Goal: Task Accomplishment & Management: Manage account settings

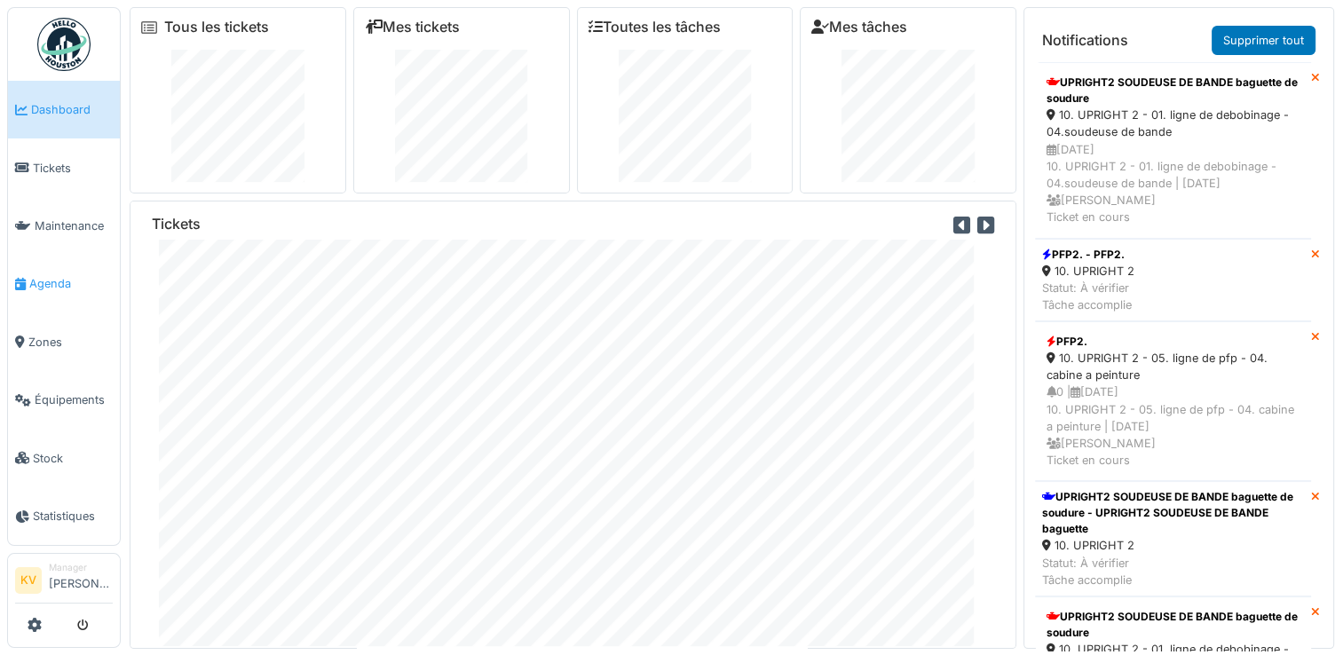
click at [42, 280] on span "Agenda" at bounding box center [70, 283] width 83 height 17
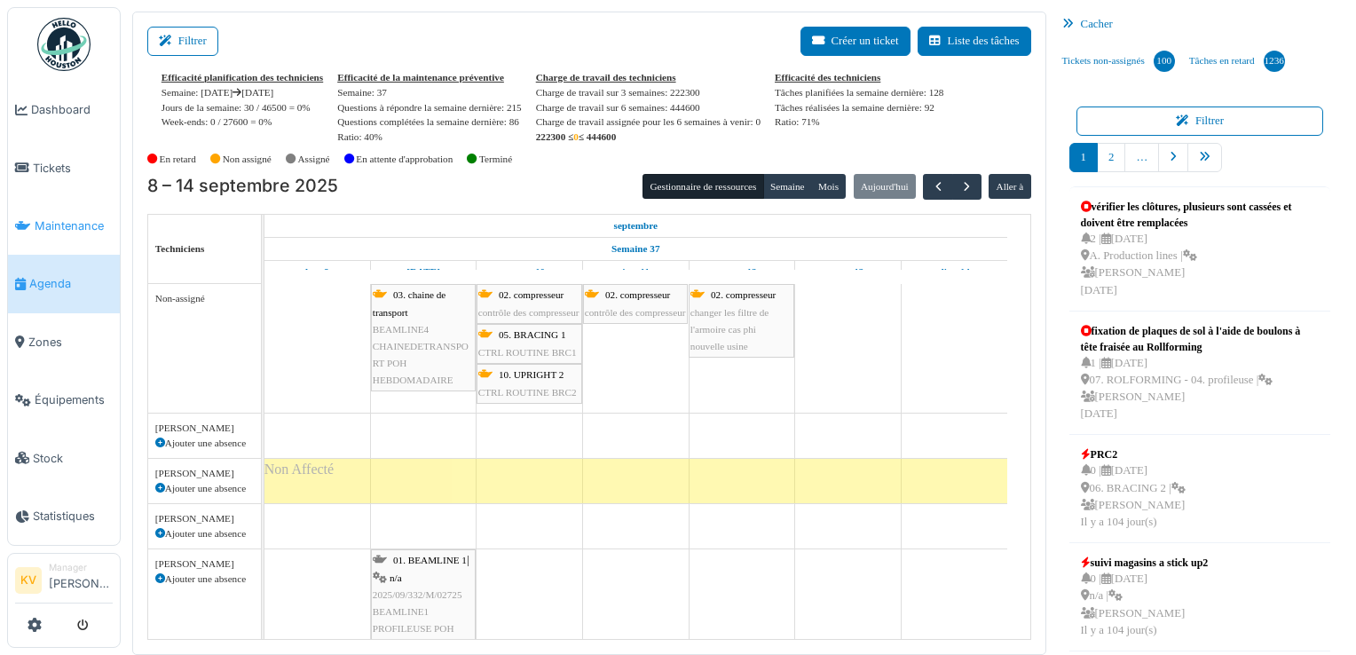
click at [65, 217] on span "Maintenance" at bounding box center [74, 225] width 78 height 17
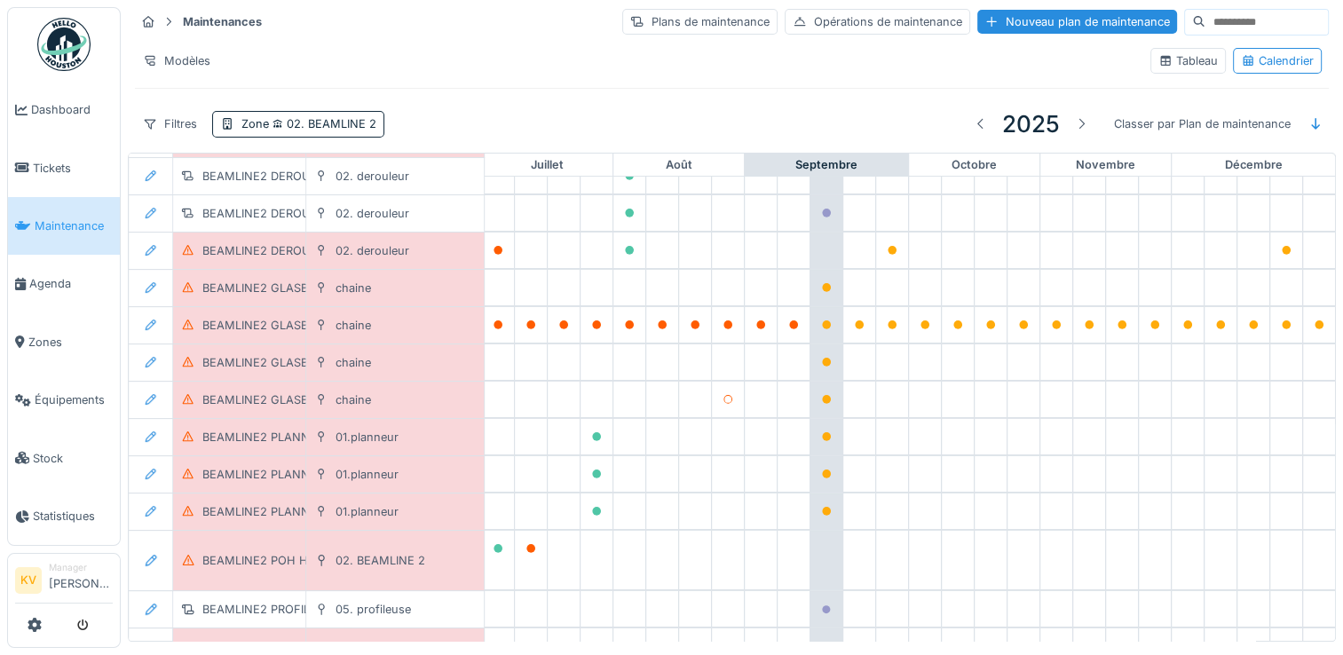
scroll to position [444, 929]
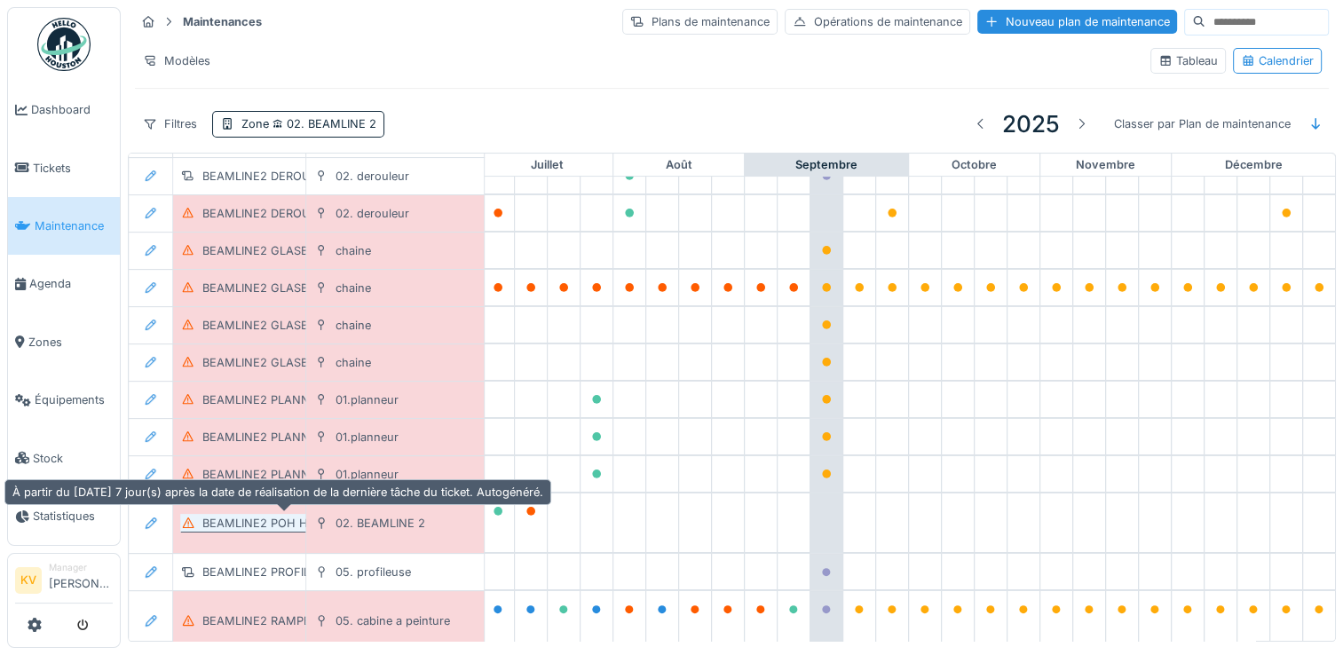
click at [222, 515] on div "BEAMLINE2 POH HEBDOMADAIRE" at bounding box center [296, 523] width 188 height 17
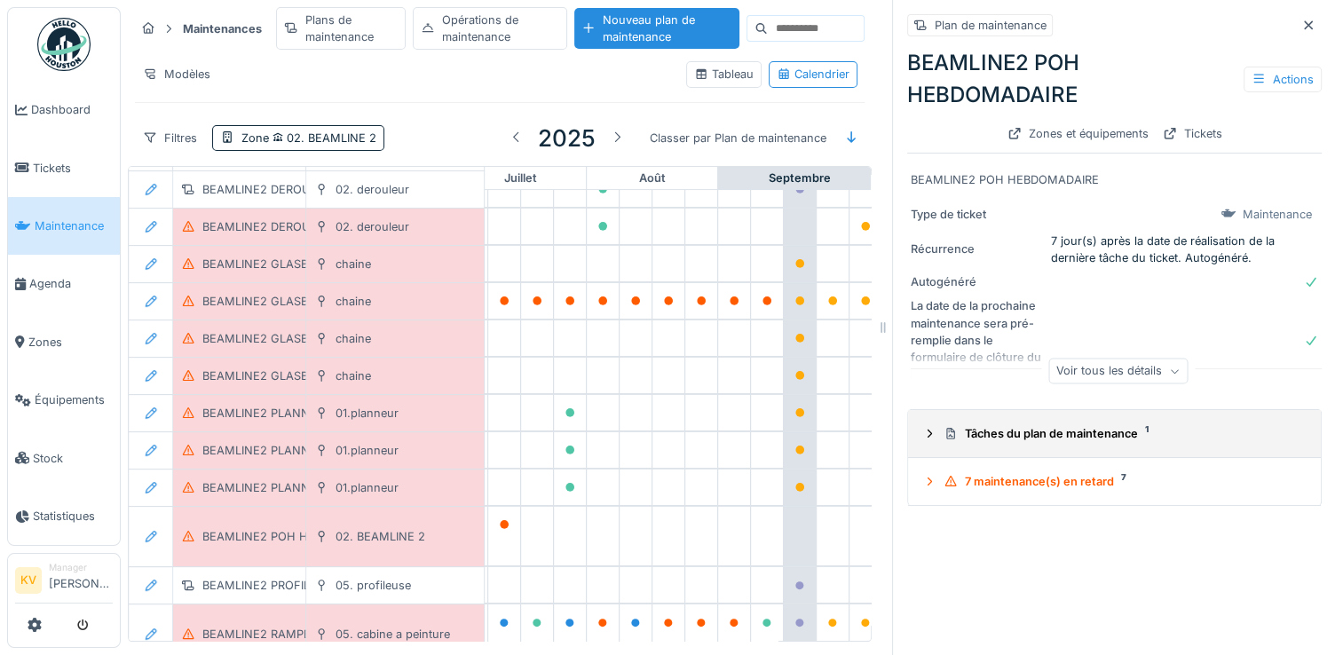
click at [1007, 438] on div "Tâches du plan de maintenance 1" at bounding box center [1122, 433] width 356 height 17
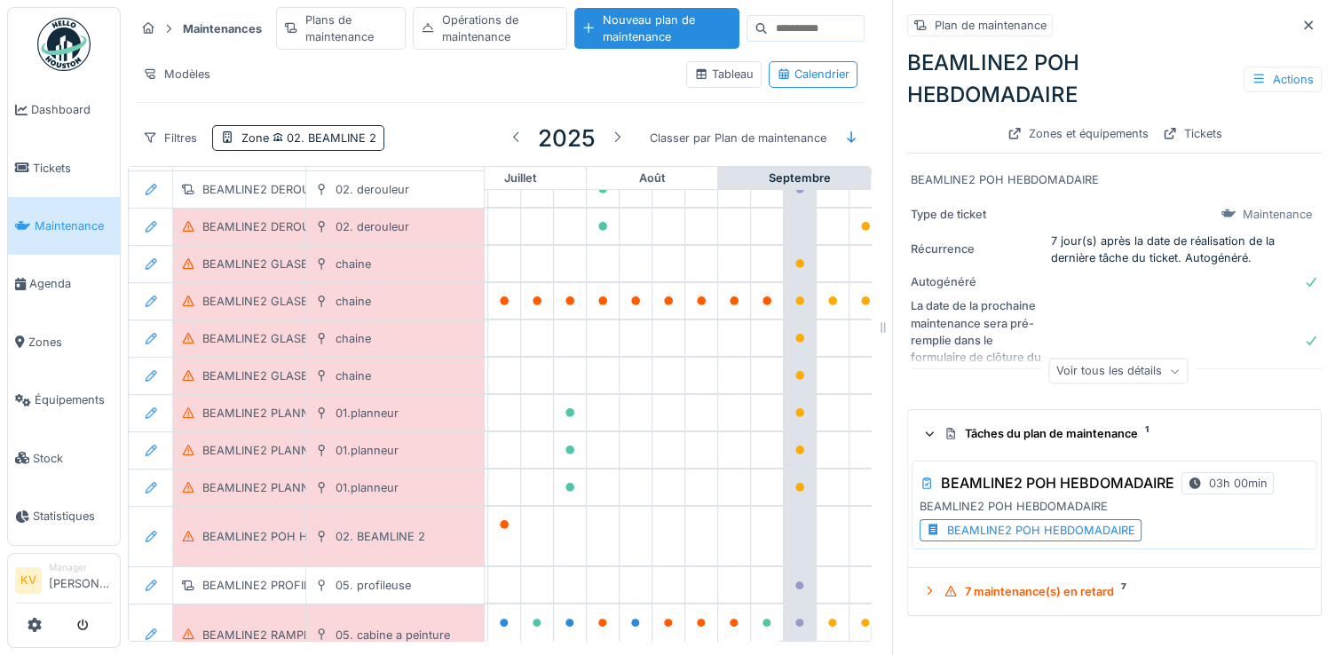
scroll to position [13, 0]
click at [993, 522] on div "BEAMLINE2 POH HEBDOMADAIRE" at bounding box center [1041, 530] width 188 height 17
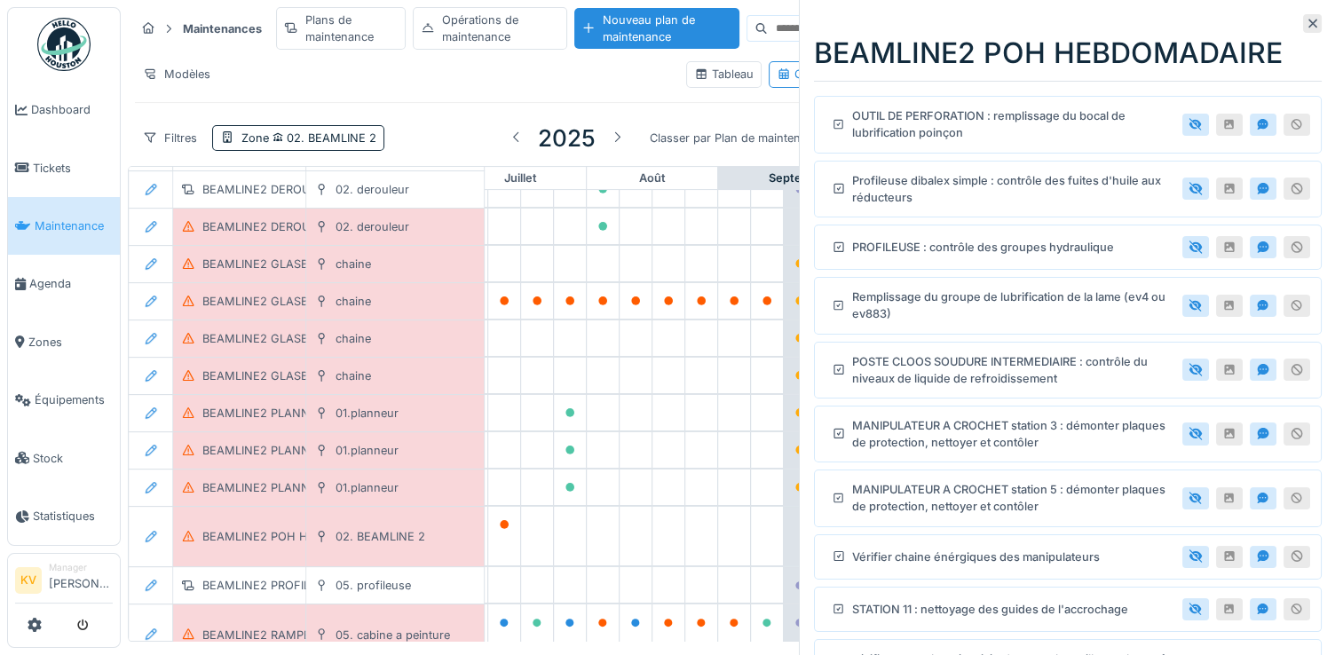
scroll to position [50, 0]
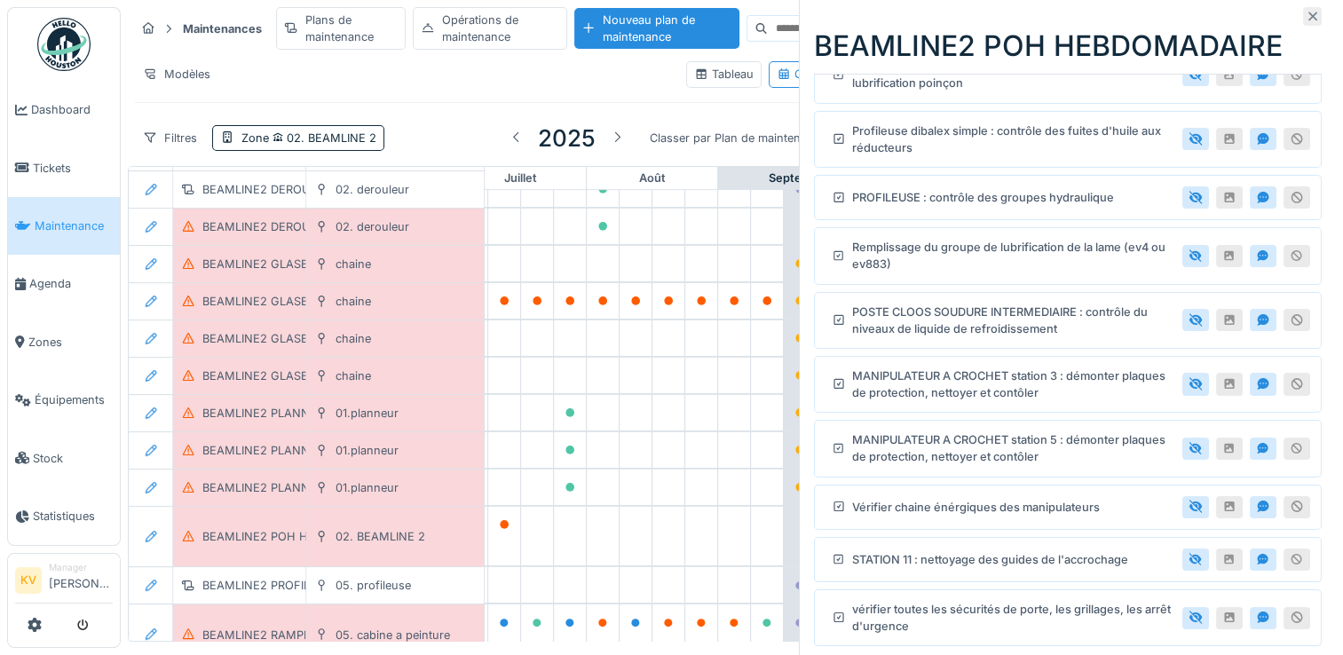
click at [1309, 15] on icon at bounding box center [1313, 16] width 9 height 9
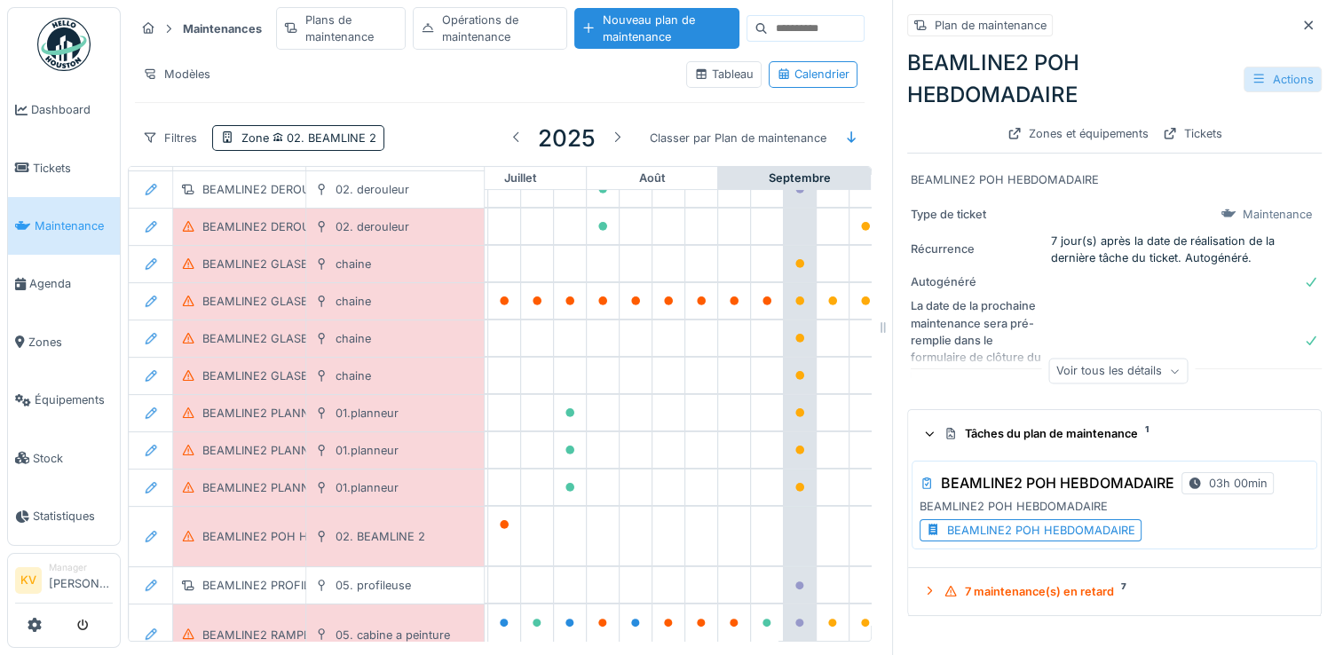
click at [1248, 67] on div "Actions" at bounding box center [1283, 80] width 78 height 26
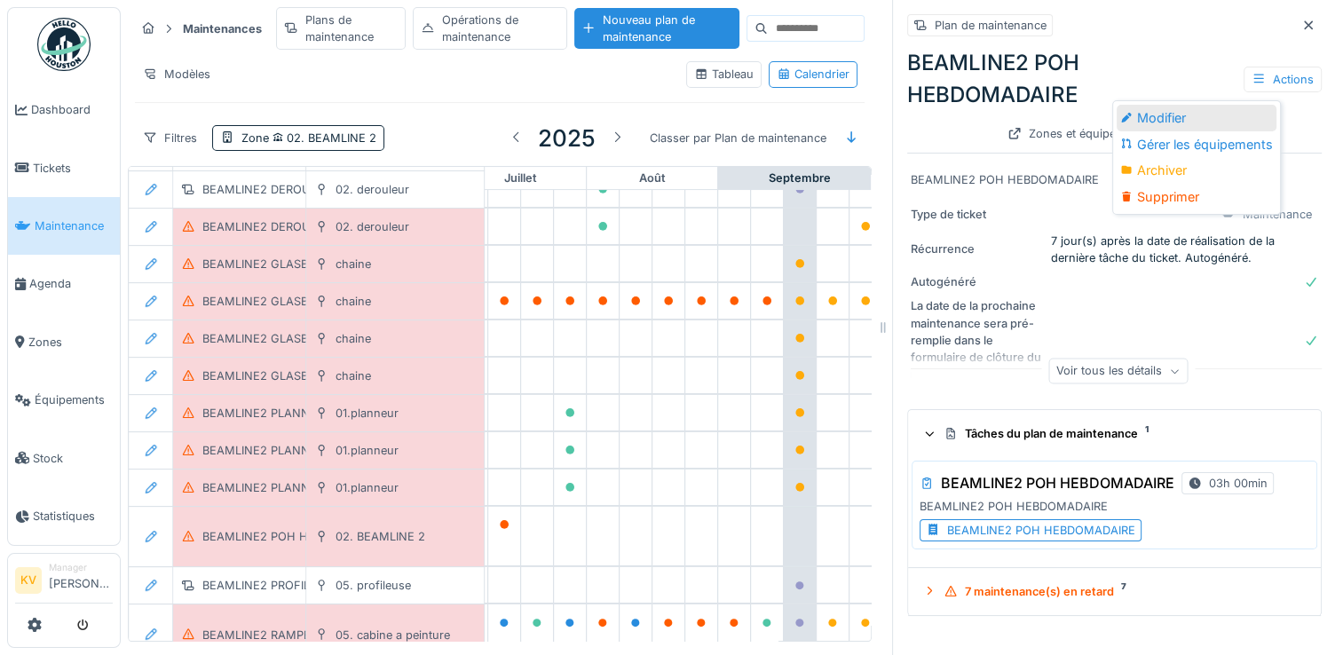
click at [1167, 105] on div "Modifier" at bounding box center [1197, 118] width 160 height 27
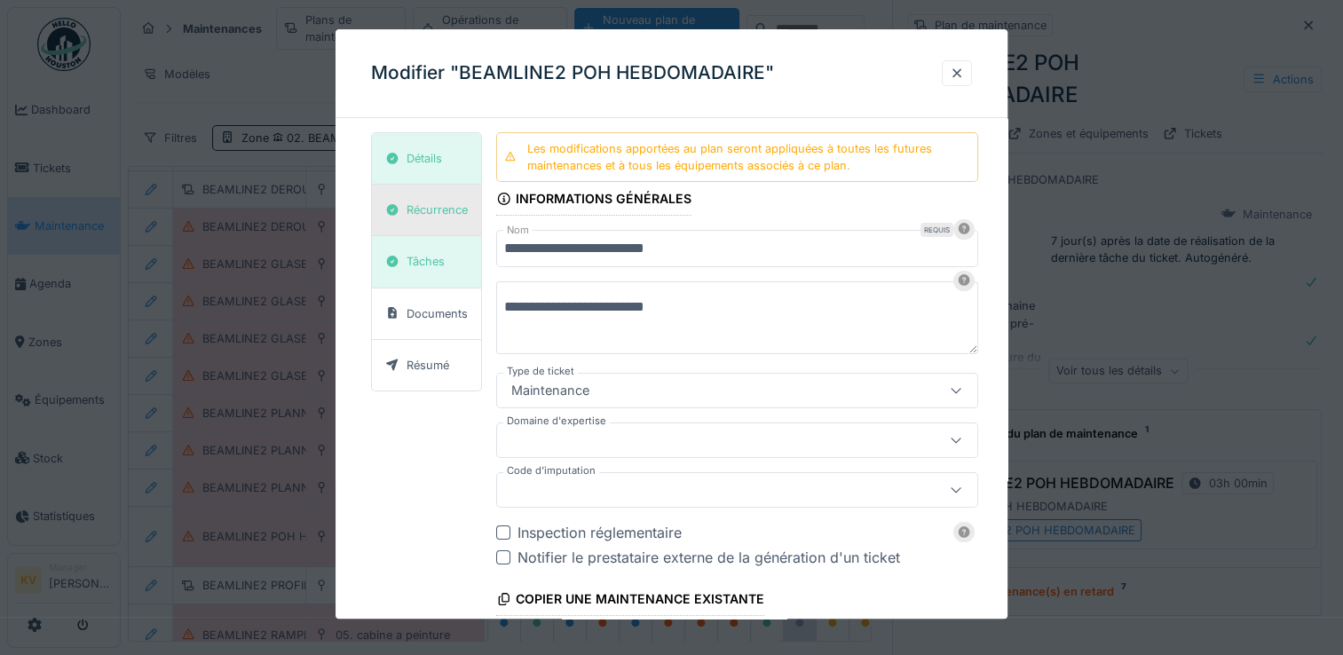
click at [440, 208] on div "Récurrence" at bounding box center [437, 210] width 61 height 17
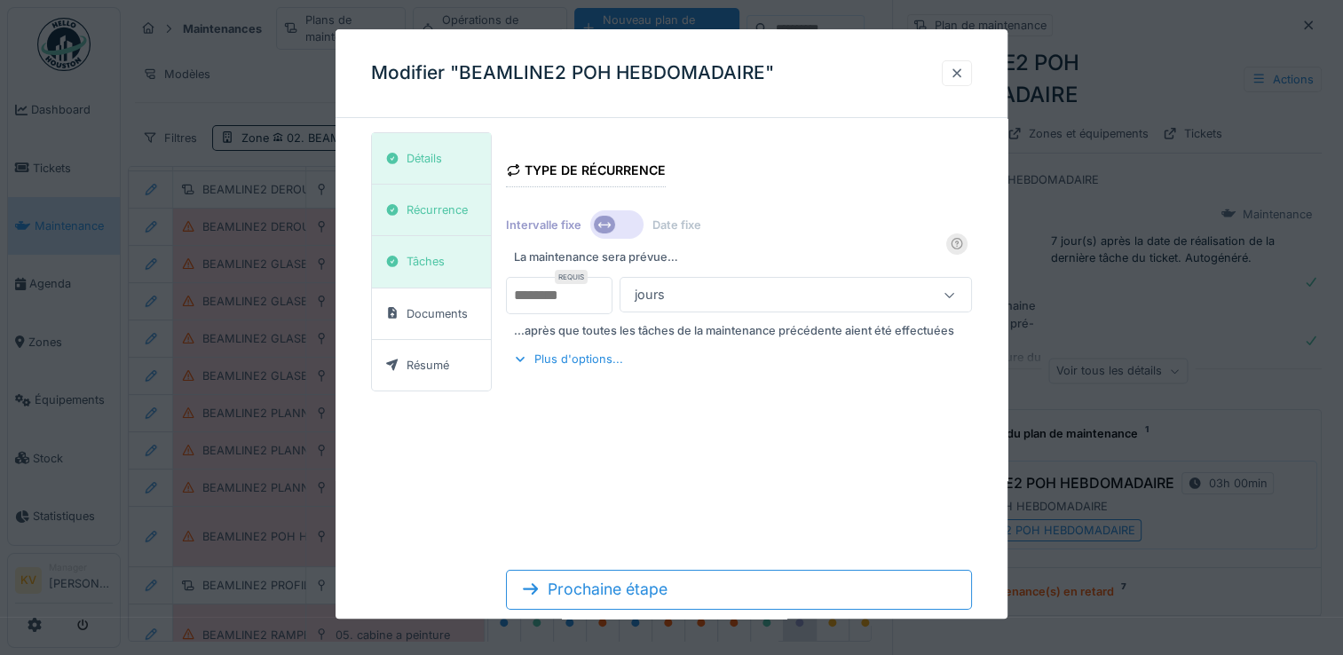
click at [964, 75] on div at bounding box center [957, 73] width 14 height 17
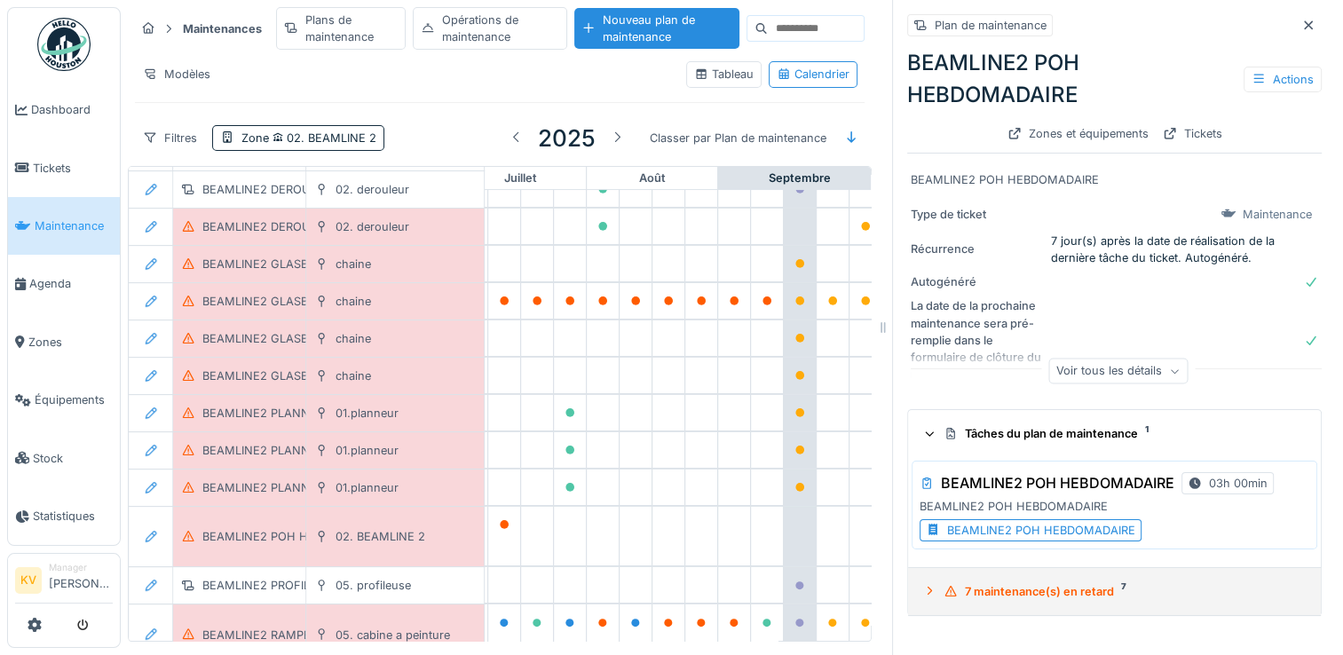
click at [987, 583] on div "7 maintenance(s) en retard 7" at bounding box center [1122, 591] width 356 height 17
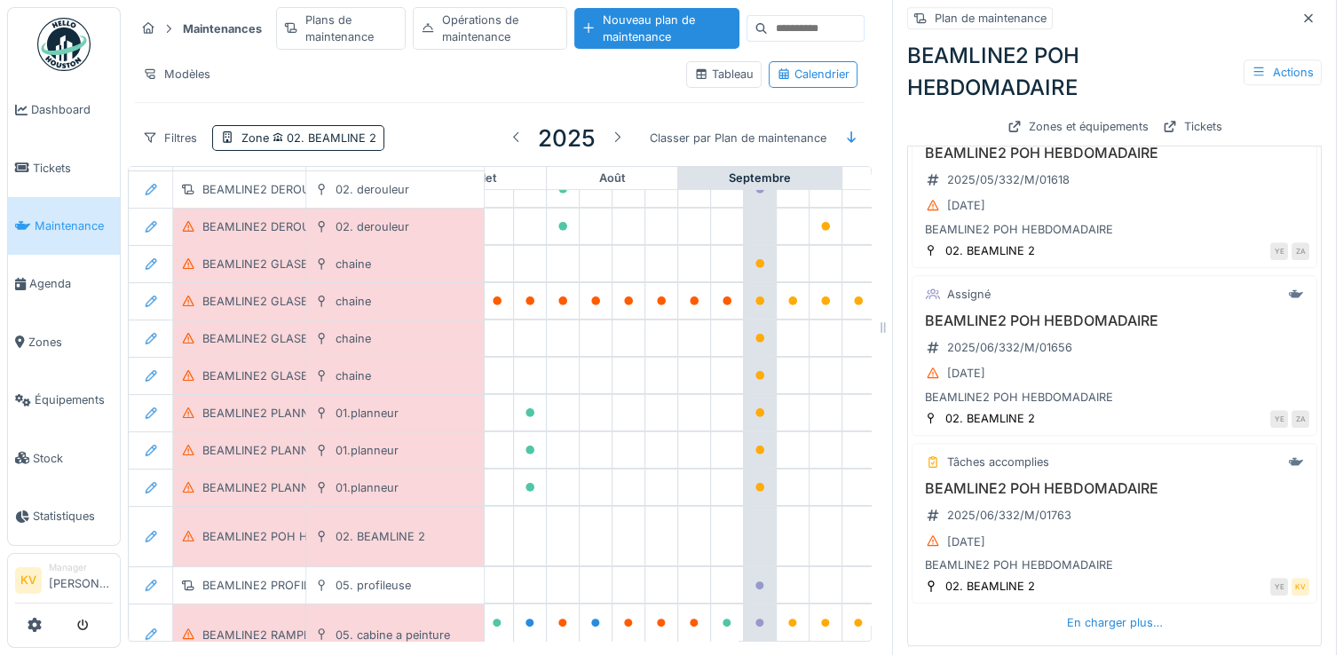
scroll to position [444, 988]
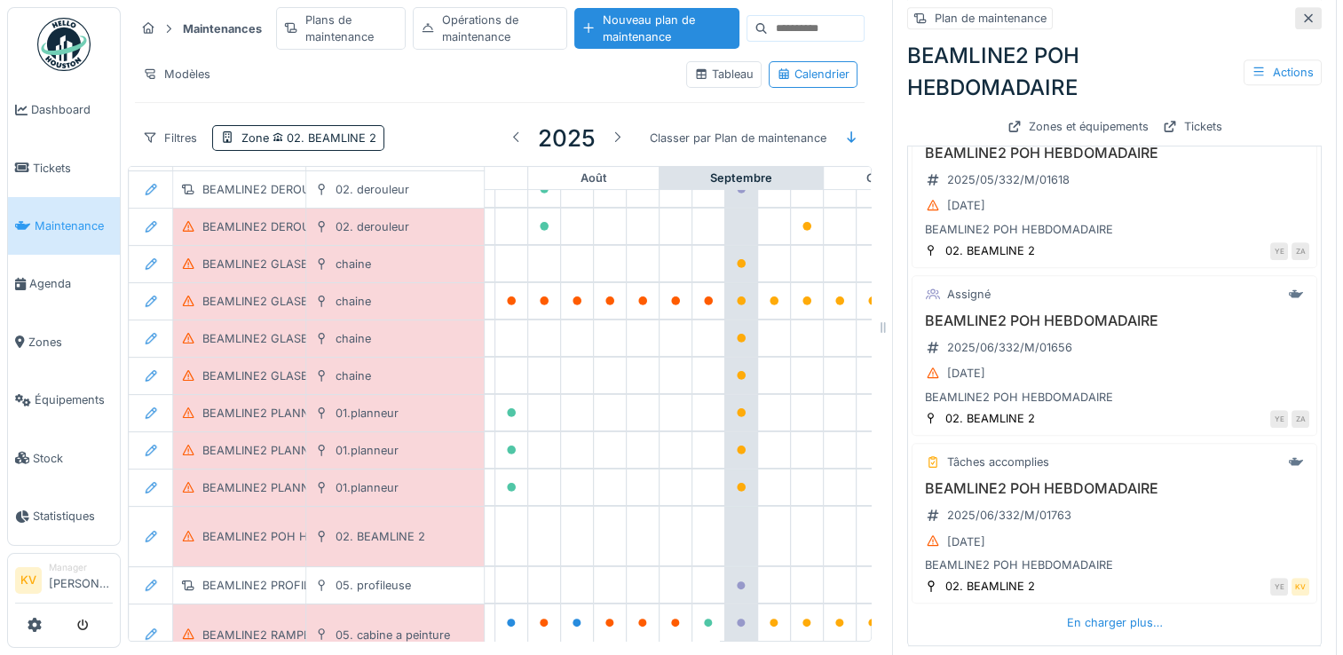
click at [1301, 12] on icon at bounding box center [1308, 18] width 14 height 12
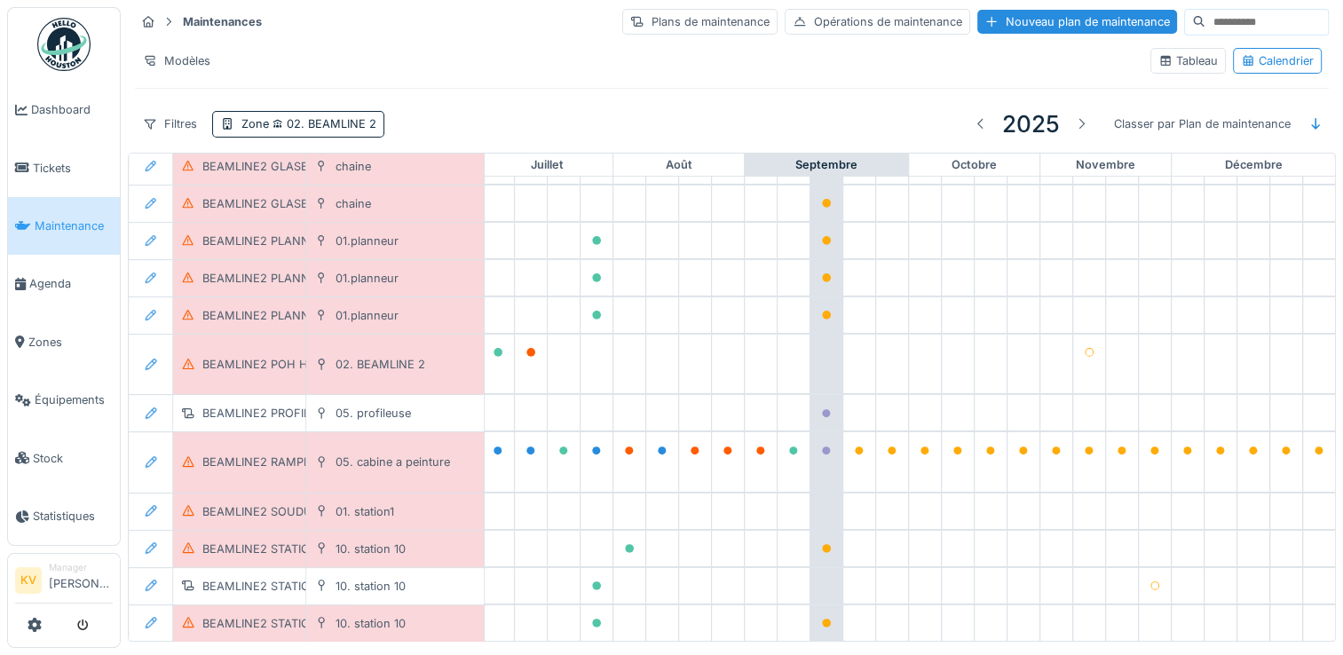
scroll to position [621, 943]
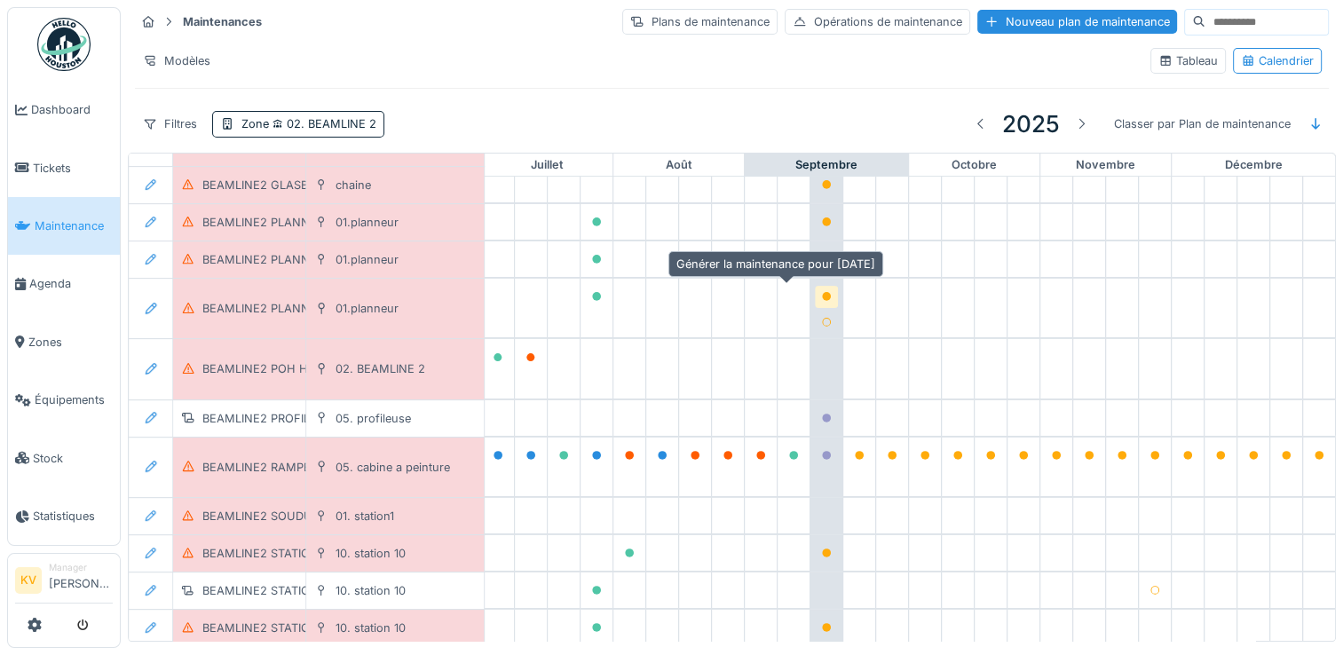
click at [822, 292] on icon at bounding box center [826, 296] width 9 height 9
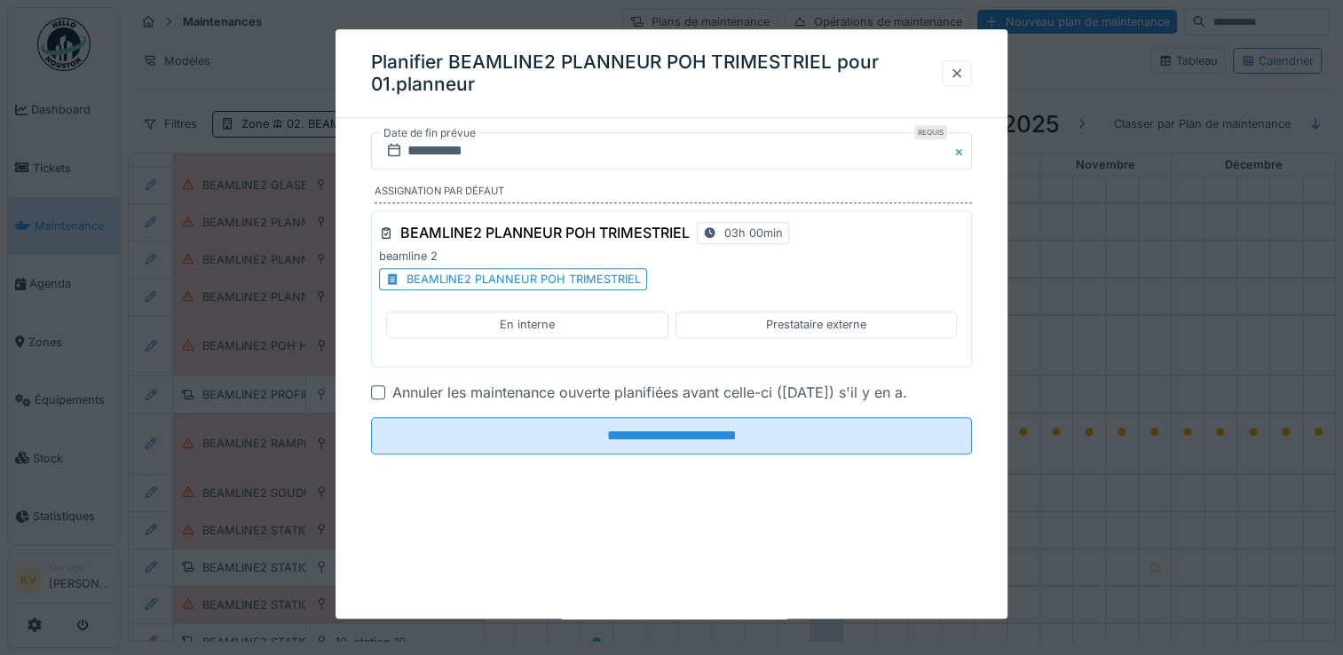
click at [962, 72] on div at bounding box center [957, 73] width 14 height 17
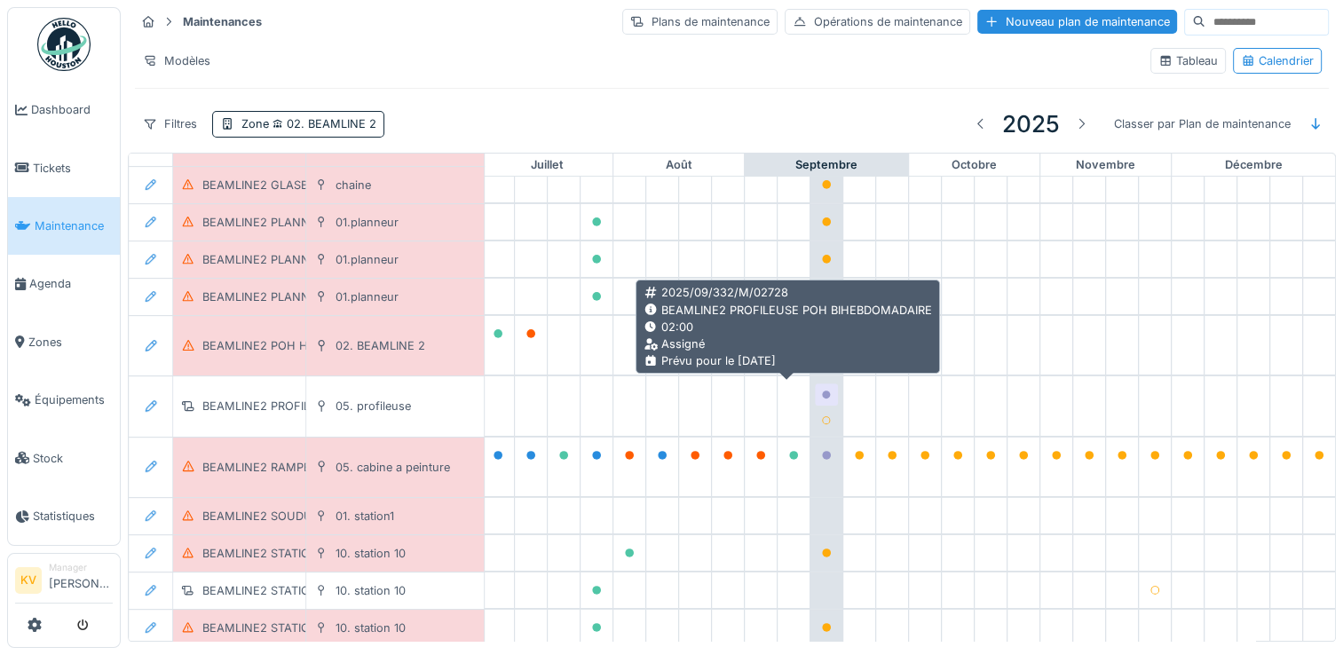
click at [822, 391] on icon at bounding box center [826, 395] width 9 height 9
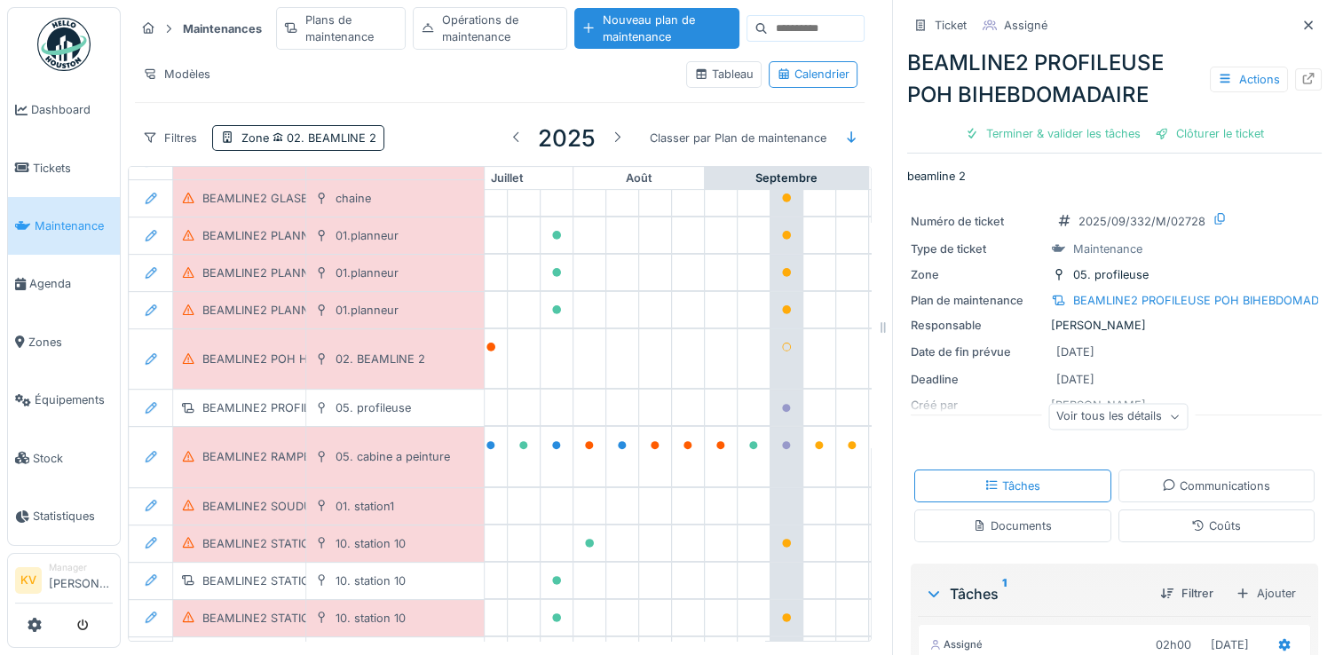
click at [1139, 416] on div "Voir tous les détails" at bounding box center [1117, 417] width 139 height 26
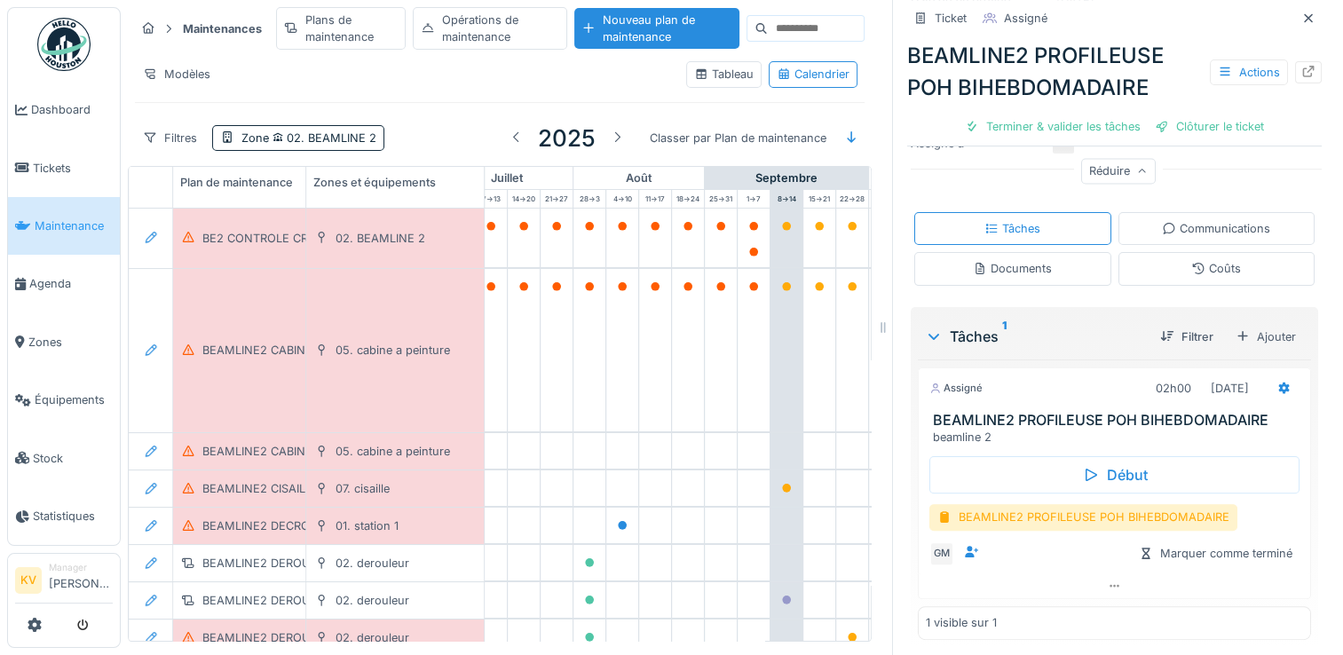
scroll to position [0, 943]
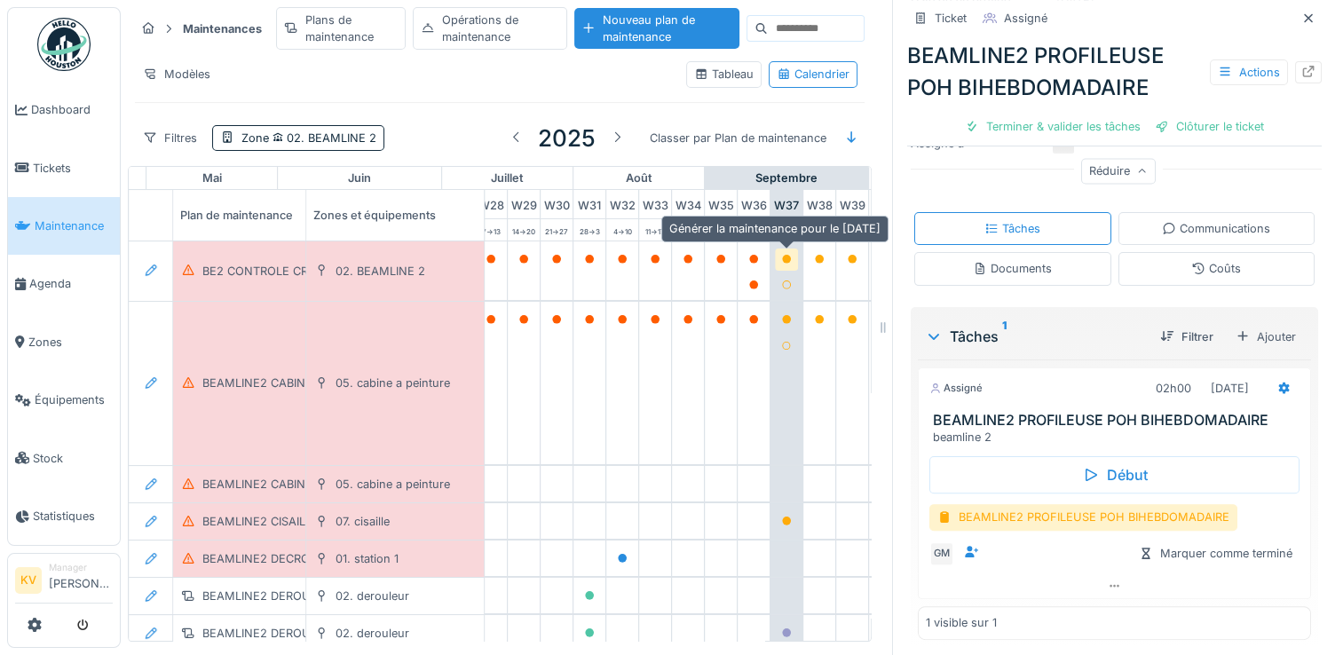
click at [785, 257] on icon at bounding box center [786, 259] width 9 height 9
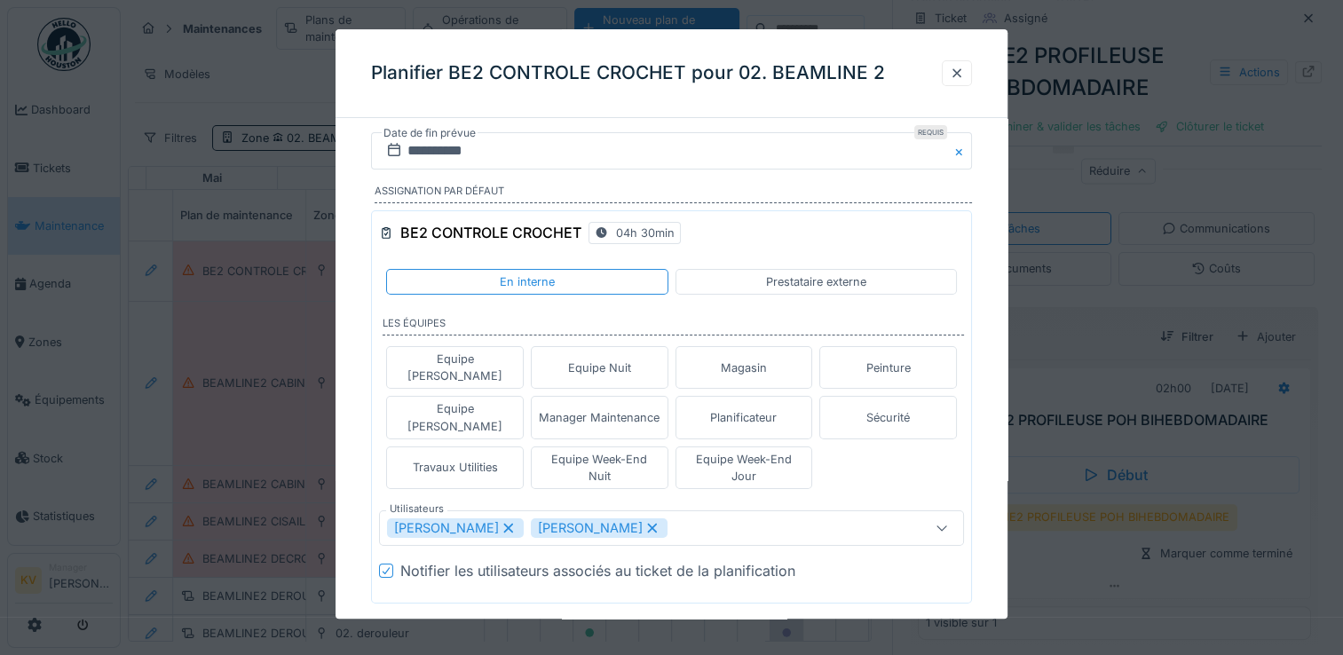
scroll to position [67, 0]
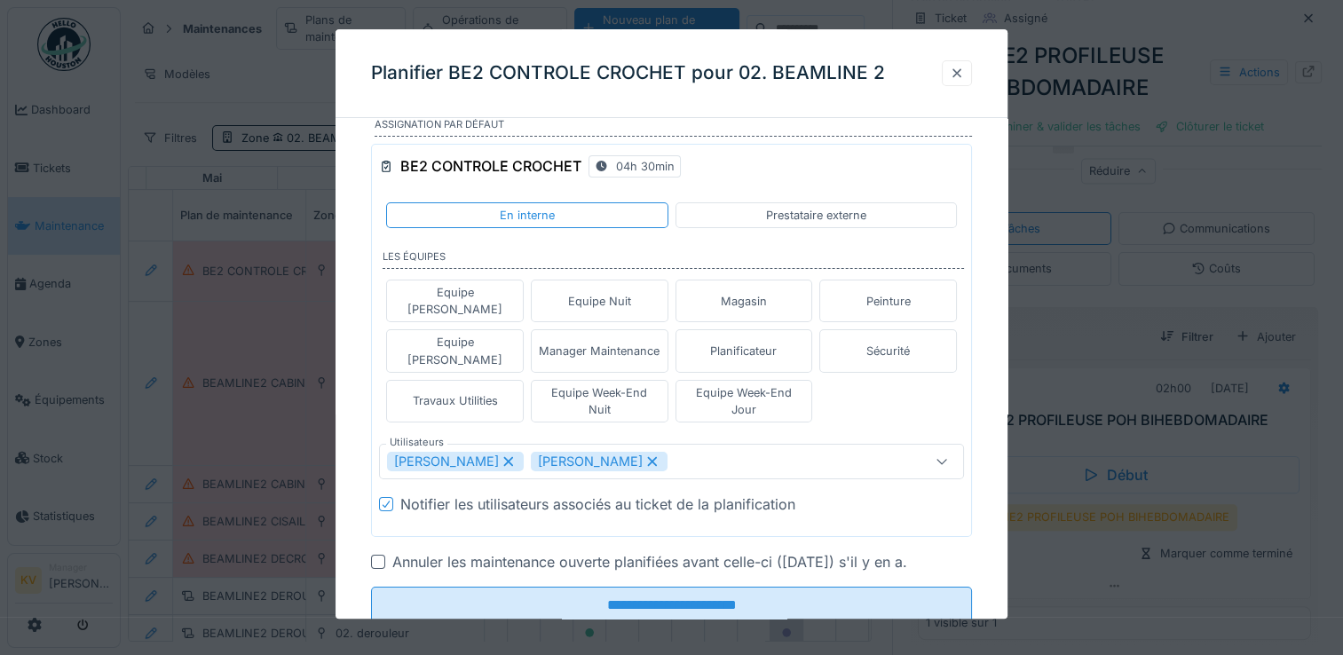
click at [964, 71] on div at bounding box center [957, 73] width 14 height 17
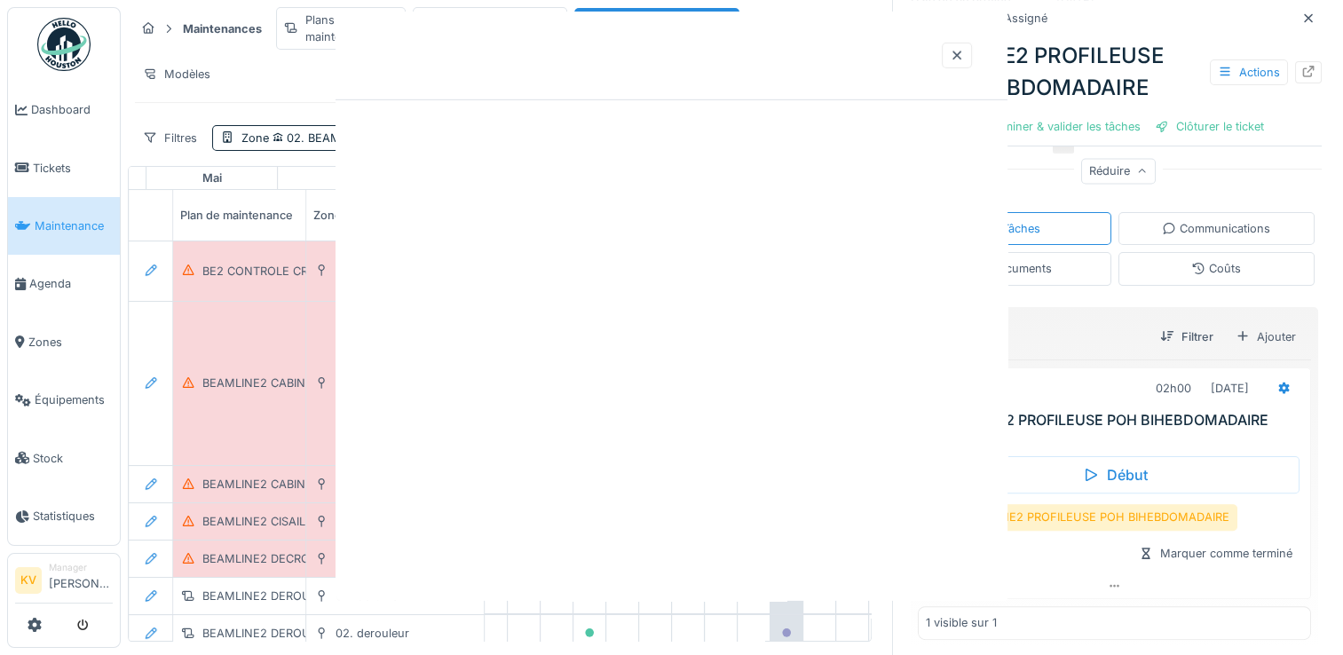
scroll to position [0, 0]
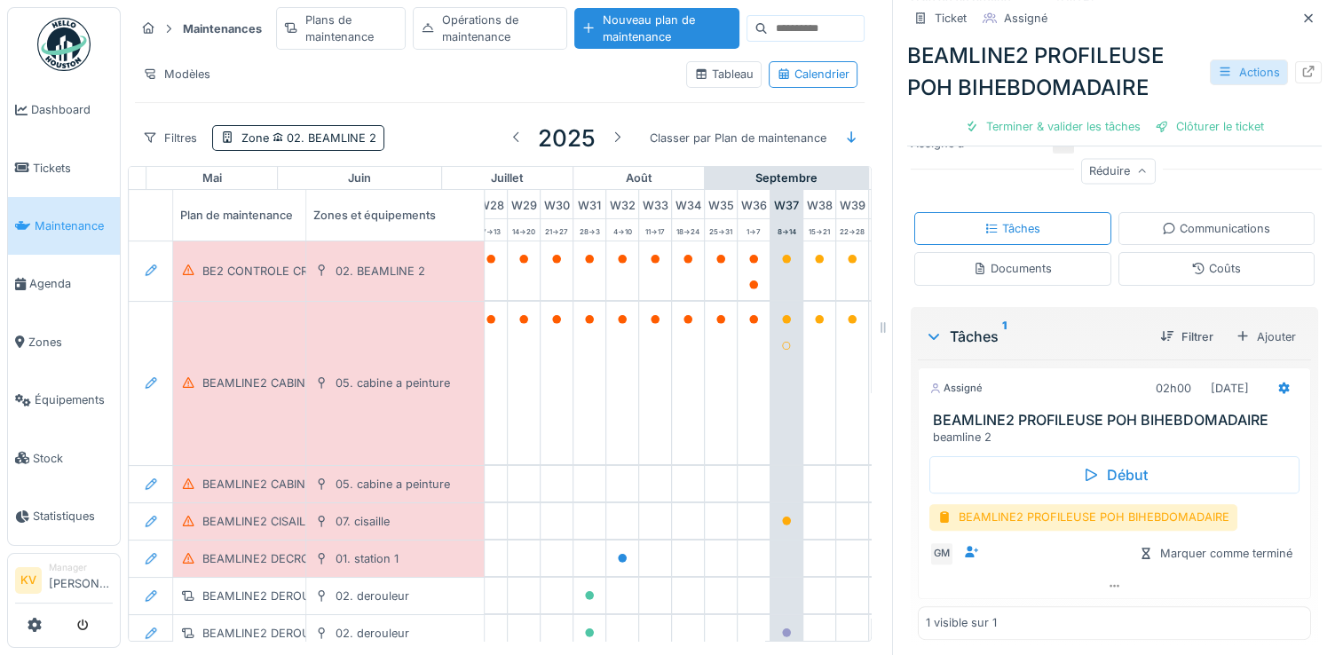
click at [1234, 66] on div "Actions" at bounding box center [1249, 72] width 78 height 26
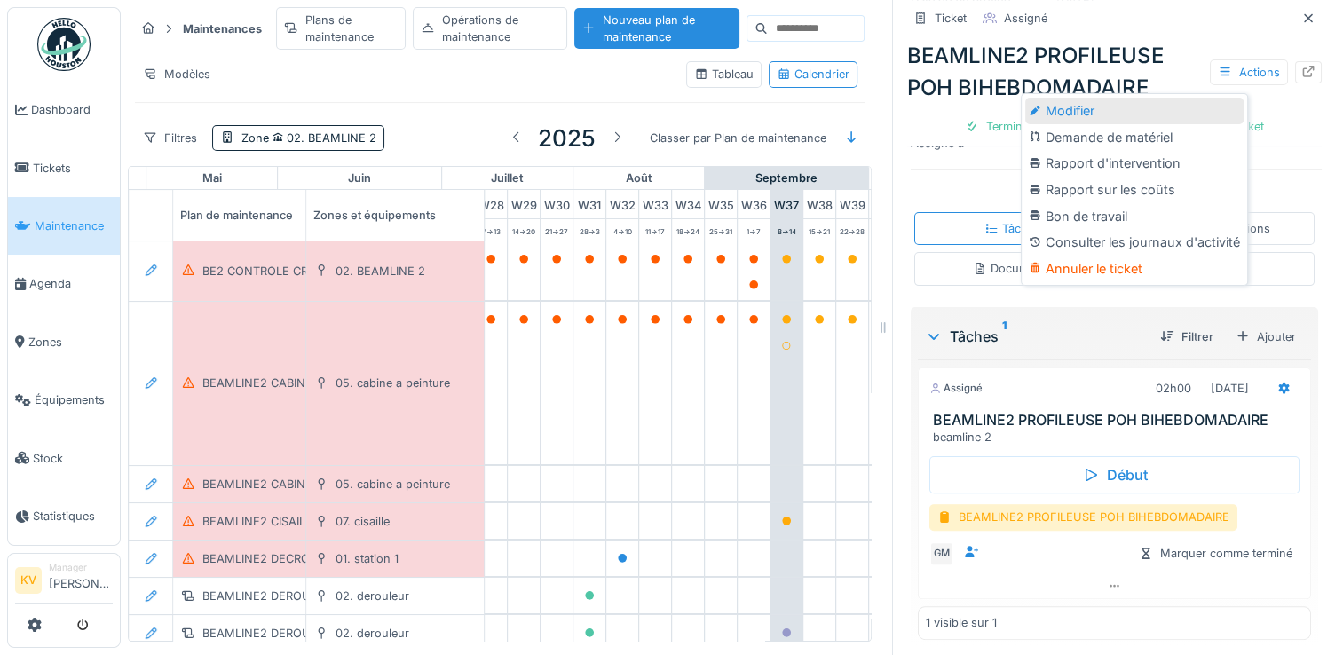
click at [1064, 118] on div "Modifier" at bounding box center [1134, 111] width 218 height 27
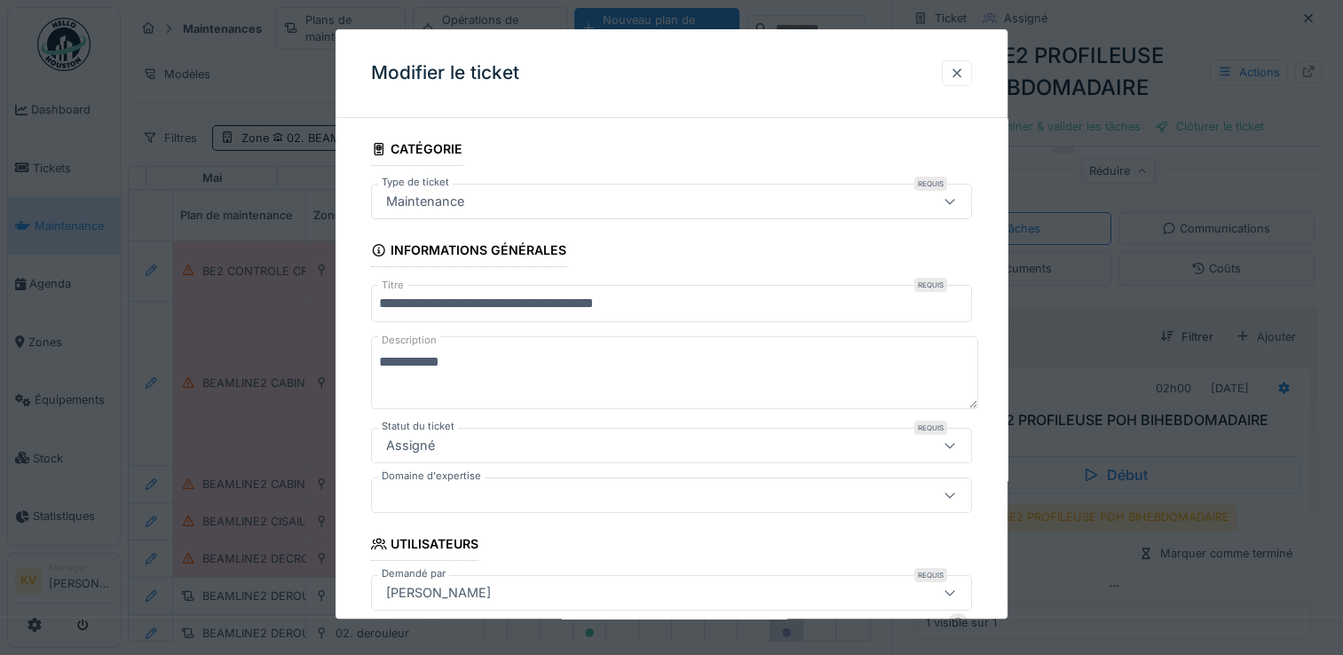
click at [964, 73] on div at bounding box center [957, 73] width 14 height 17
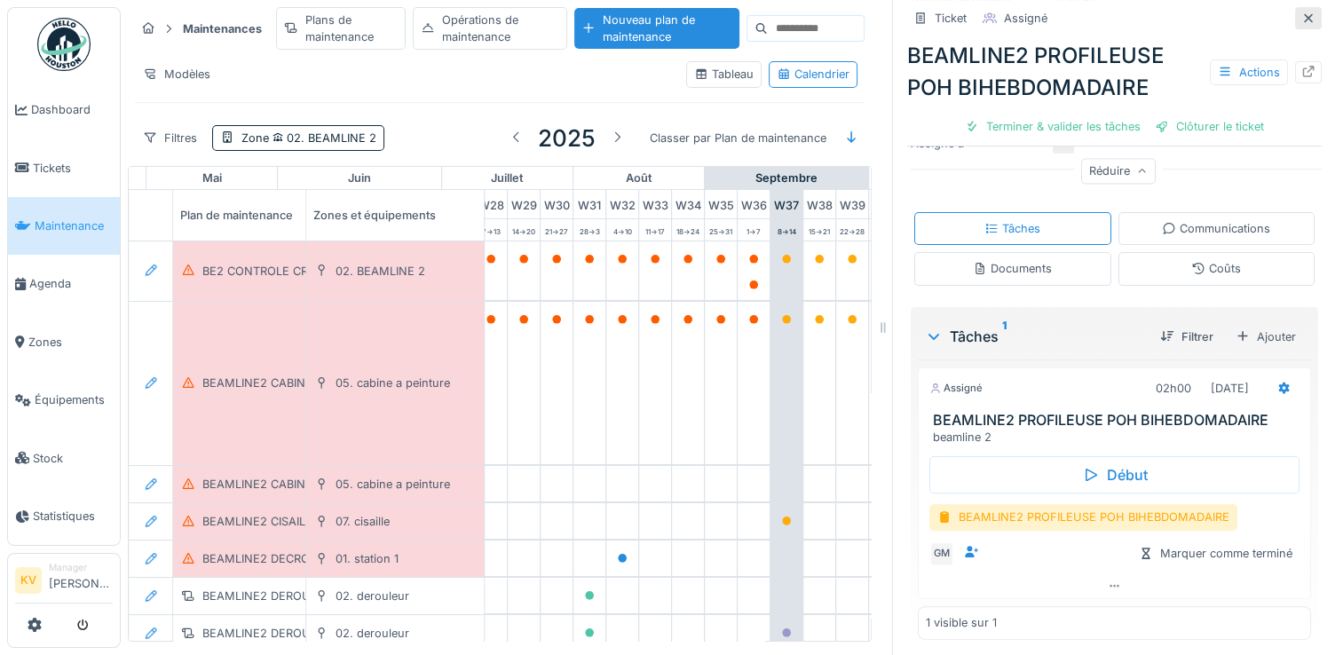
click at [1304, 13] on icon at bounding box center [1308, 17] width 9 height 9
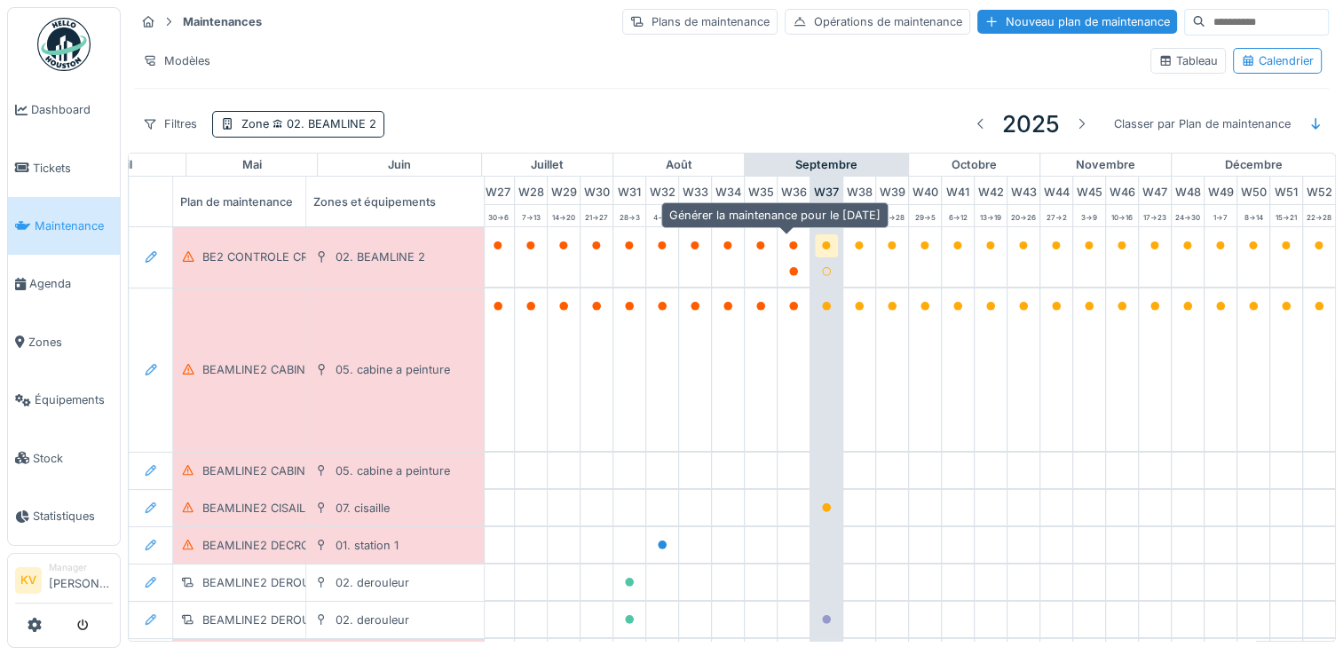
click at [822, 241] on icon at bounding box center [826, 245] width 9 height 9
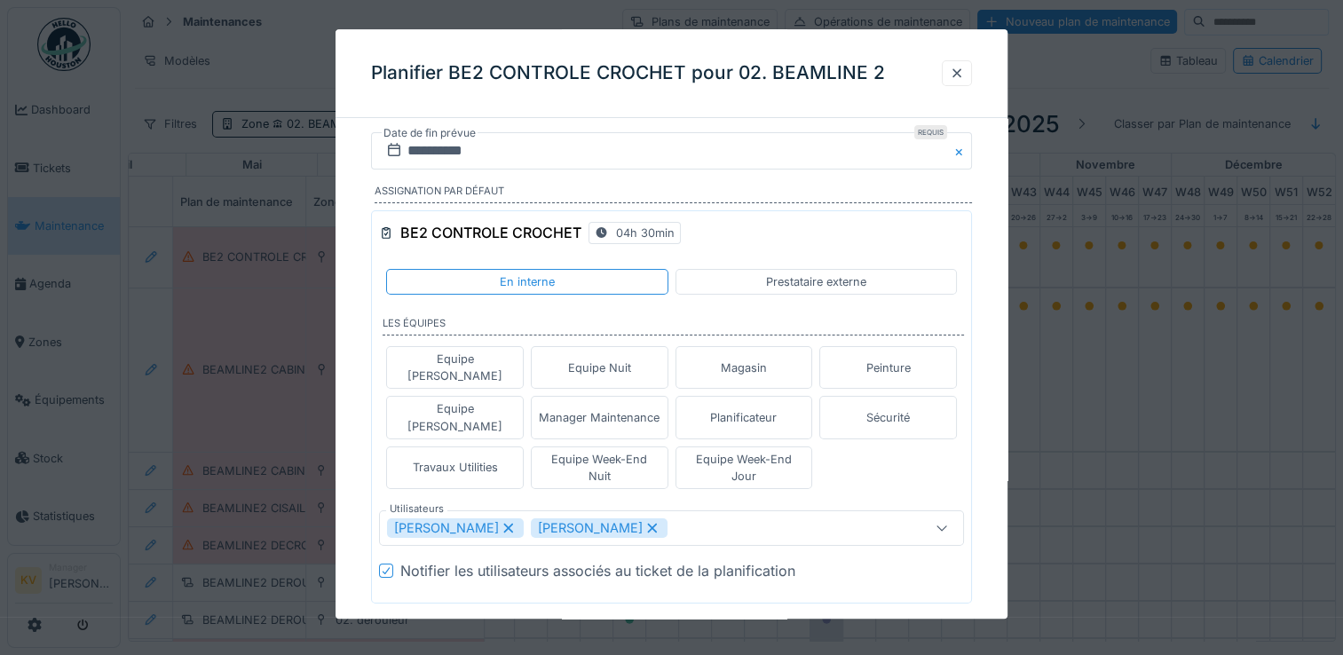
scroll to position [67, 0]
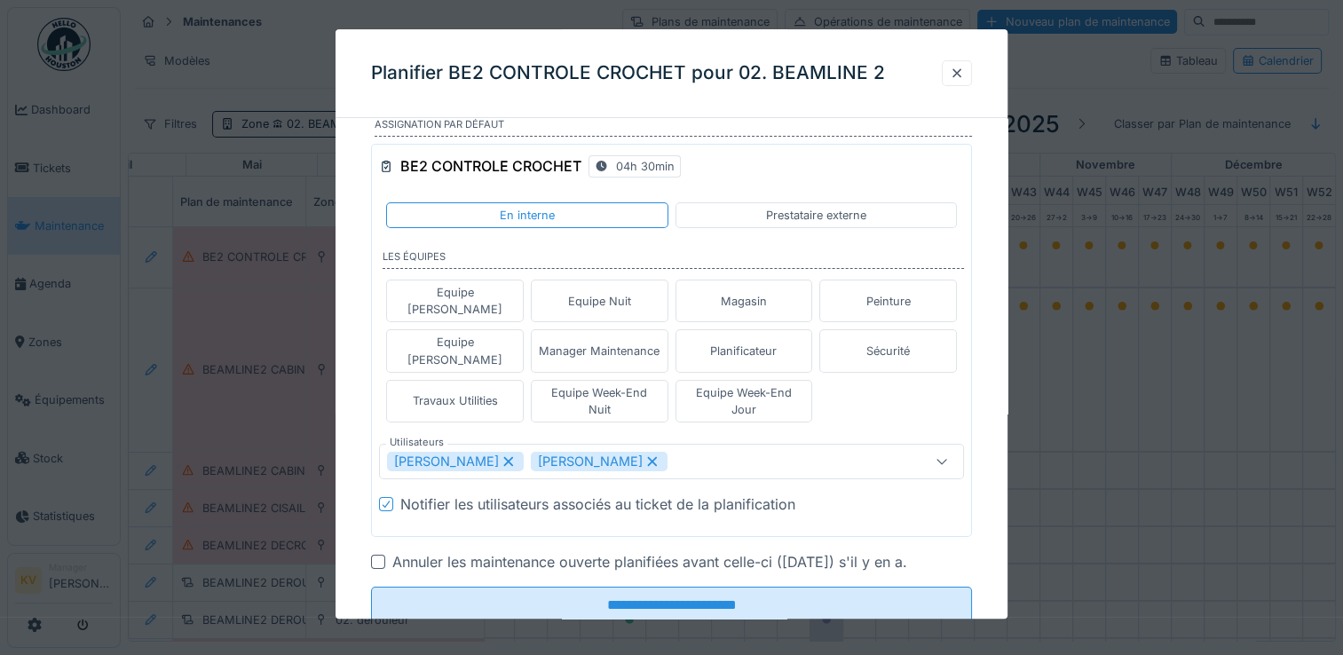
click at [376, 555] on div at bounding box center [378, 562] width 14 height 14
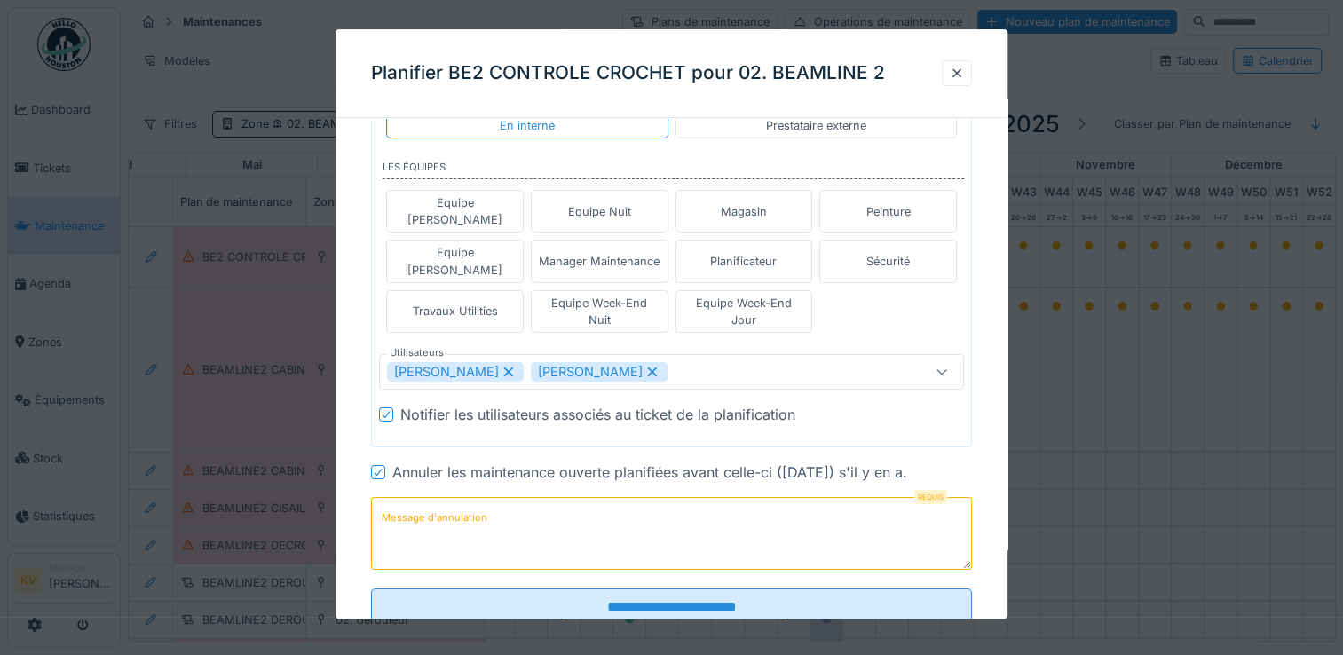
scroll to position [157, 0]
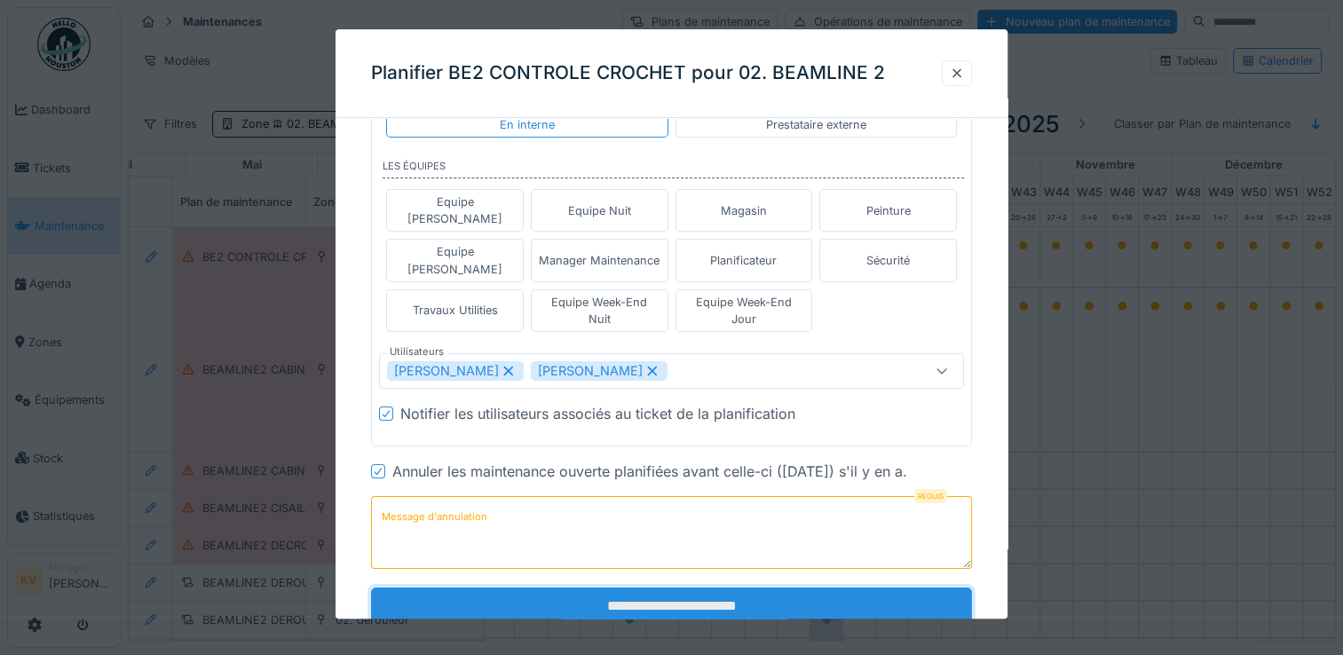
click at [654, 588] on input "**********" at bounding box center [671, 606] width 601 height 37
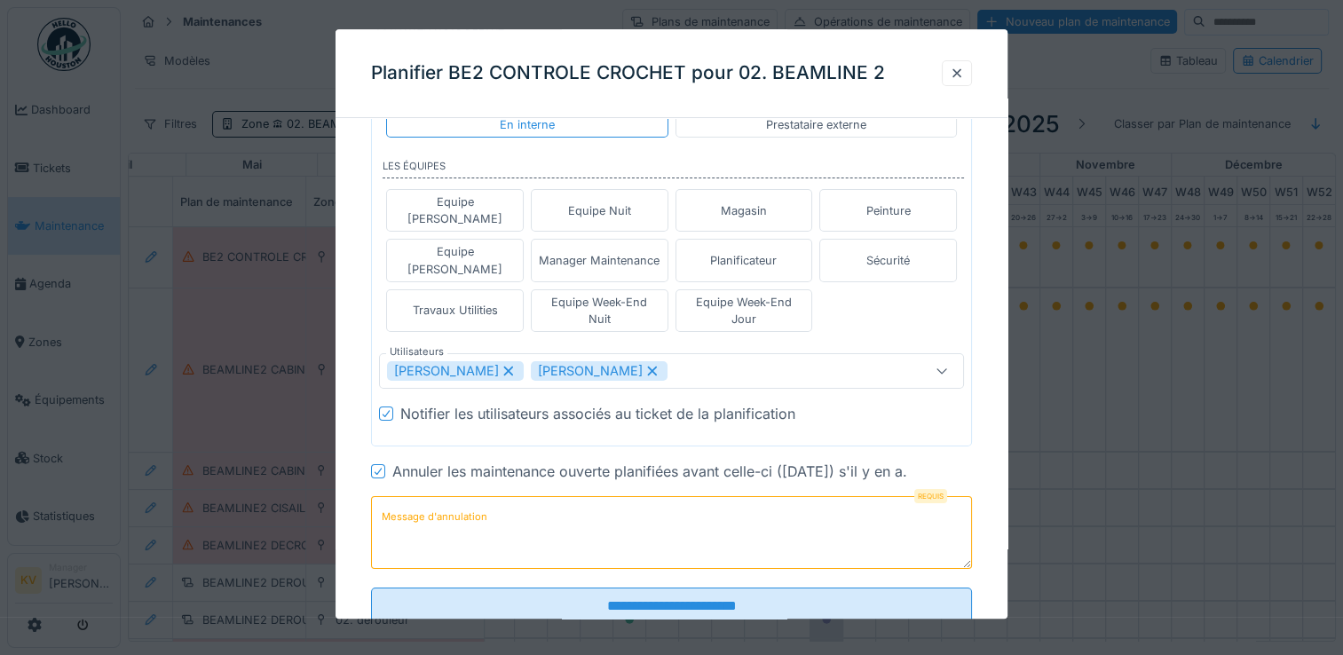
click at [447, 506] on label "Message d'annulation" at bounding box center [434, 517] width 113 height 22
click at [447, 496] on textarea "Message d'annulation" at bounding box center [671, 532] width 601 height 73
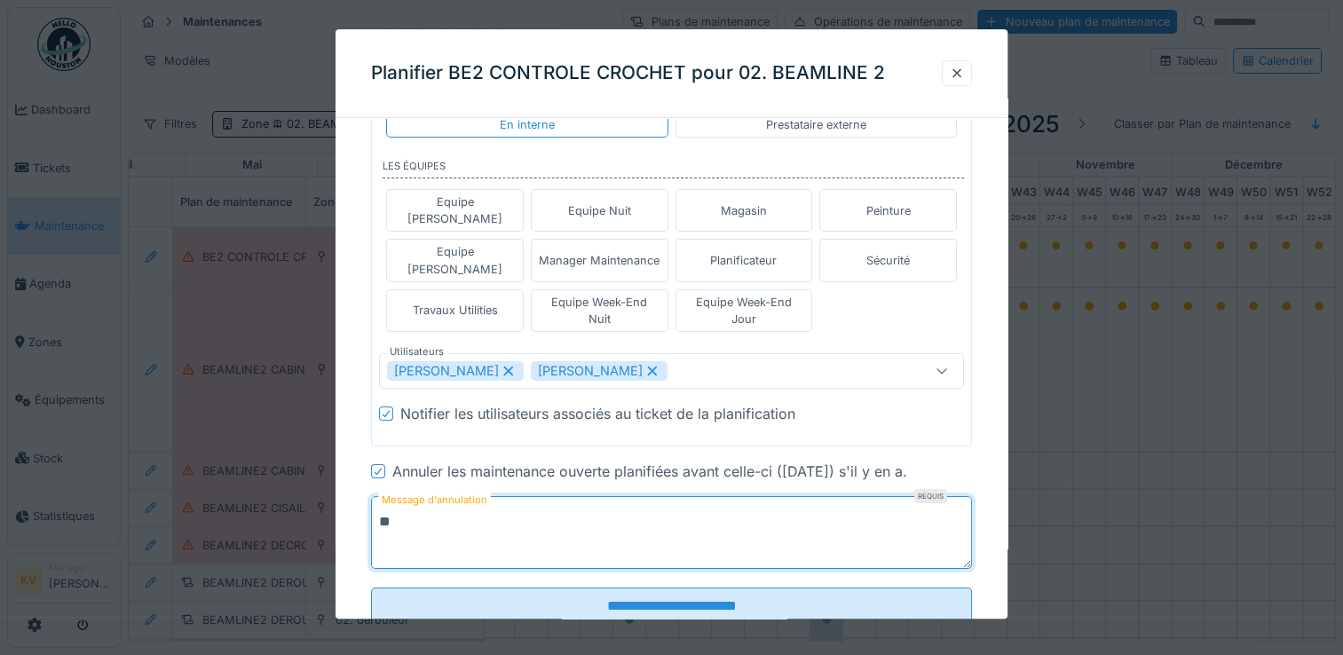
type textarea "*"
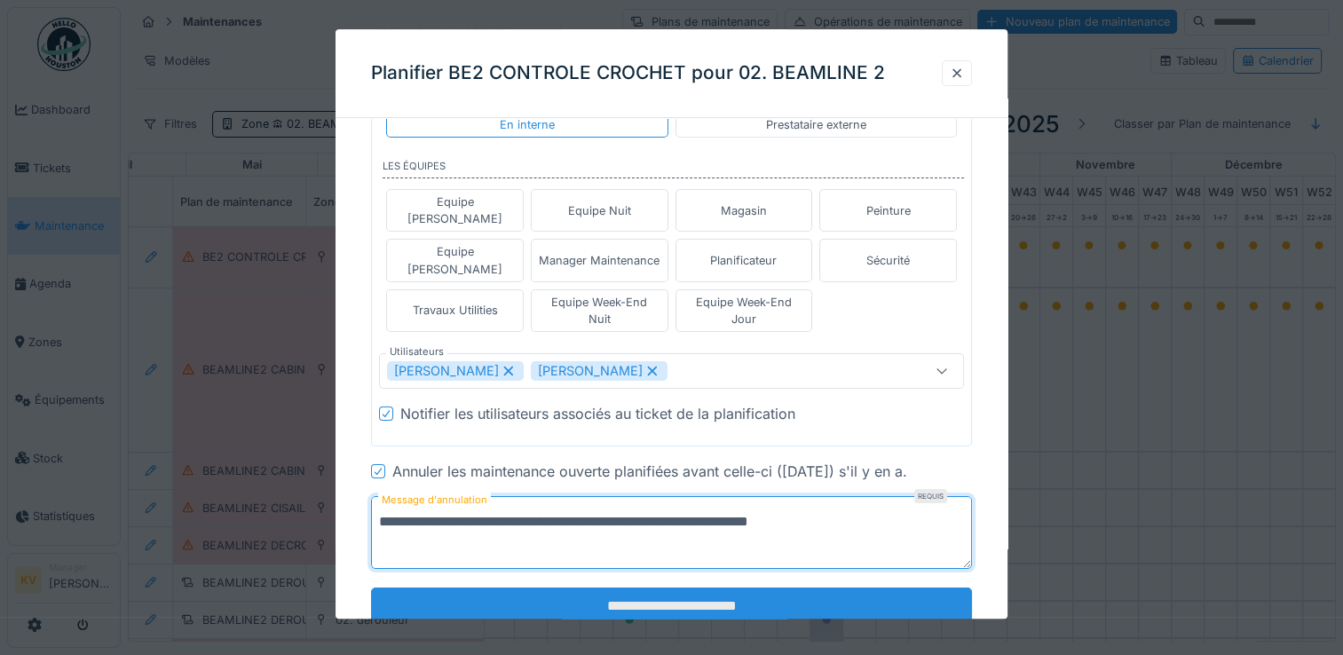
type textarea "**********"
click at [668, 588] on input "**********" at bounding box center [671, 606] width 601 height 37
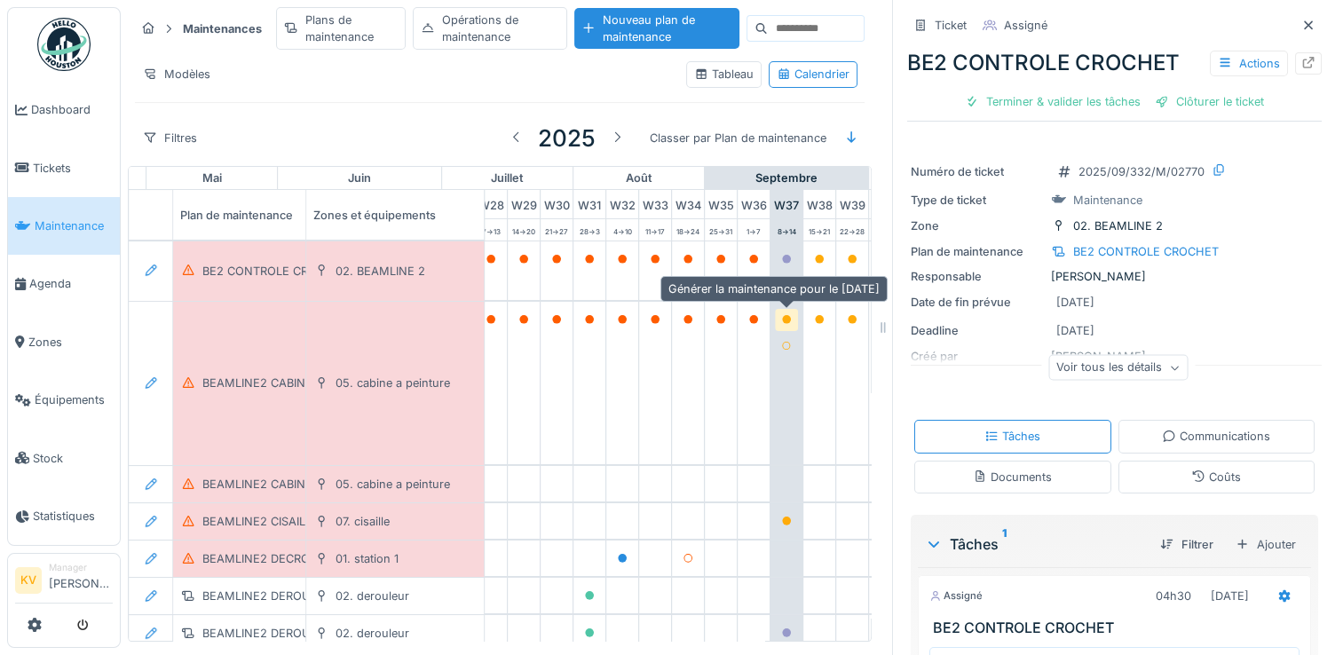
click at [784, 315] on icon at bounding box center [786, 319] width 9 height 9
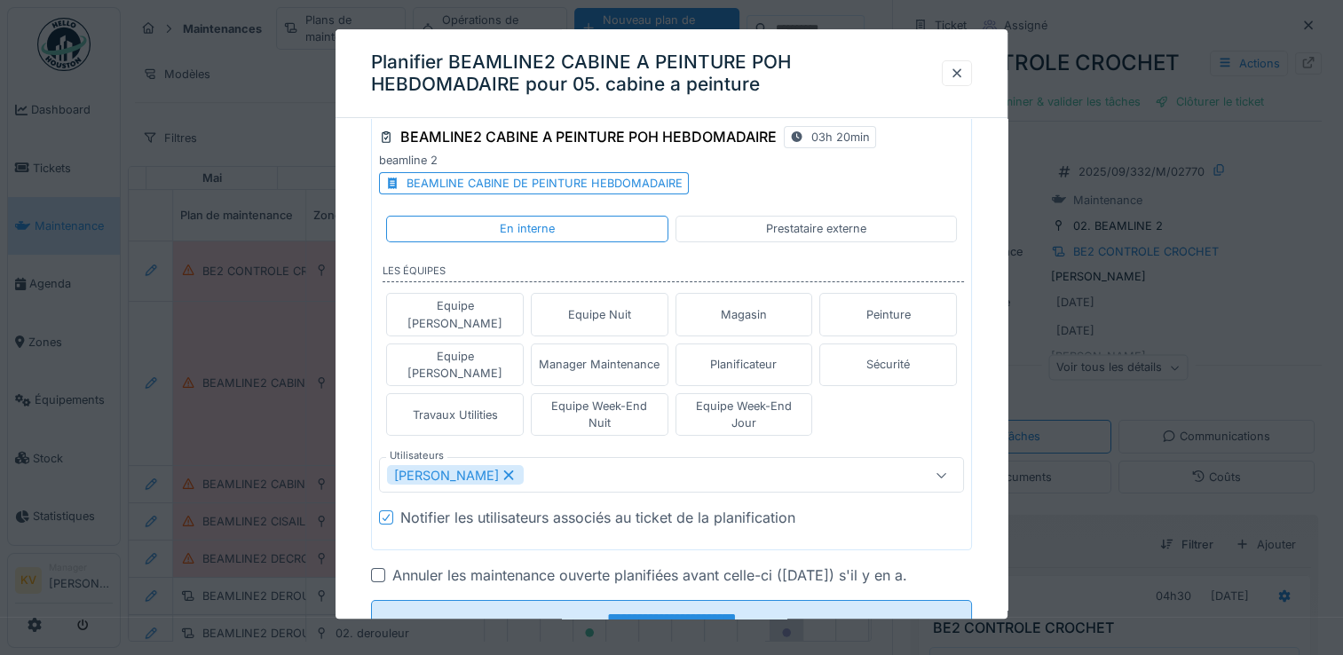
scroll to position [109, 0]
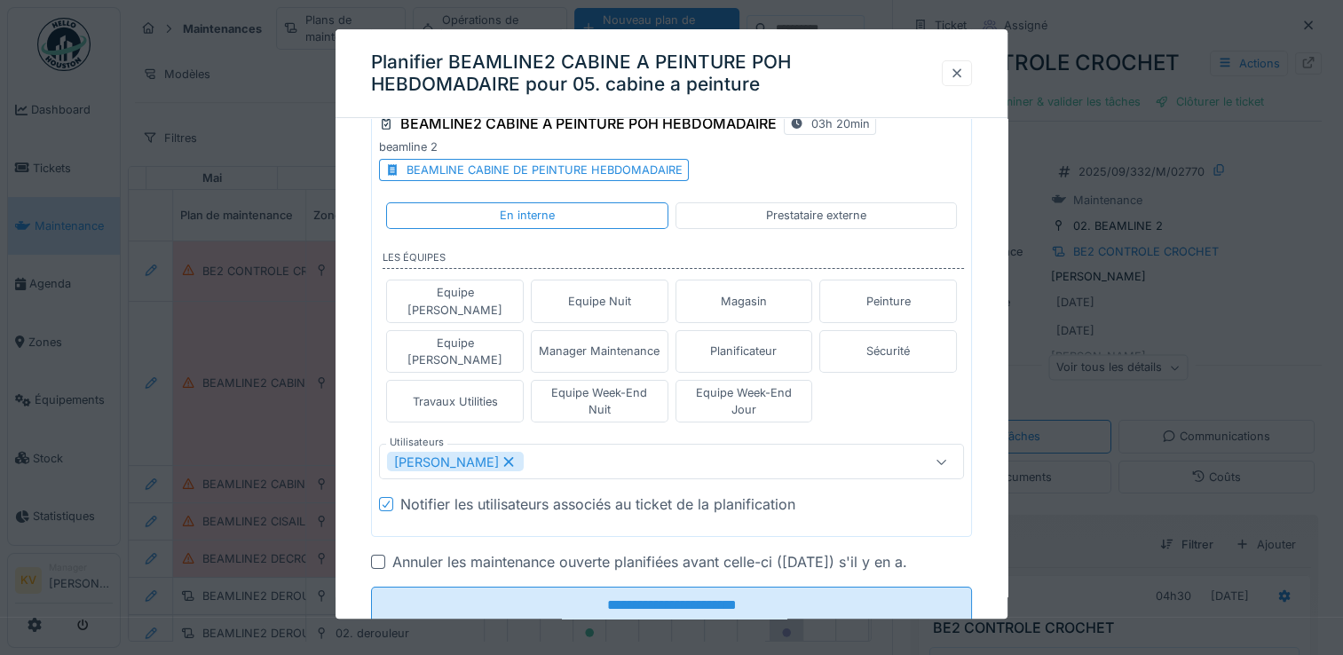
click at [958, 76] on div at bounding box center [957, 73] width 14 height 17
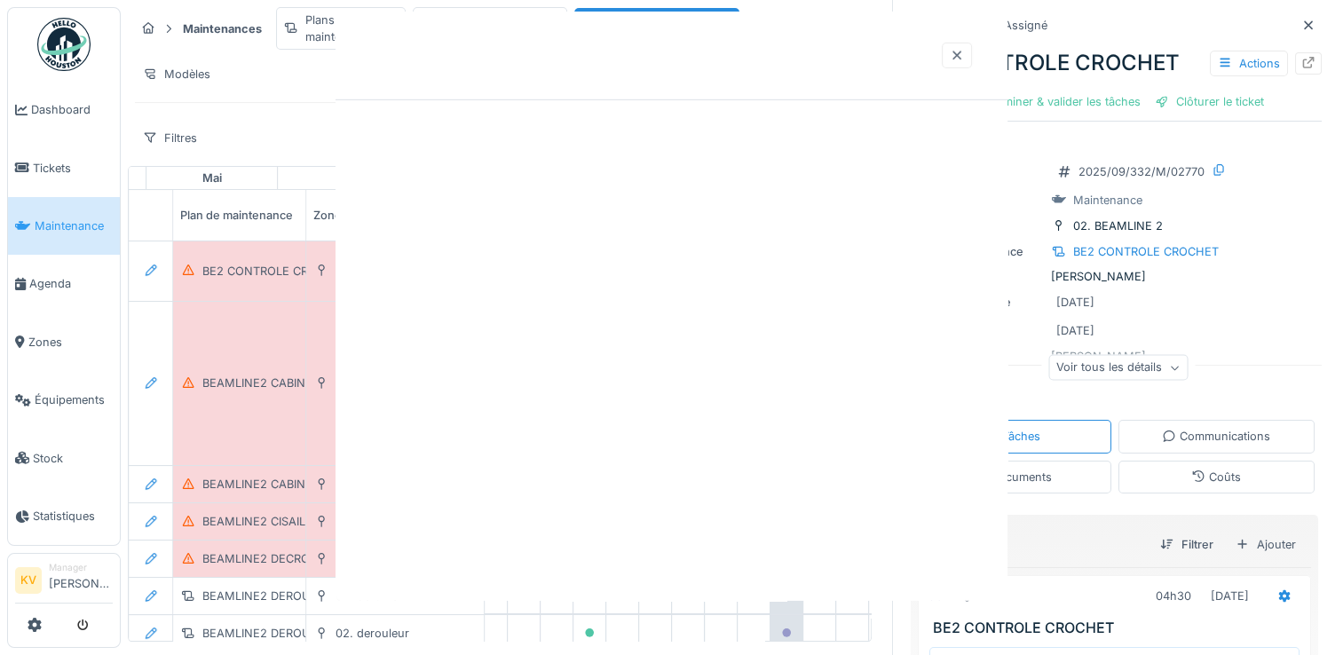
scroll to position [0, 0]
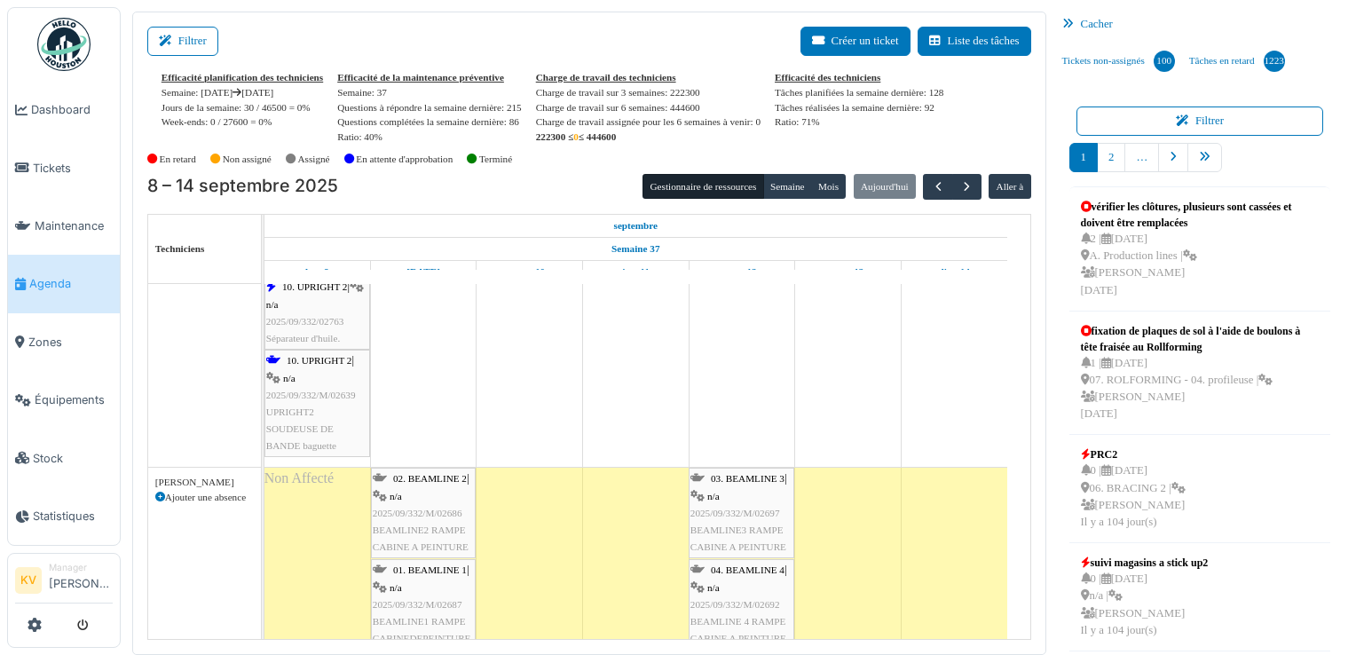
scroll to position [1243, 0]
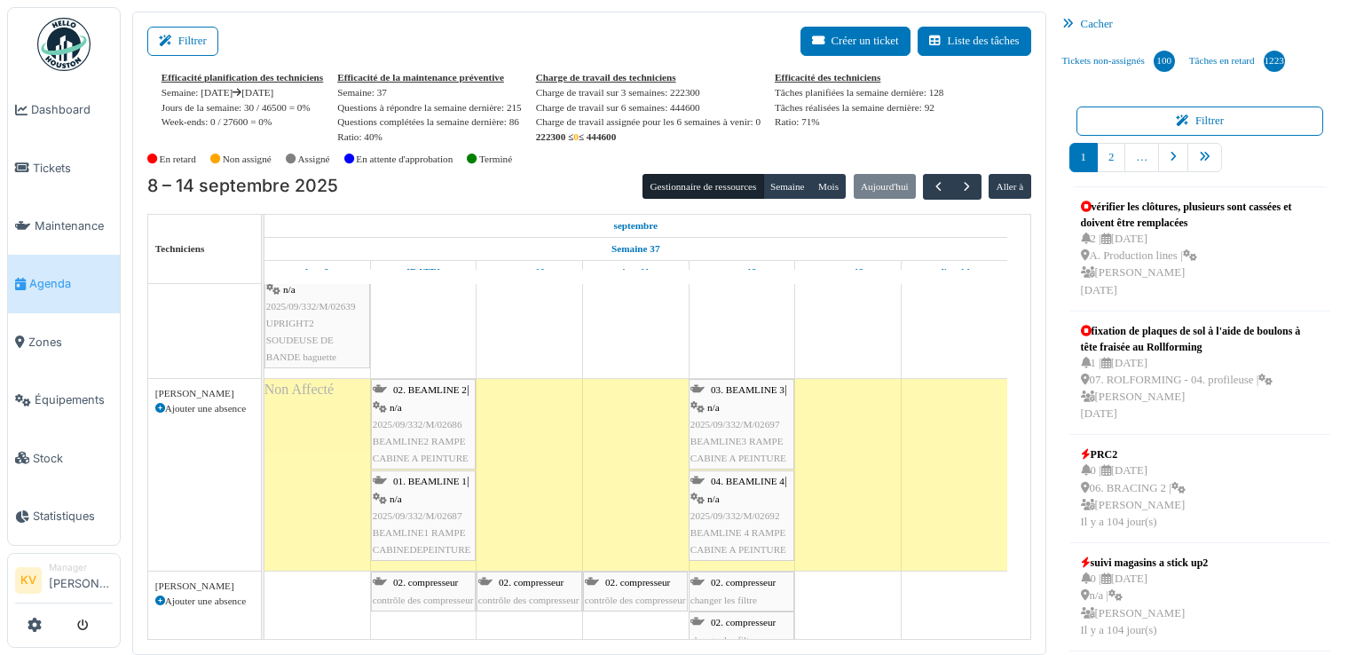
click at [420, 428] on div "02. BEAMLINE 2 | n/a 2025/09/332/M/02686 BEAMLINE2 RAMPE CABINE A PEINTURE" at bounding box center [423, 424] width 101 height 85
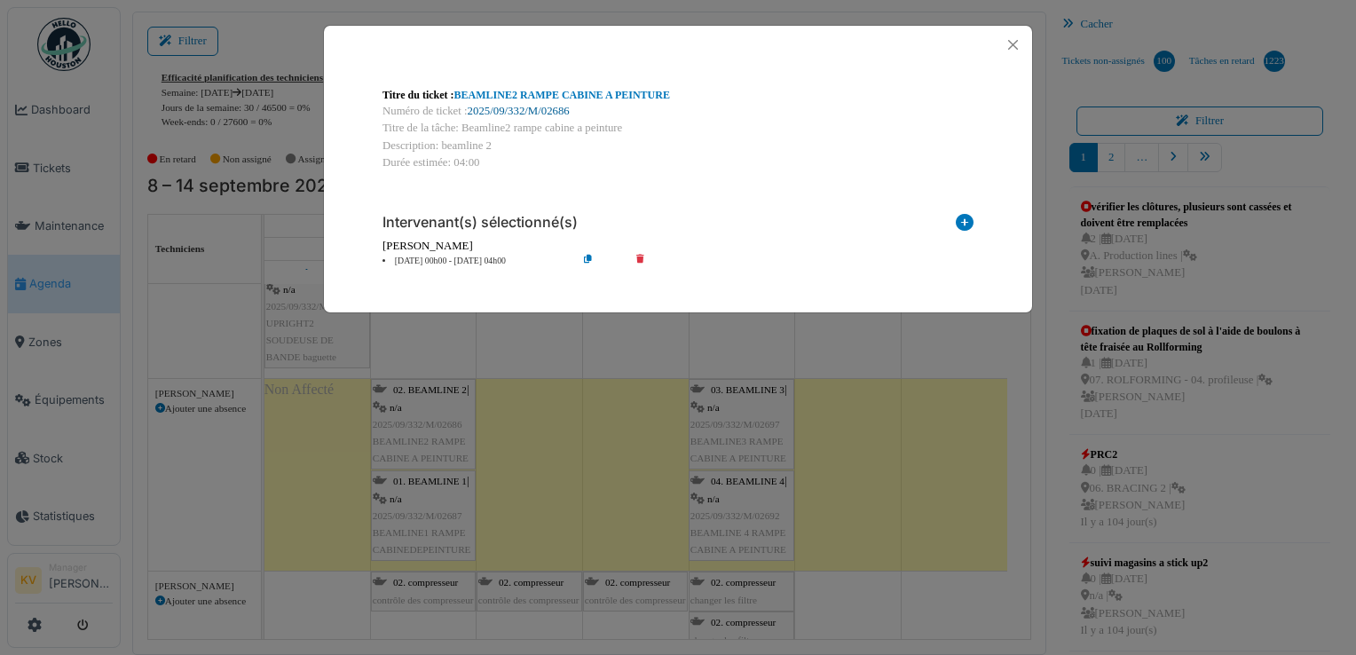
click at [496, 111] on link "2025/09/332/M/02686" at bounding box center [519, 111] width 102 height 12
click at [1018, 44] on button "Close" at bounding box center [1013, 45] width 24 height 24
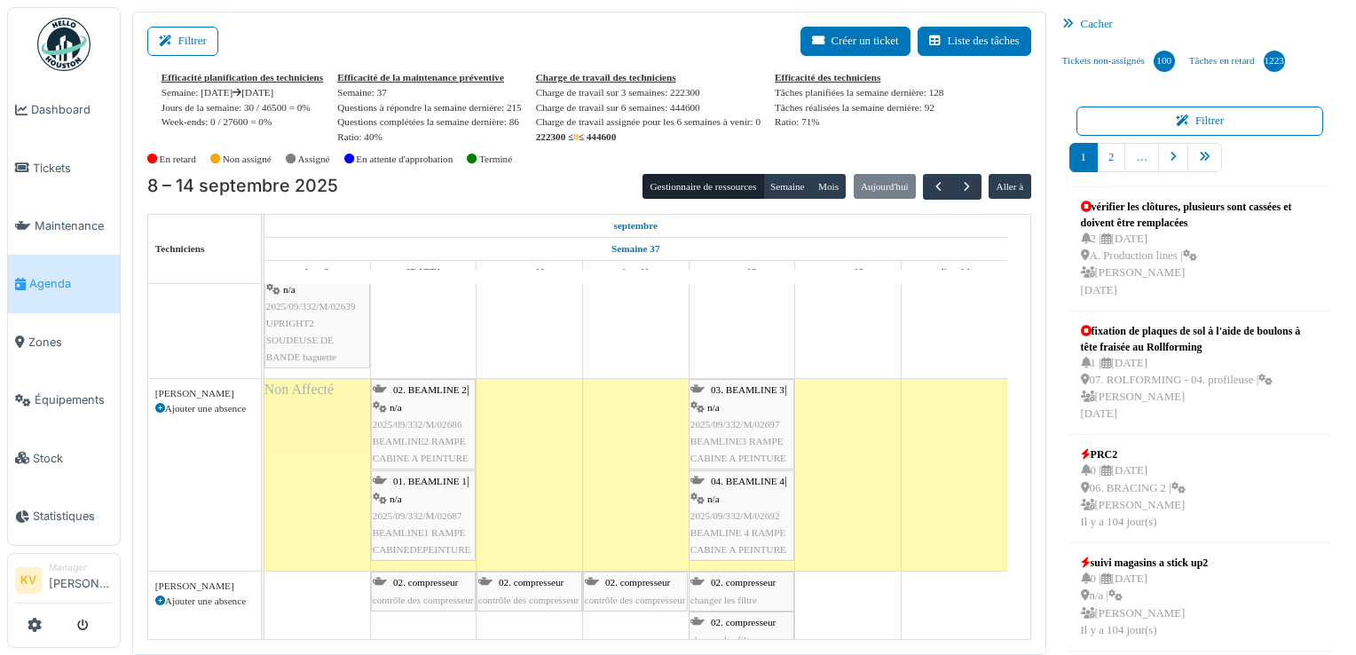
click at [413, 501] on div "01. BEAMLINE 1 | n/a 2025/09/332/M/02687 BEAMLINE1 RAMPE CABINEDEPEINTURE" at bounding box center [423, 515] width 101 height 85
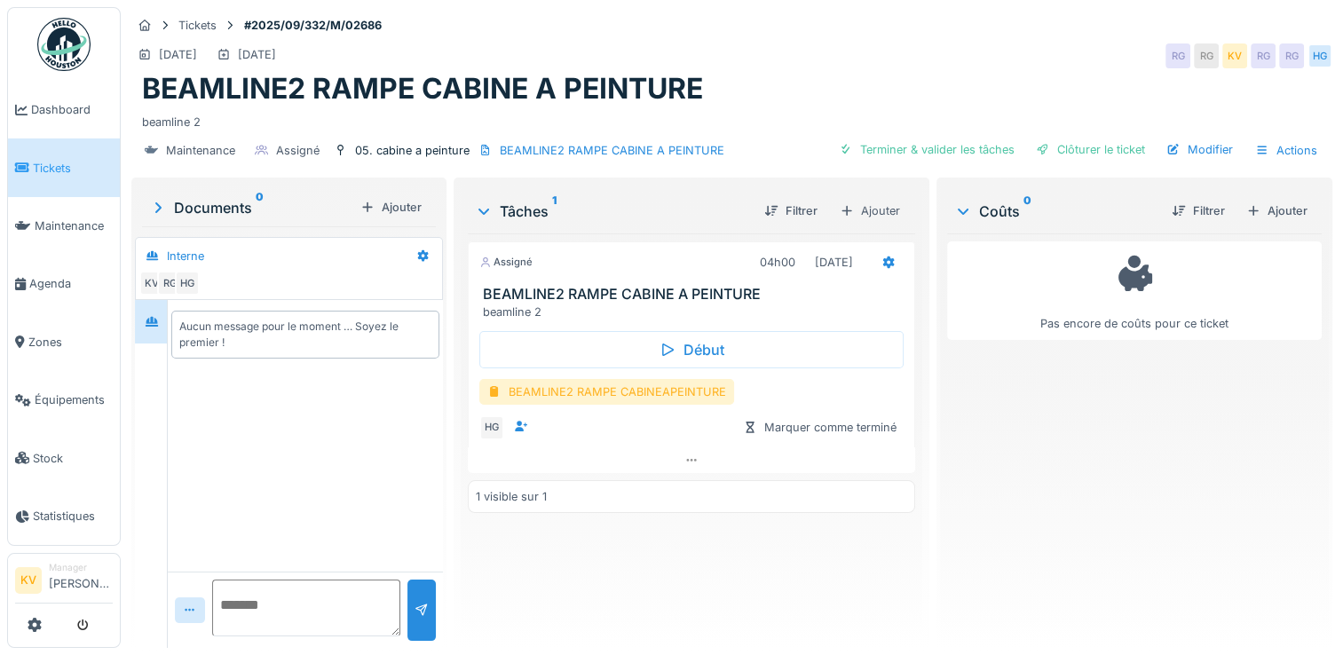
click at [611, 387] on div "BEAMLINE2 RAMPE CABINEAPEINTURE" at bounding box center [606, 392] width 255 height 26
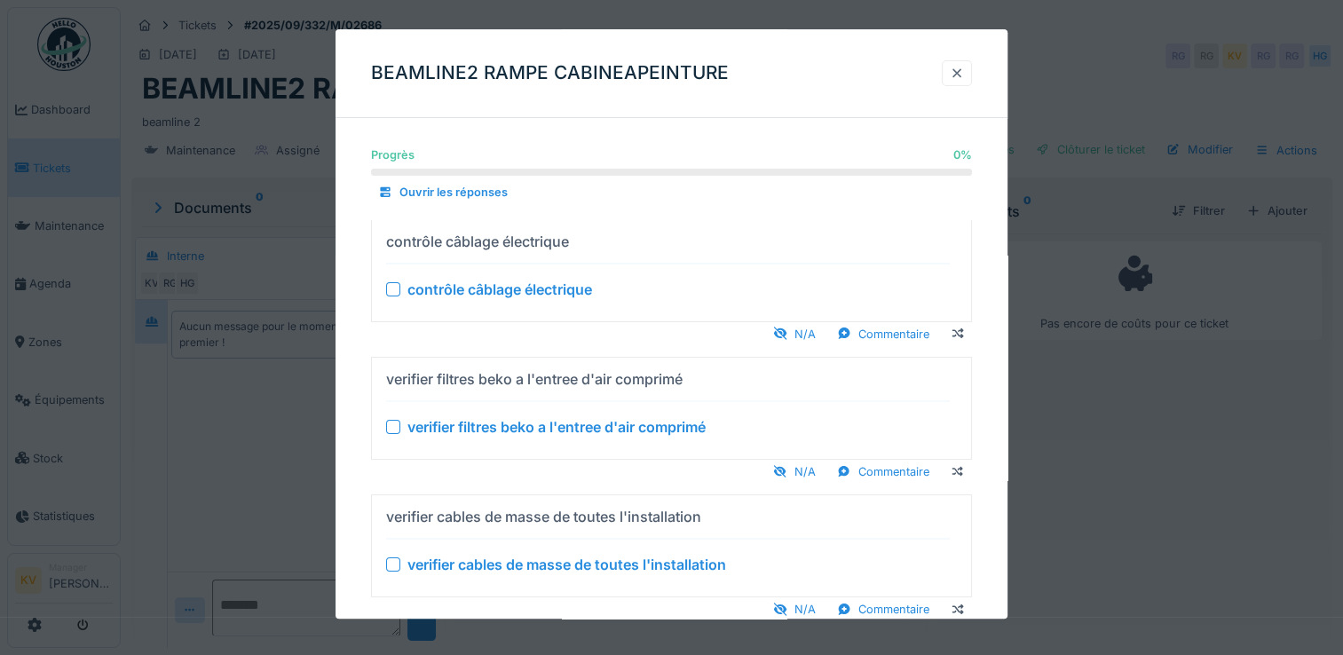
click at [959, 82] on div at bounding box center [957, 73] width 14 height 17
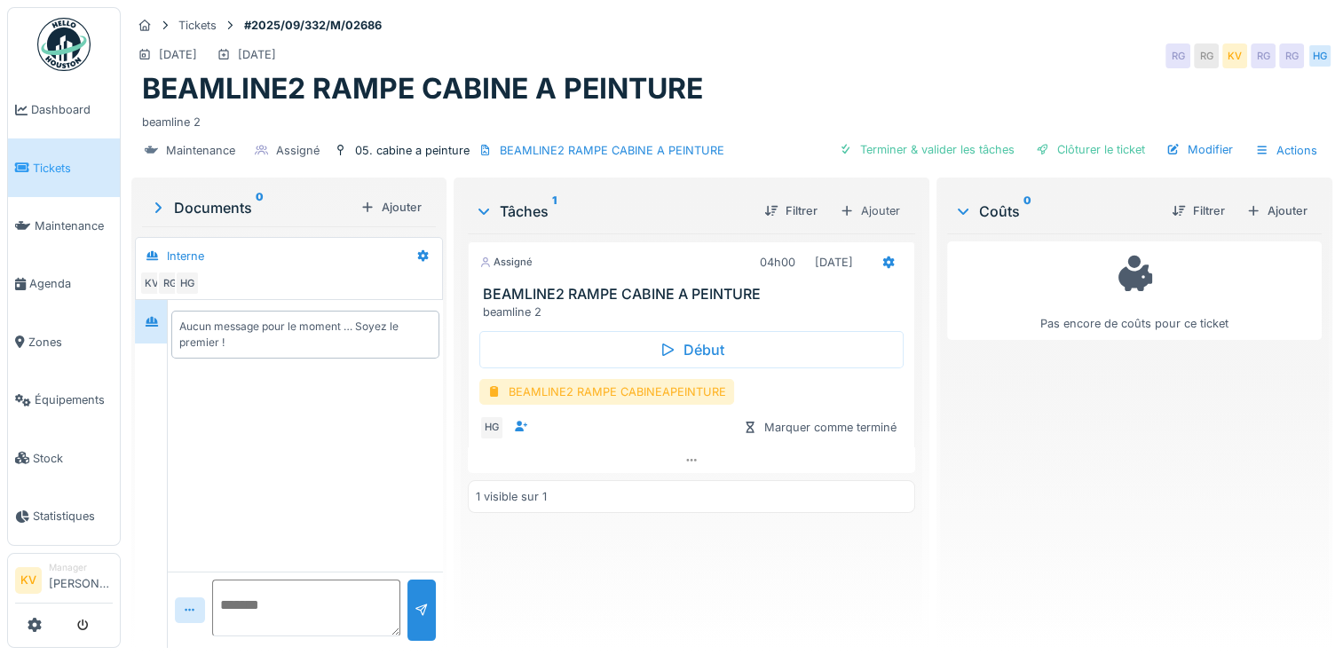
scroll to position [13, 0]
click at [48, 221] on span "Maintenance" at bounding box center [74, 225] width 78 height 17
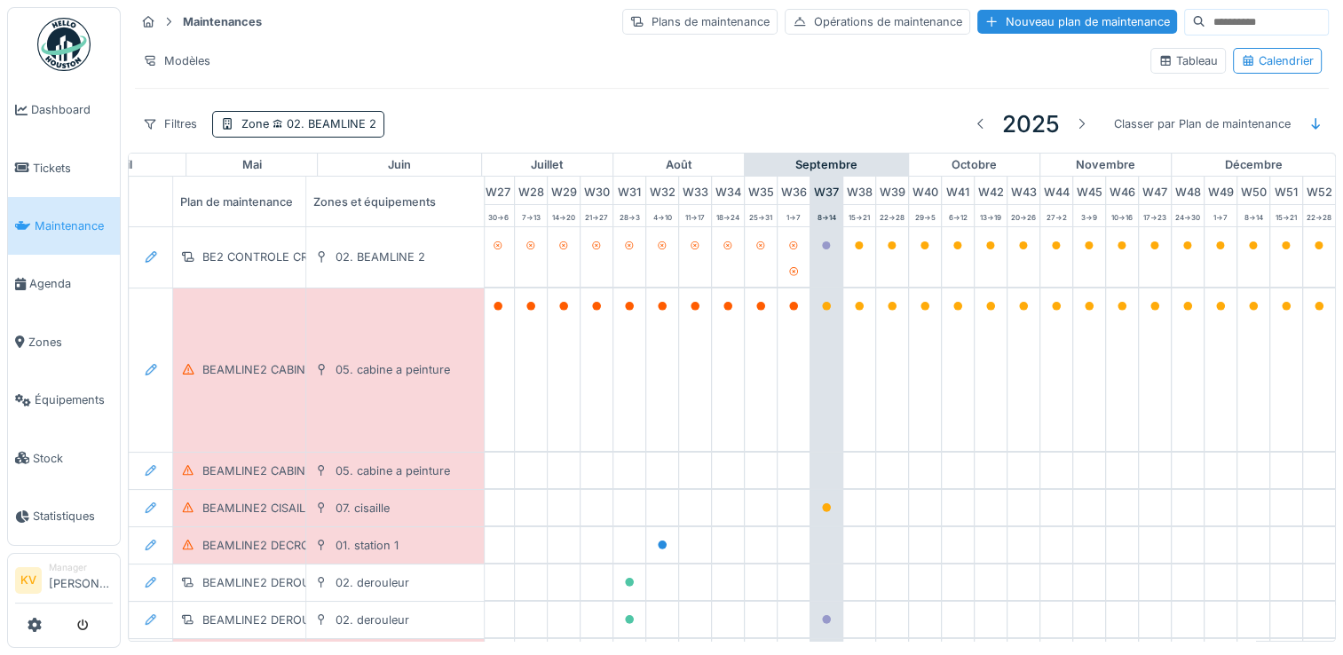
scroll to position [0, 929]
drag, startPoint x: 302, startPoint y: 192, endPoint x: 342, endPoint y: 193, distance: 40.0
click at [431, 37] on div "Maintenances Plans de maintenance Opérations de maintenance Nouveau plan de mai…" at bounding box center [732, 76] width 1208 height 153
click at [297, 194] on div "Plan de maintenance" at bounding box center [262, 202] width 178 height 50
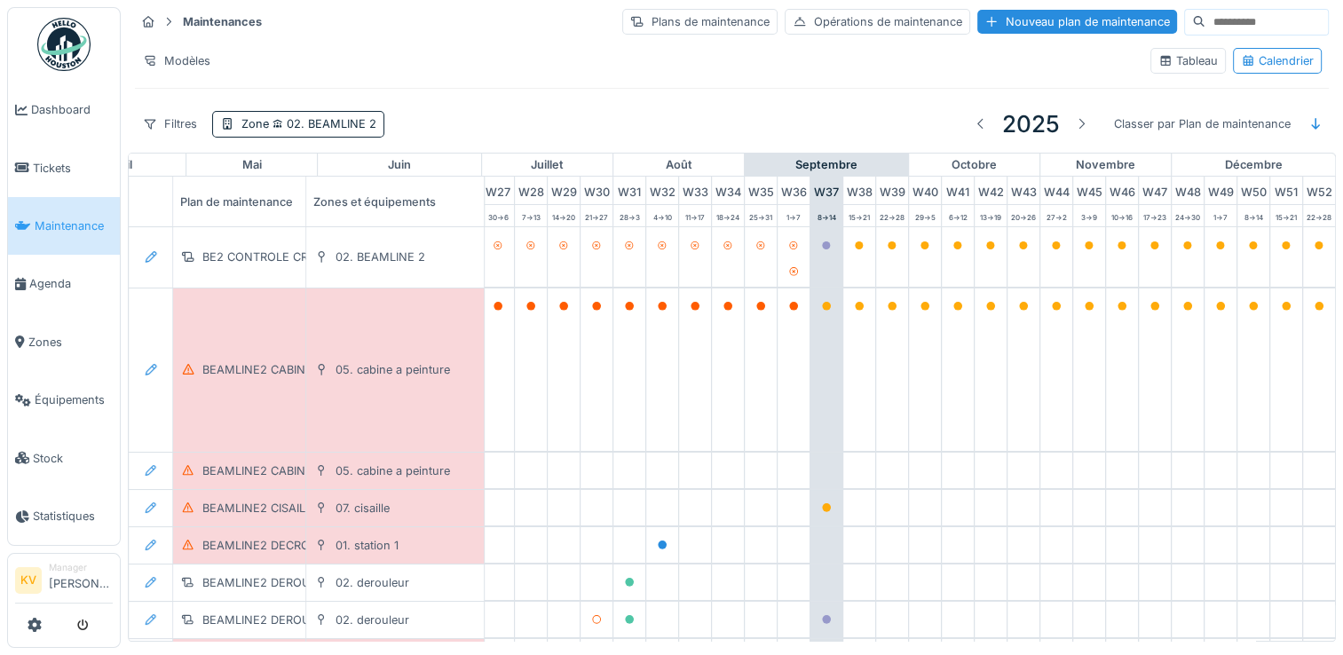
drag, startPoint x: 253, startPoint y: 204, endPoint x: 477, endPoint y: 51, distance: 270.8
click at [477, 51] on div "Modèles" at bounding box center [635, 61] width 1001 height 26
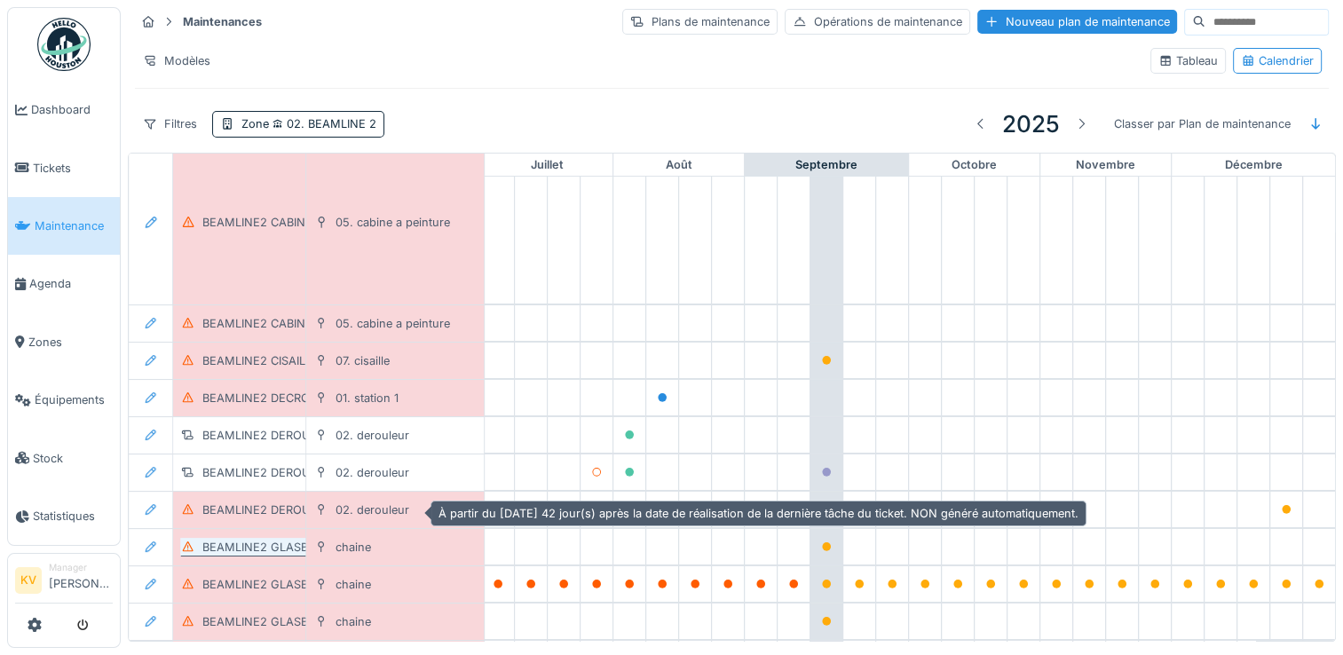
scroll to position [178, 929]
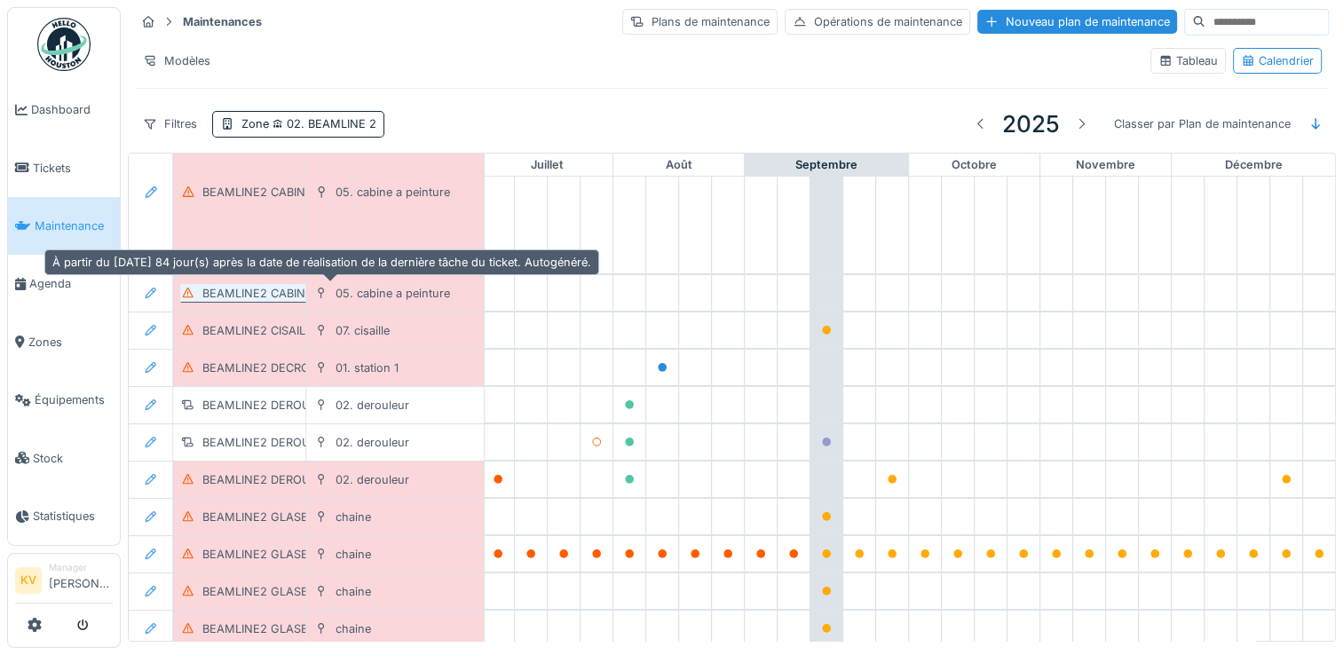
click at [279, 285] on div "BEAMLINE2 CABINEAPEINTURE POH TRIMESTRIEL" at bounding box center [341, 293] width 278 height 17
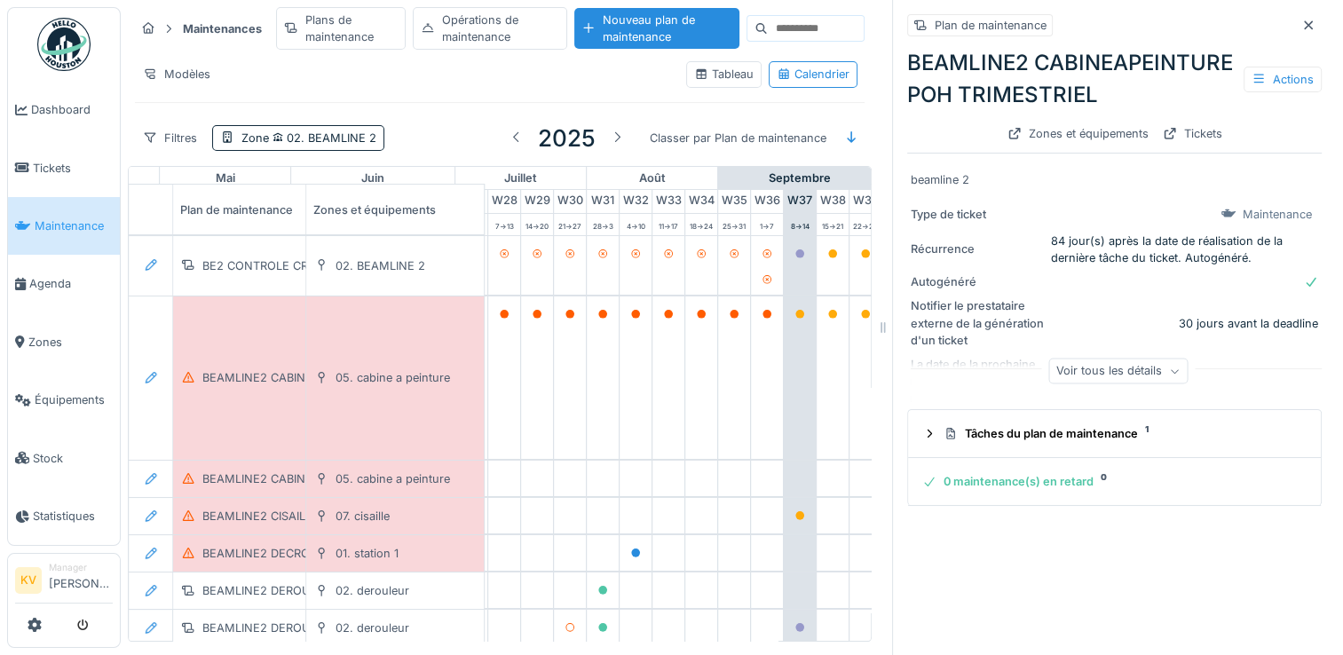
scroll to position [0, 929]
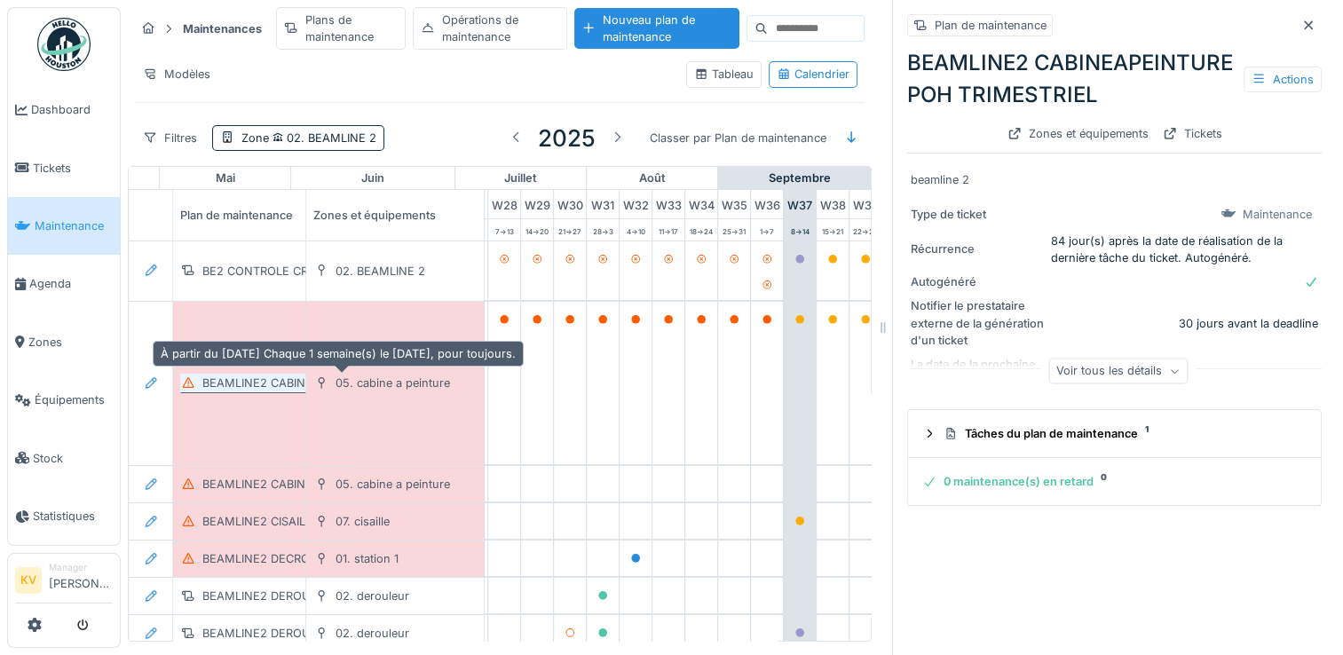
click at [277, 379] on div "BEAMLINE2 CABINE A PEINTURE POH HEBDOMADAIRE" at bounding box center [354, 383] width 304 height 17
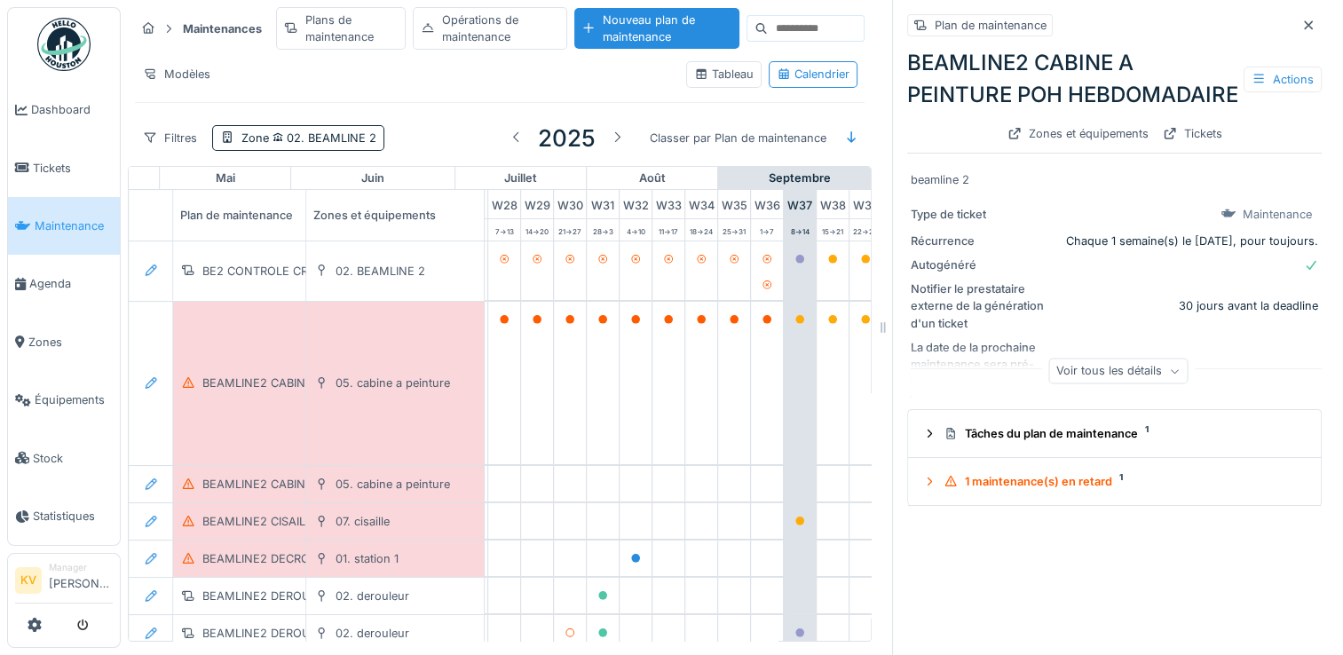
click at [1169, 376] on icon at bounding box center [1174, 371] width 11 height 9
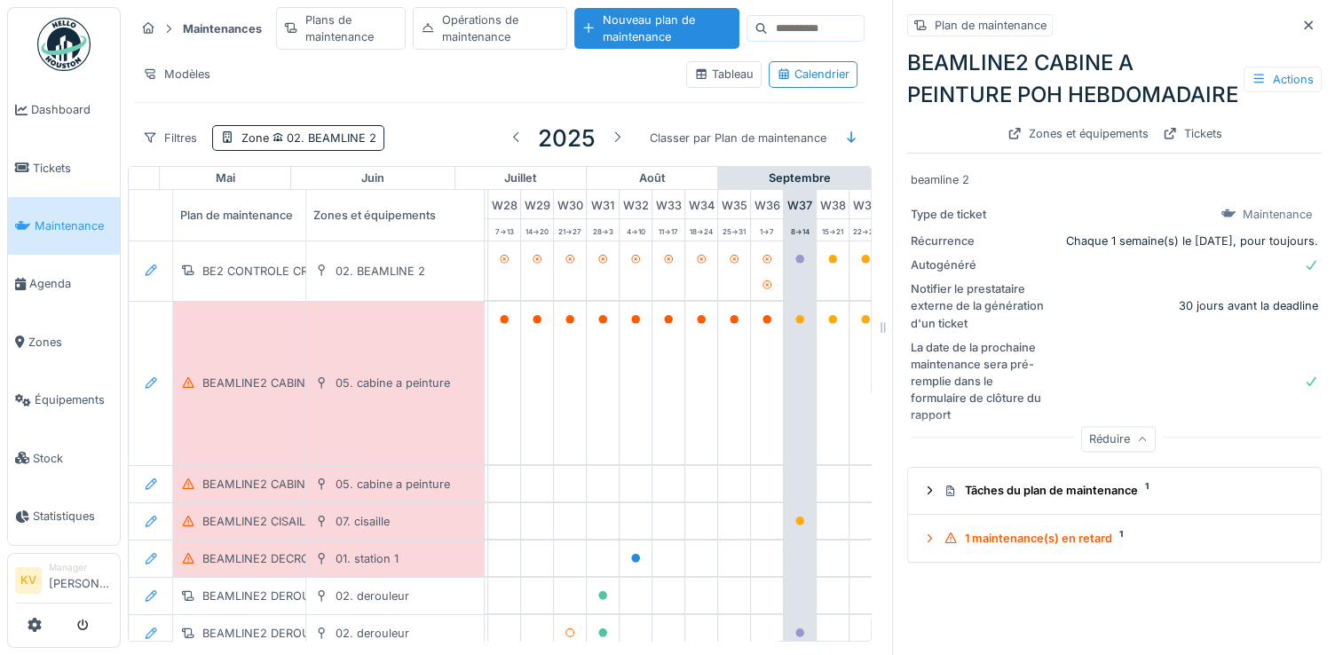
scroll to position [13, 0]
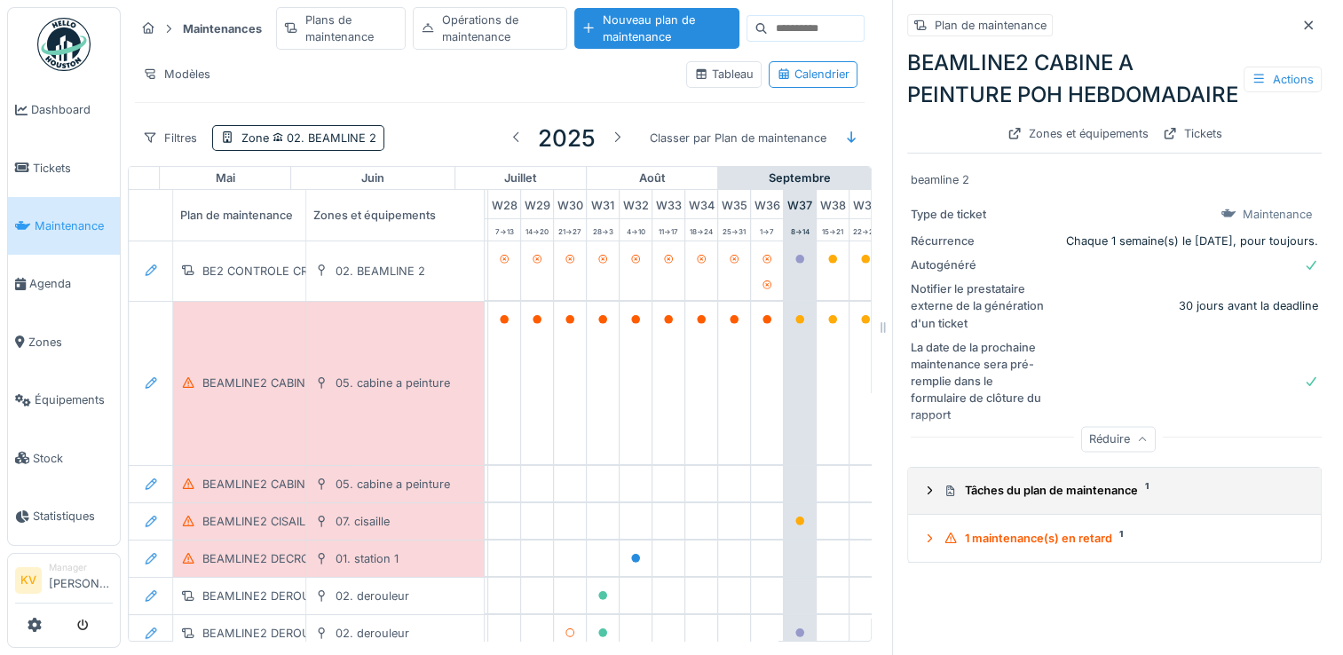
click at [1039, 499] on div "Tâches du plan de maintenance 1" at bounding box center [1122, 490] width 356 height 17
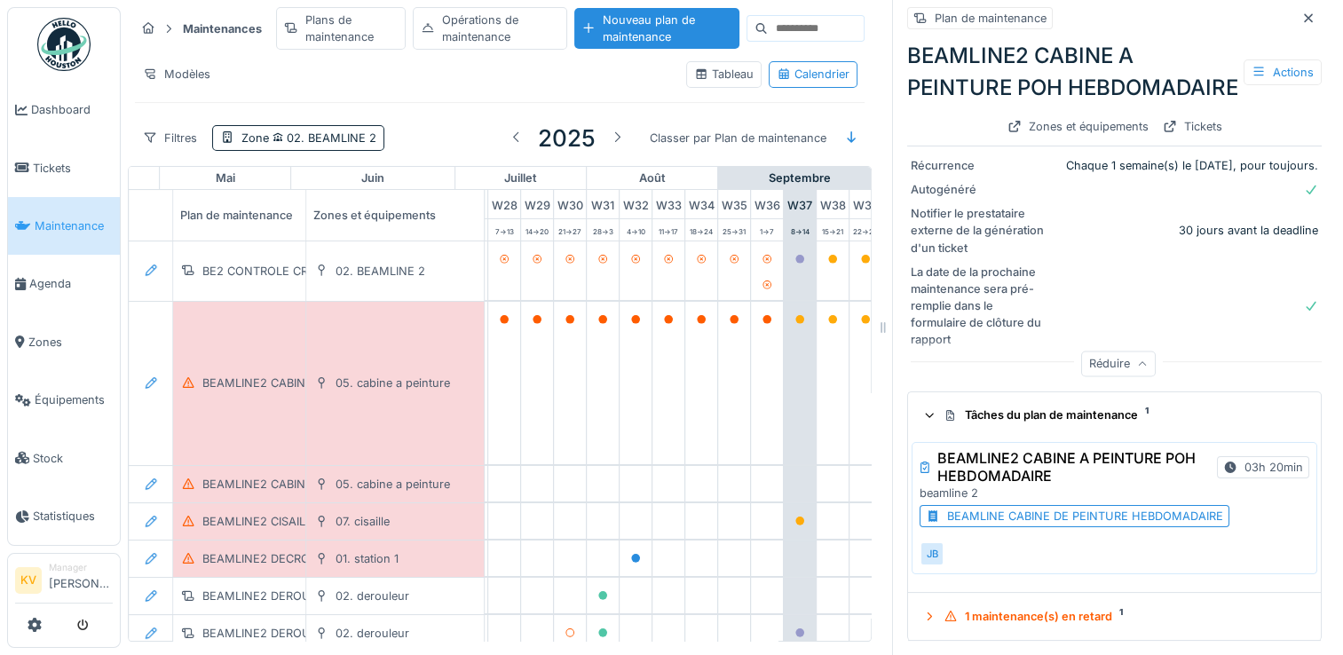
scroll to position [105, 0]
click at [1304, 13] on icon at bounding box center [1308, 17] width 9 height 9
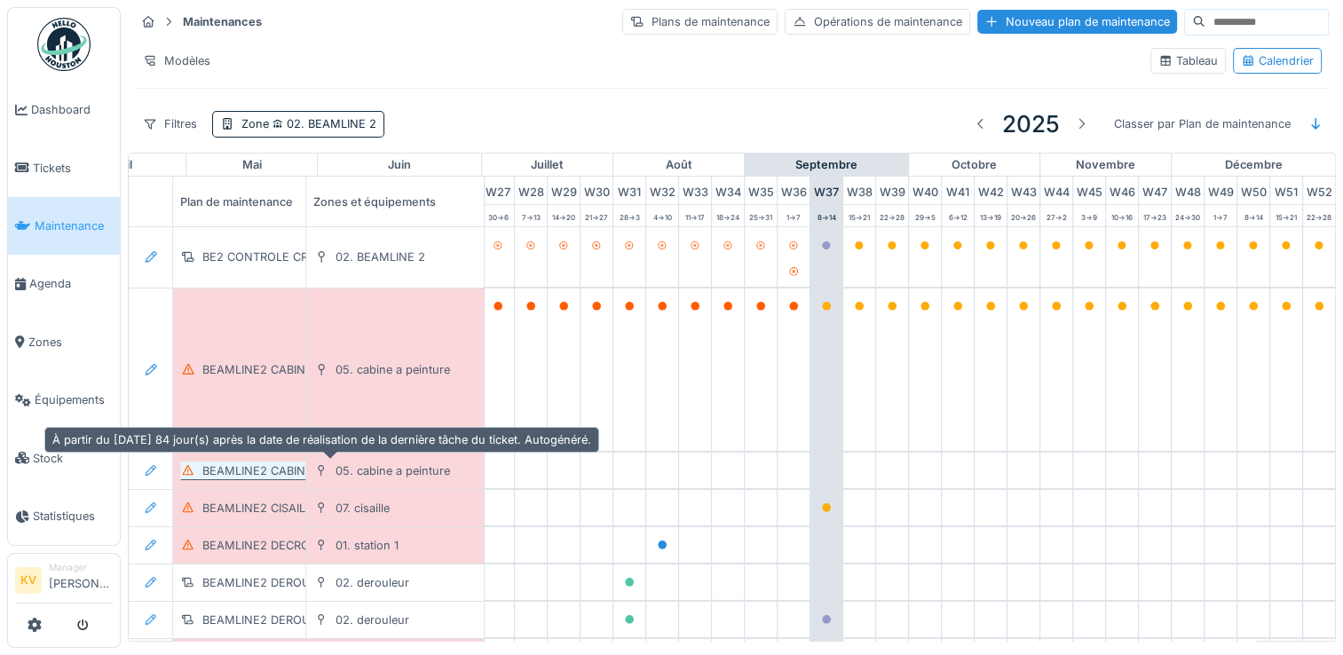
click at [278, 466] on div "BEAMLINE2 CABINEAPEINTURE POH TRIMESTRIEL" at bounding box center [341, 471] width 278 height 17
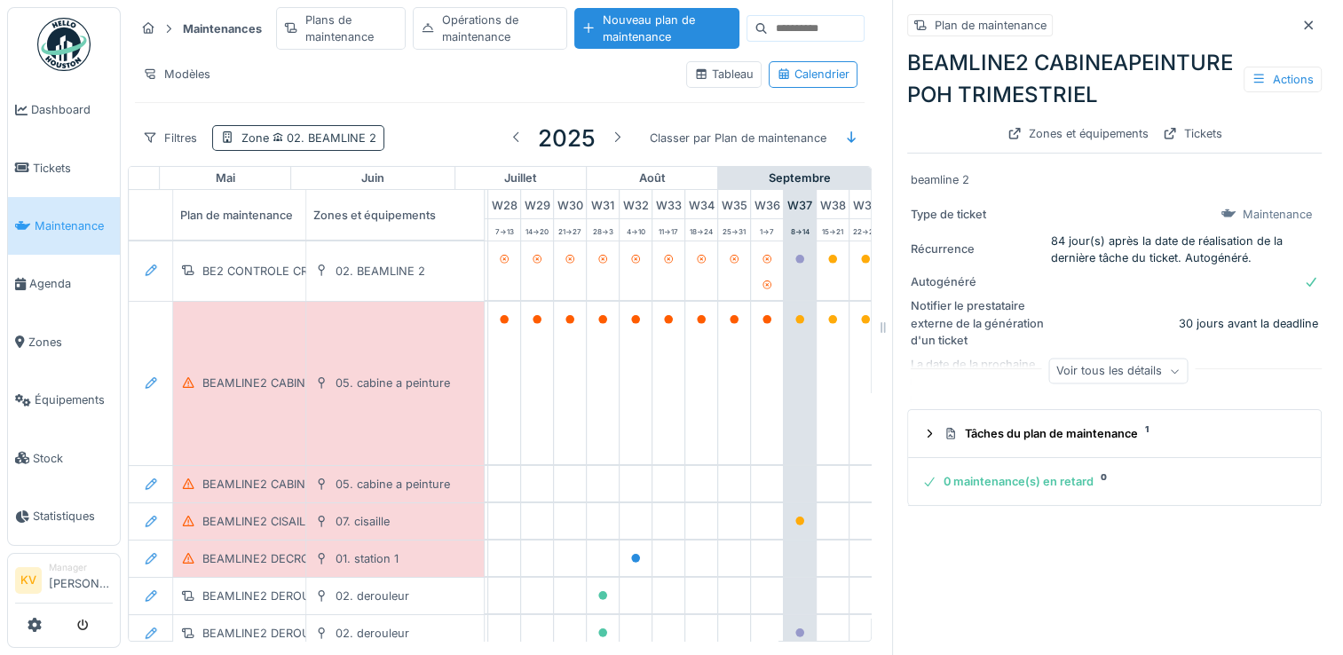
click at [307, 137] on span "02. BEAMLINE 2" at bounding box center [322, 137] width 107 height 13
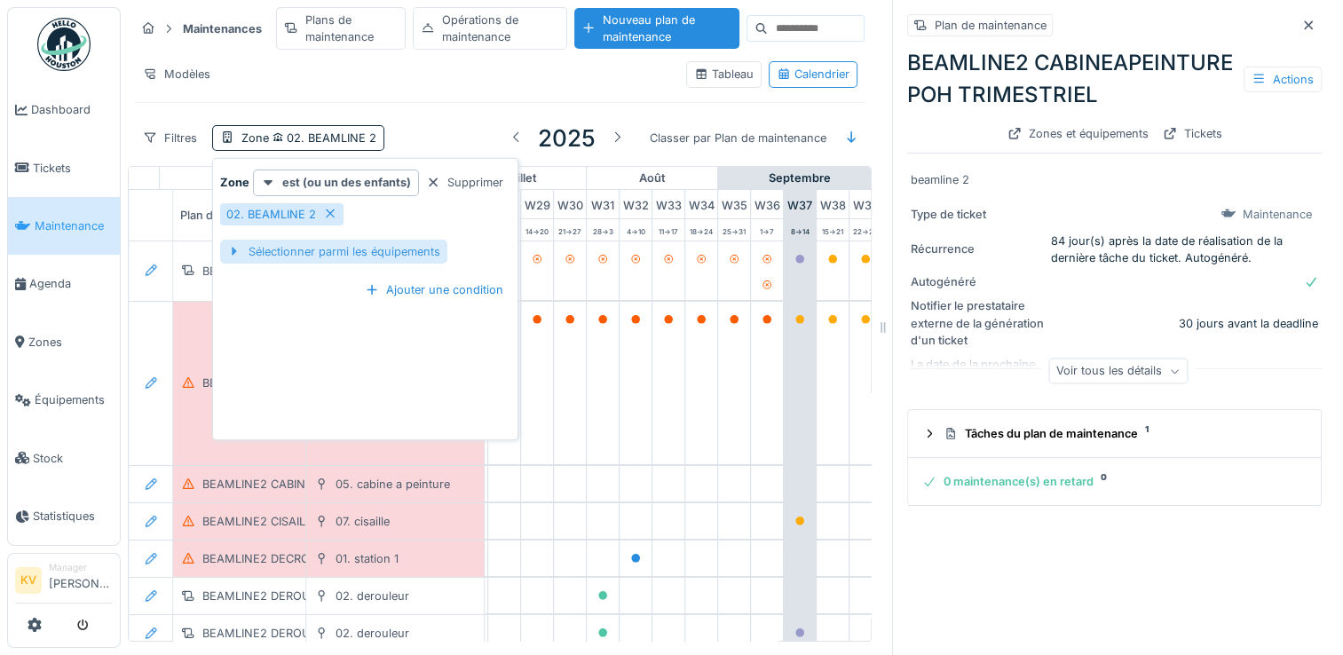
click at [380, 250] on div "Sélectionner parmi les équipements" at bounding box center [333, 252] width 227 height 24
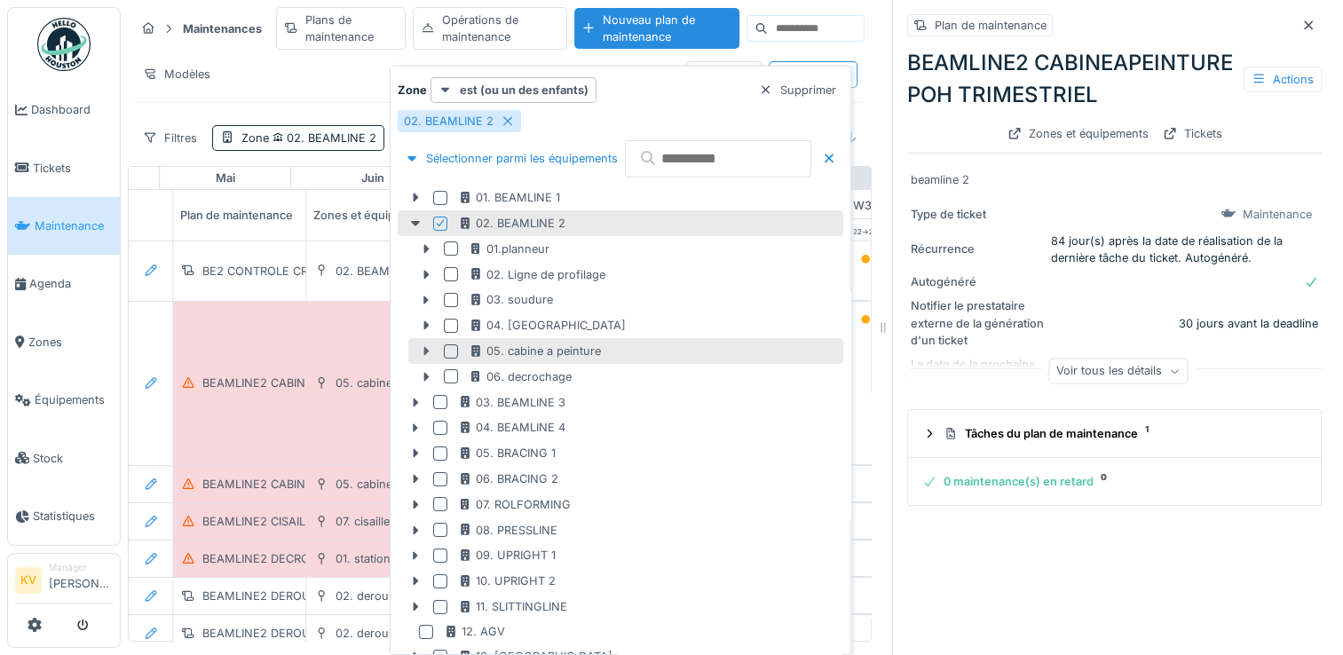
click at [426, 350] on icon at bounding box center [426, 351] width 5 height 9
click at [451, 351] on div at bounding box center [451, 351] width 14 height 14
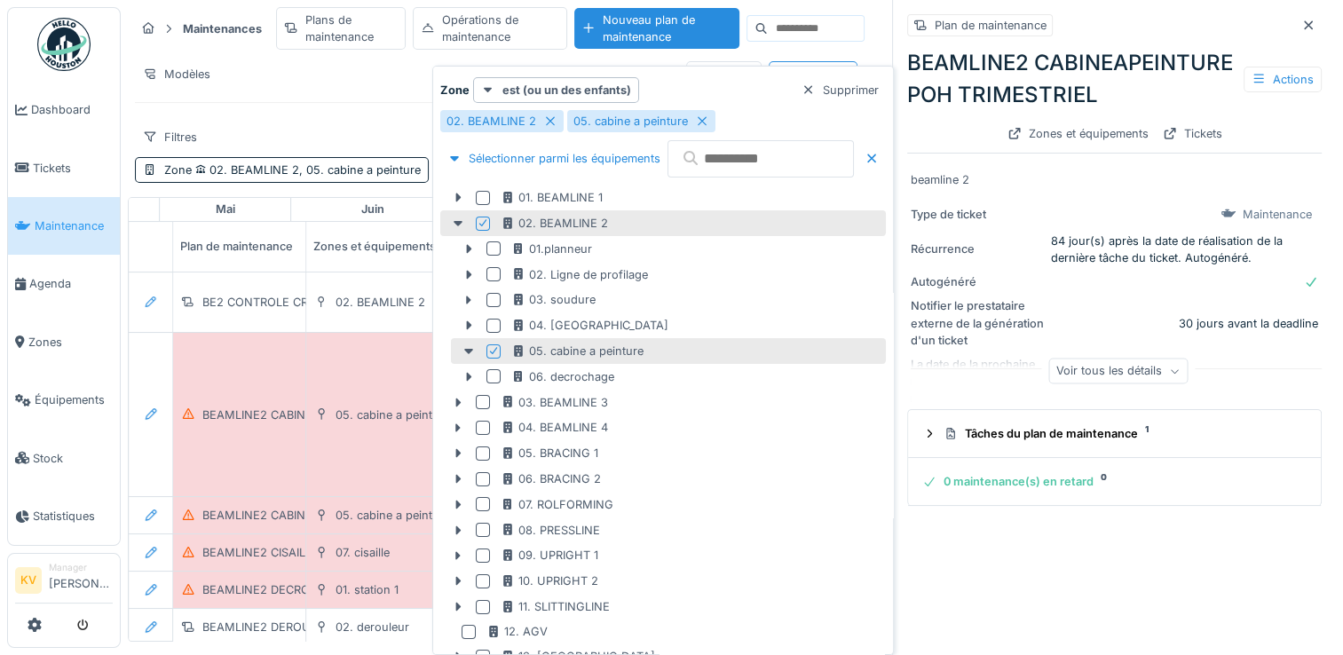
click at [383, 122] on div "Filtres Zone 02. BEAMLINE 2, 05. cabine a peinture 2025 Classer par Plan de mai…" at bounding box center [500, 153] width 730 height 73
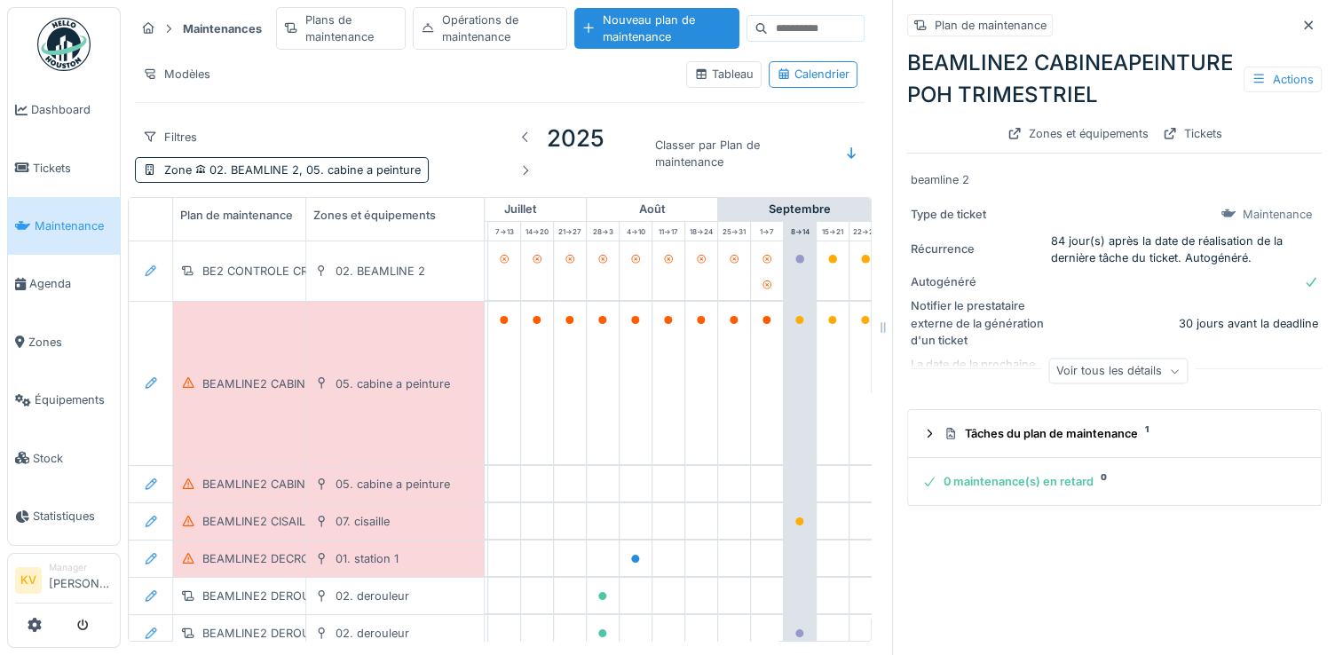
scroll to position [0, 929]
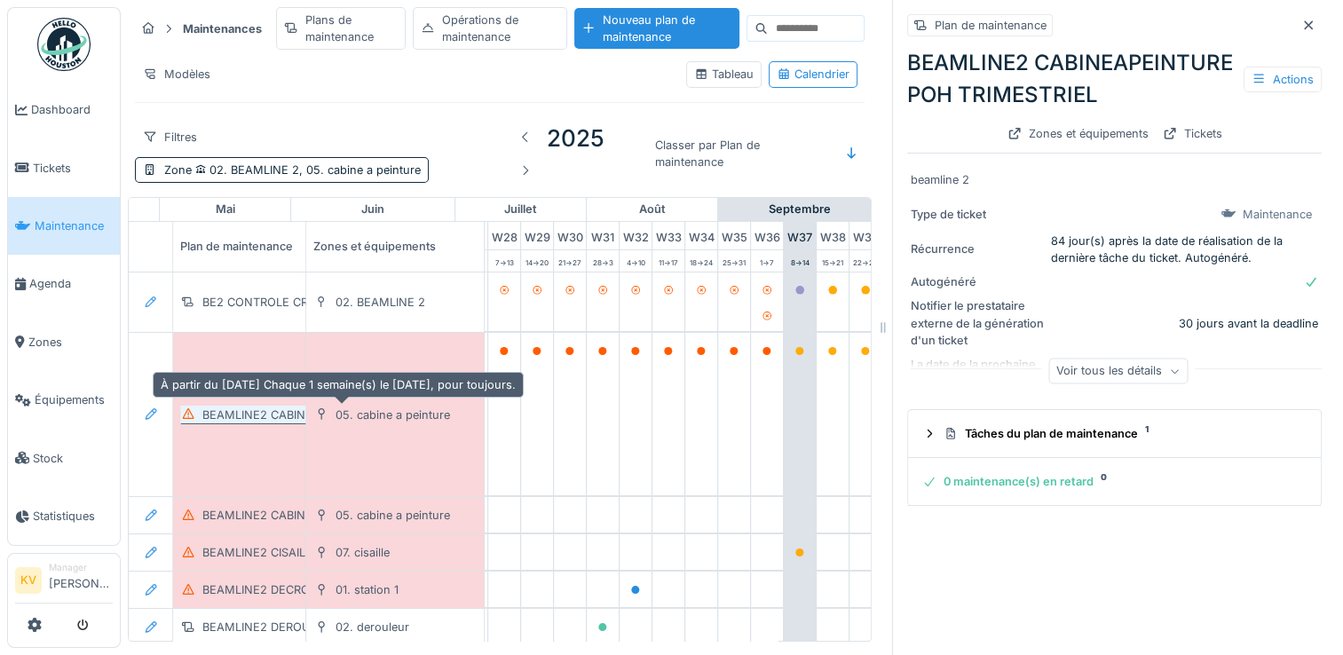
click at [251, 413] on div "BEAMLINE2 CABINE A PEINTURE POH HEBDOMADAIRE" at bounding box center [354, 415] width 304 height 17
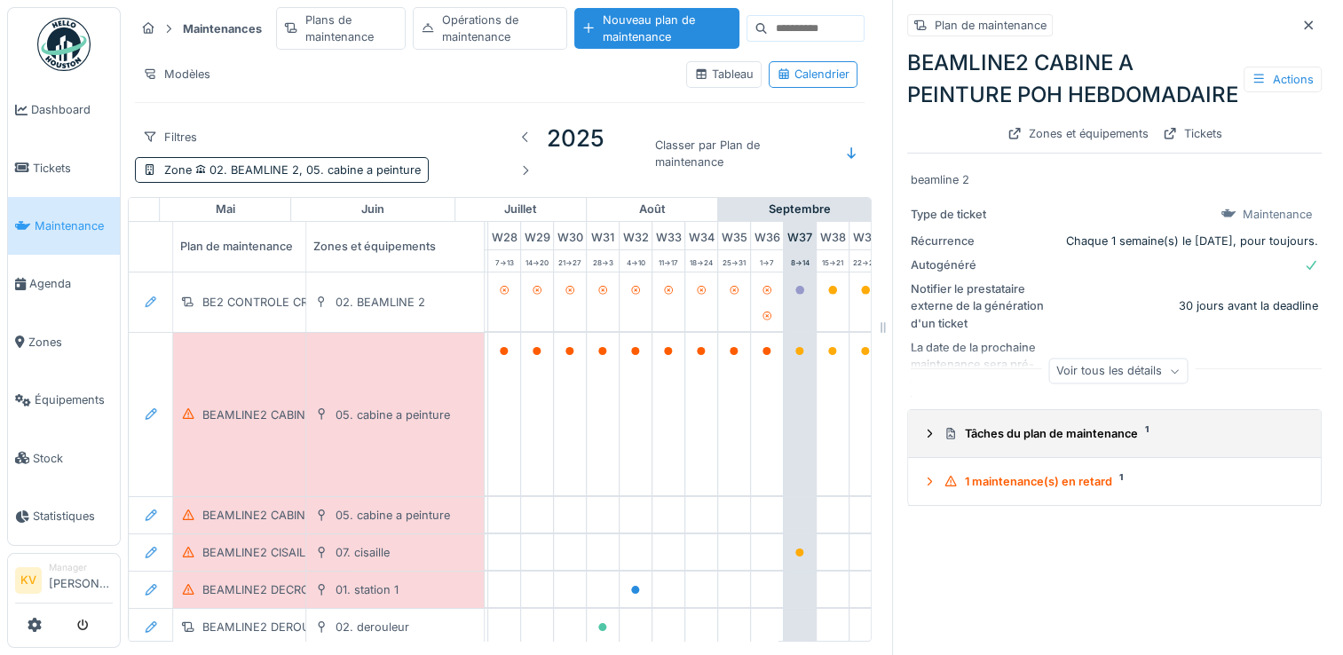
click at [922, 439] on icon at bounding box center [929, 434] width 14 height 12
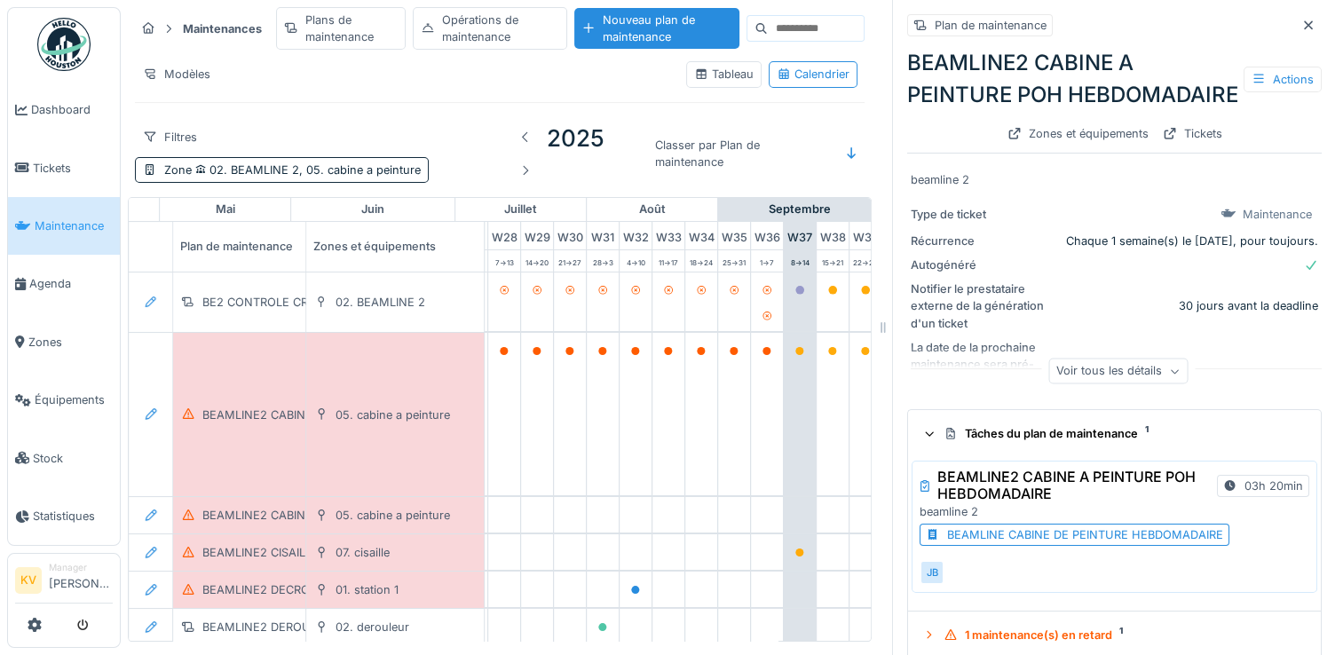
click at [1104, 543] on div "BEAMLINE CABINE DE PEINTURE HEBDOMADAIRE" at bounding box center [1085, 534] width 276 height 17
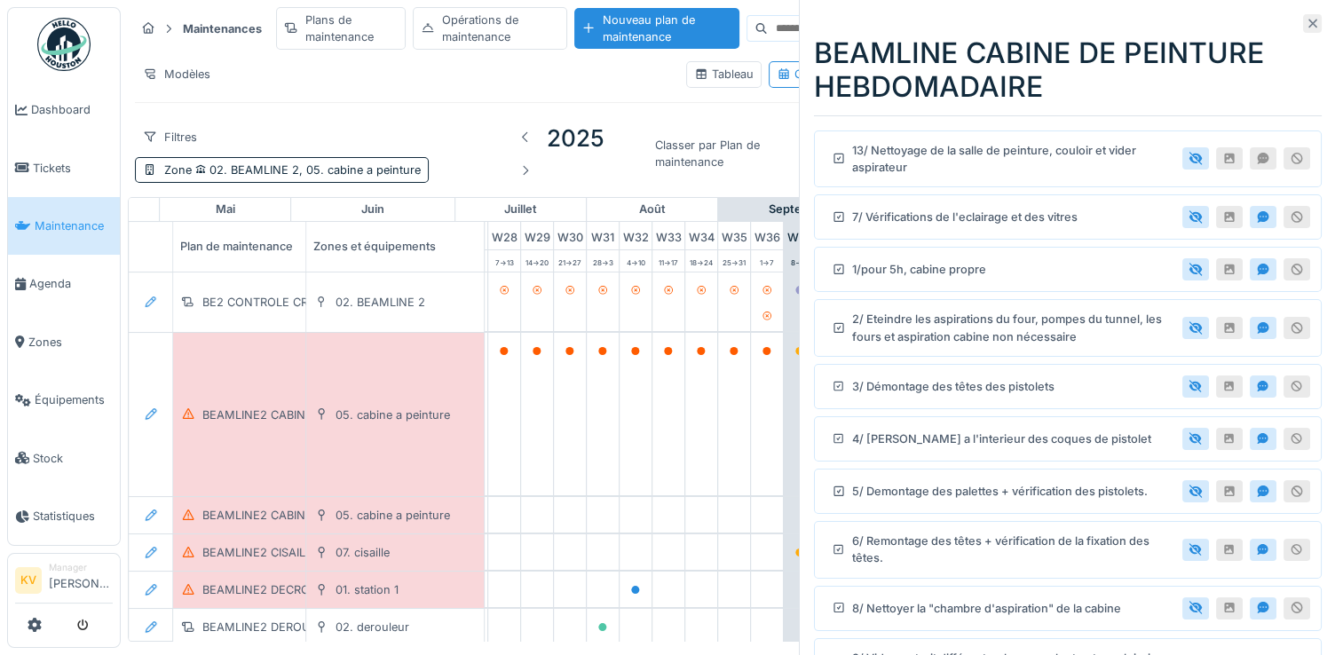
click at [1306, 27] on icon at bounding box center [1313, 24] width 14 height 12
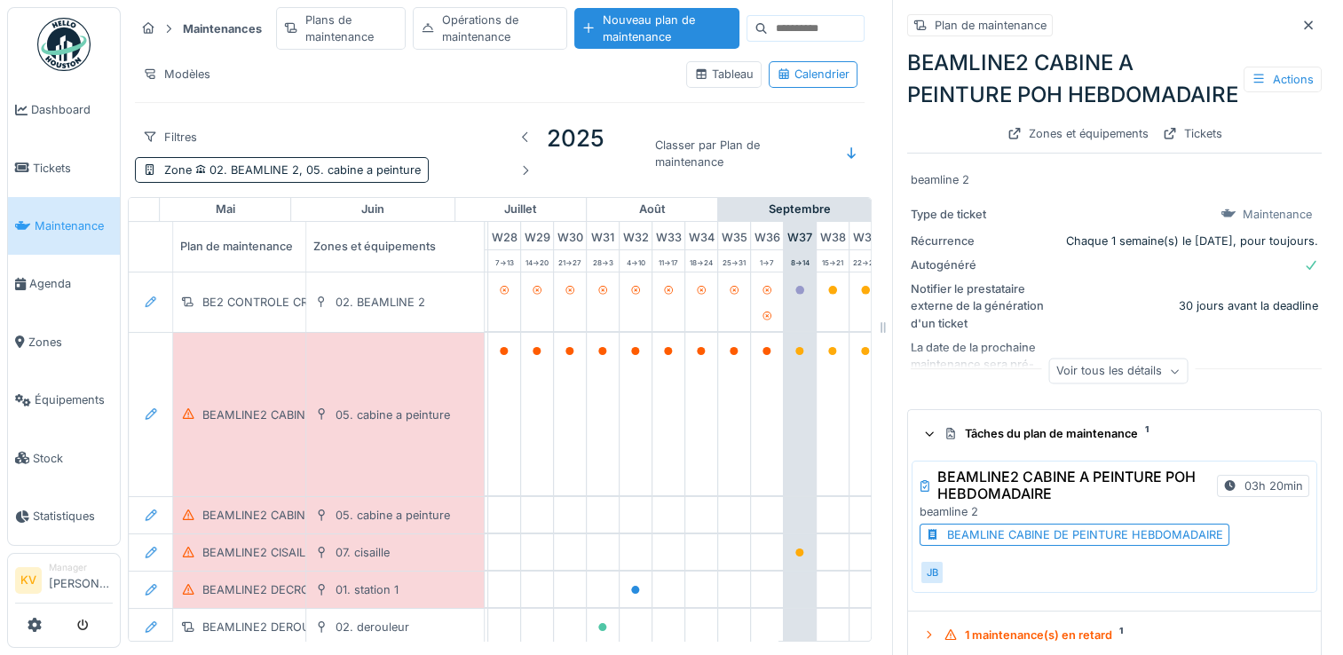
click at [1169, 376] on icon at bounding box center [1174, 371] width 11 height 9
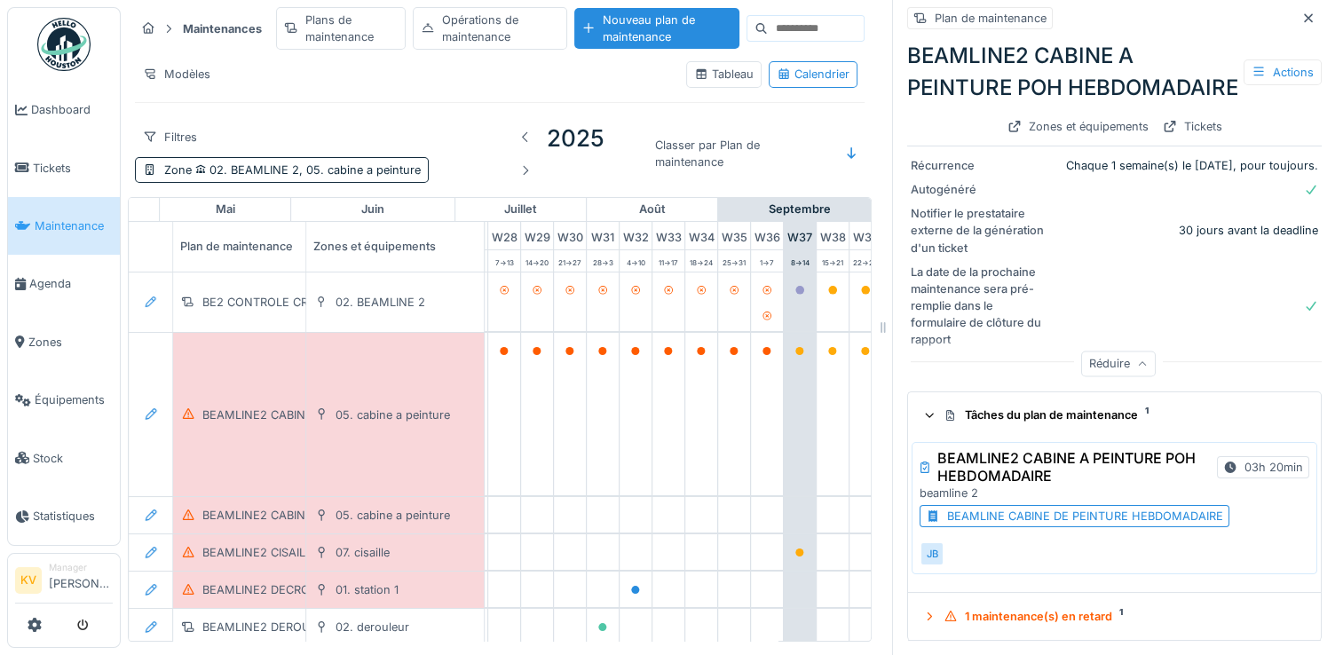
scroll to position [105, 0]
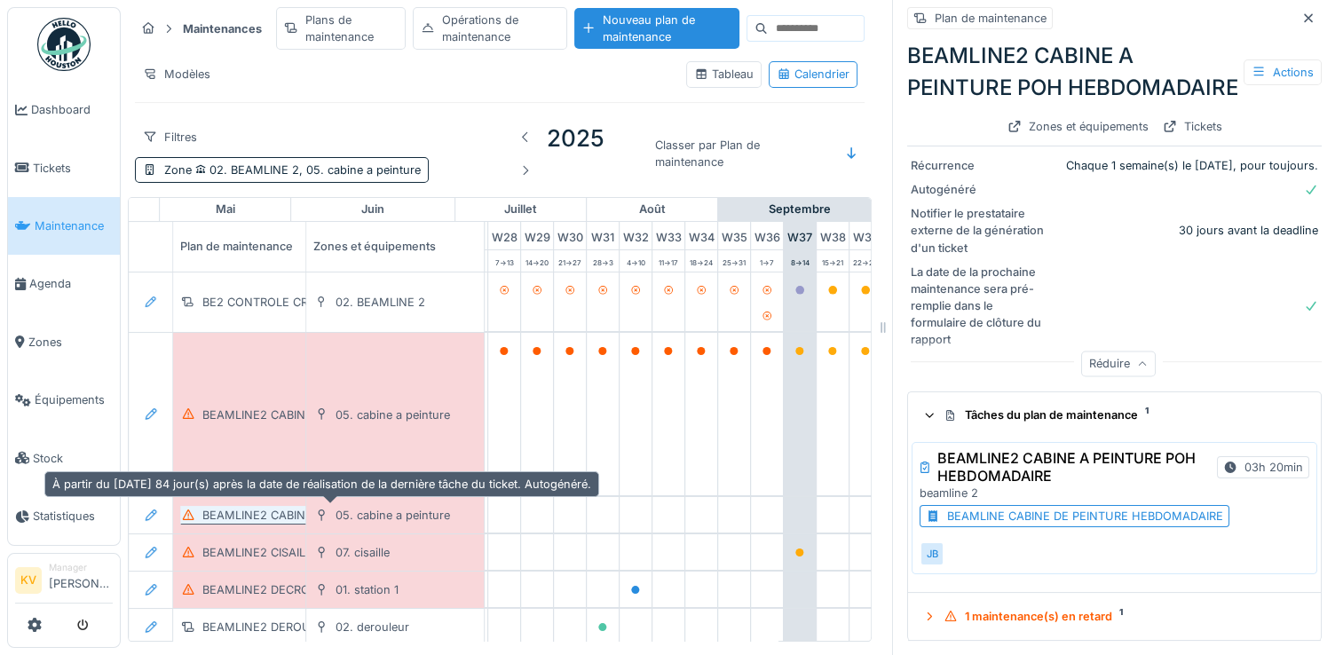
click at [256, 513] on div "BEAMLINE2 CABINEAPEINTURE POH TRIMESTRIEL" at bounding box center [341, 515] width 278 height 17
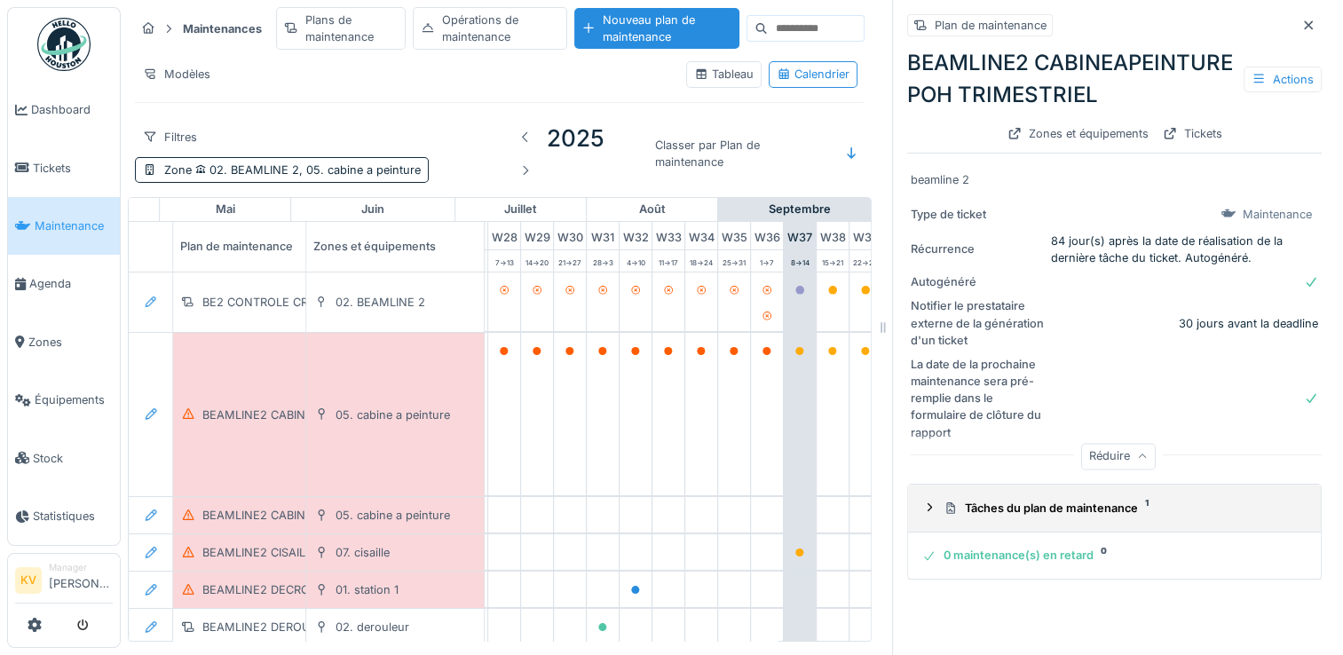
click at [922, 513] on icon at bounding box center [929, 508] width 14 height 12
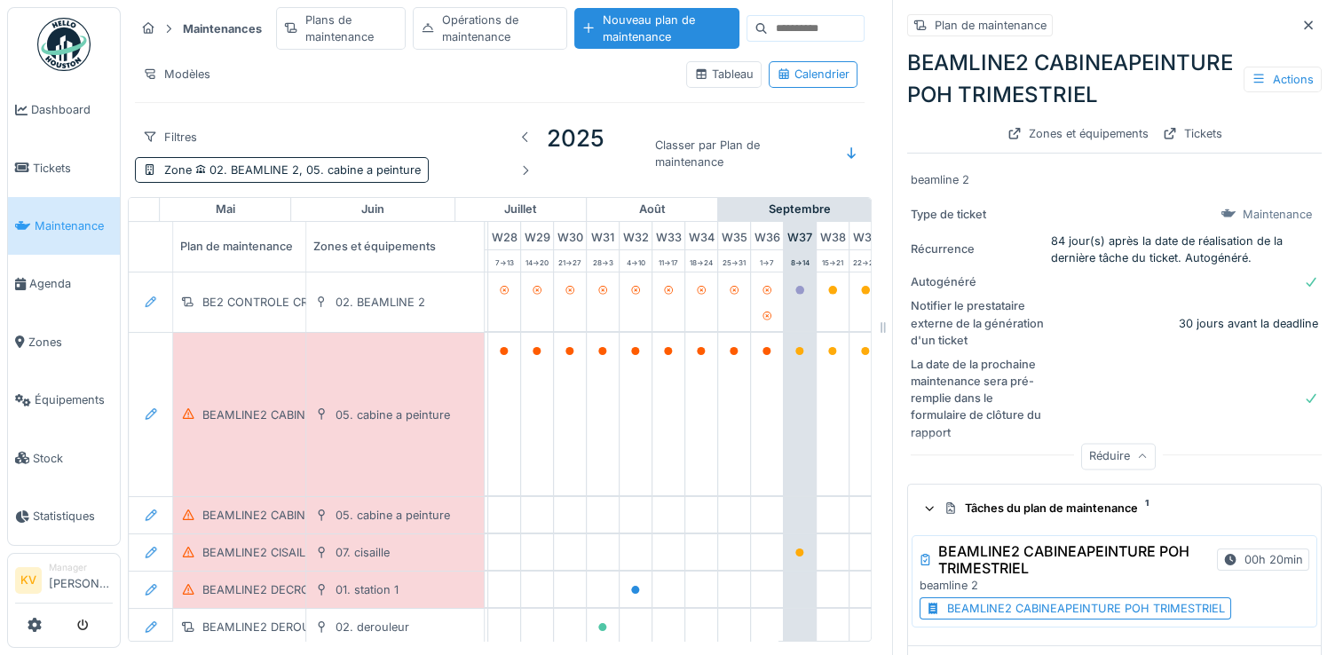
scroll to position [83, 0]
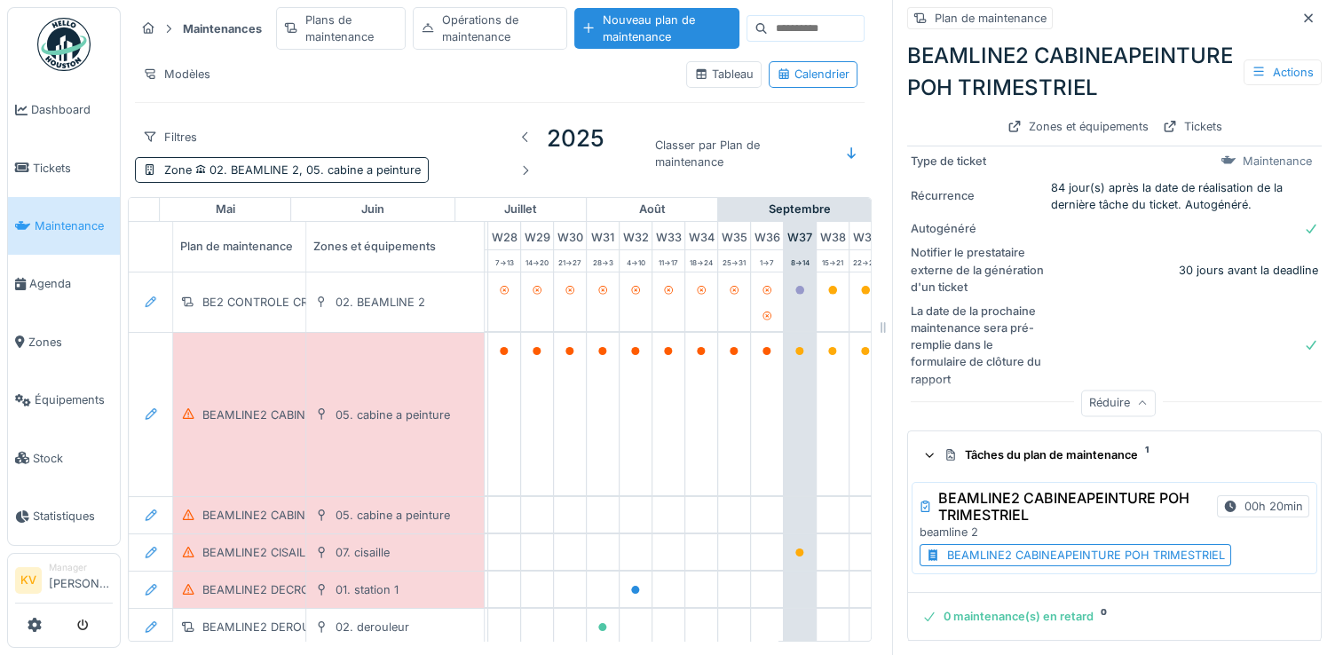
click at [1035, 559] on div "BEAMLINE2 CABINEAPEINTURE POH TRIMESTRIEL" at bounding box center [1086, 555] width 278 height 17
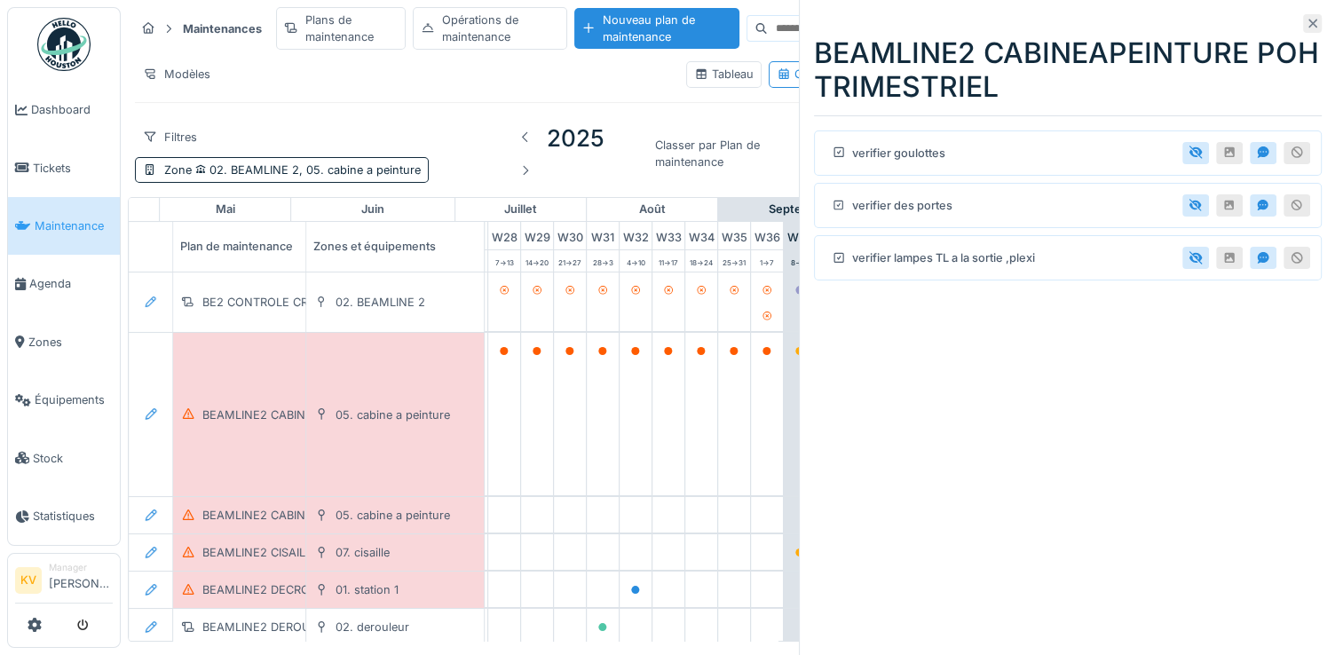
click at [1306, 28] on icon at bounding box center [1313, 24] width 14 height 12
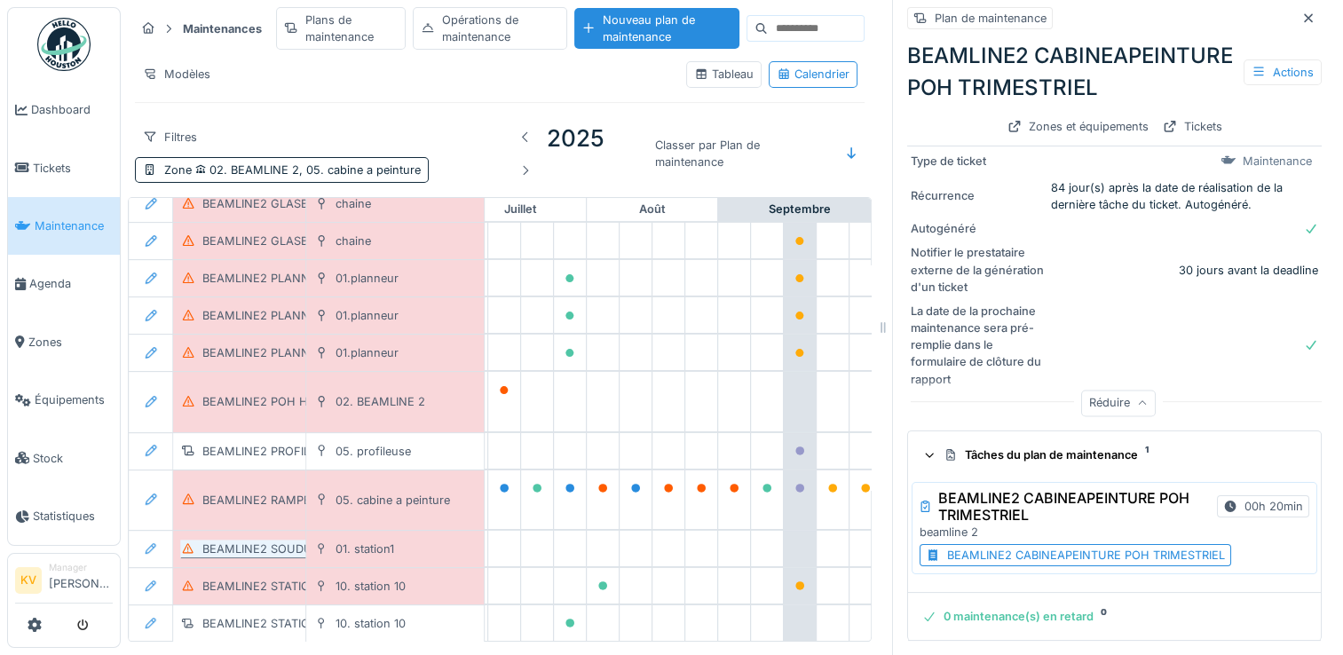
scroll to position [624, 929]
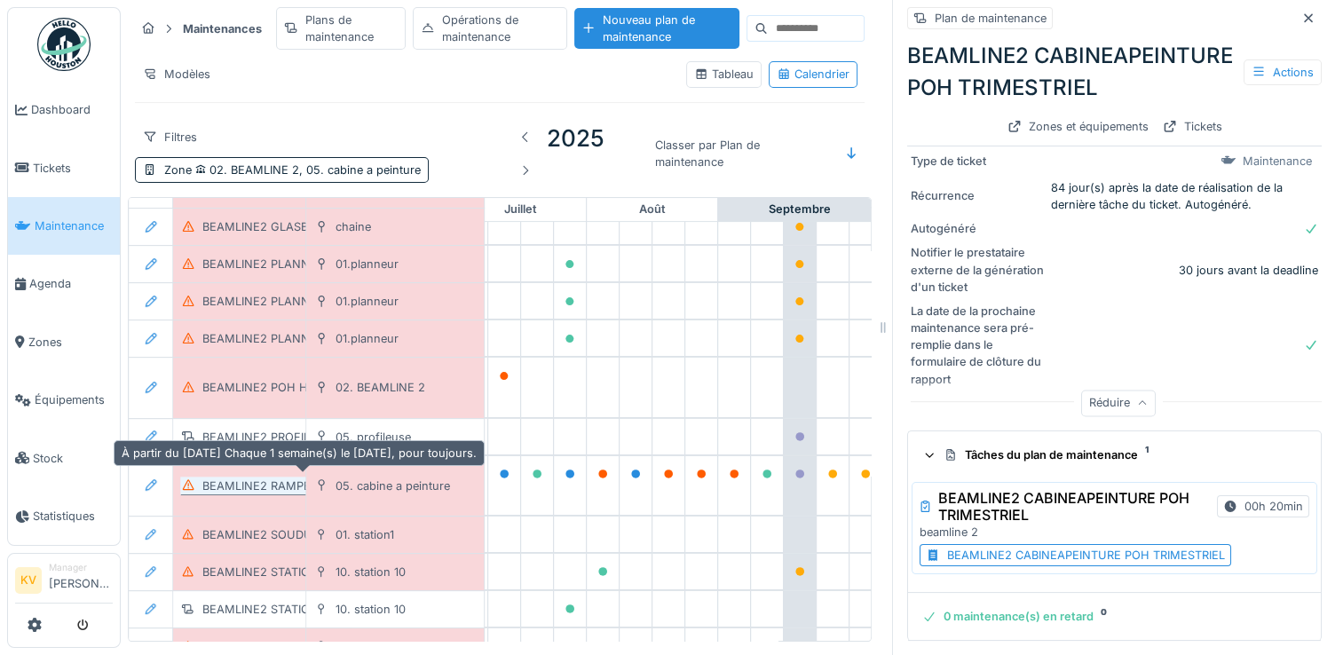
click at [274, 478] on div "BEAMLINE2 RAMPE CABINE A PEINTURE" at bounding box center [314, 486] width 225 height 17
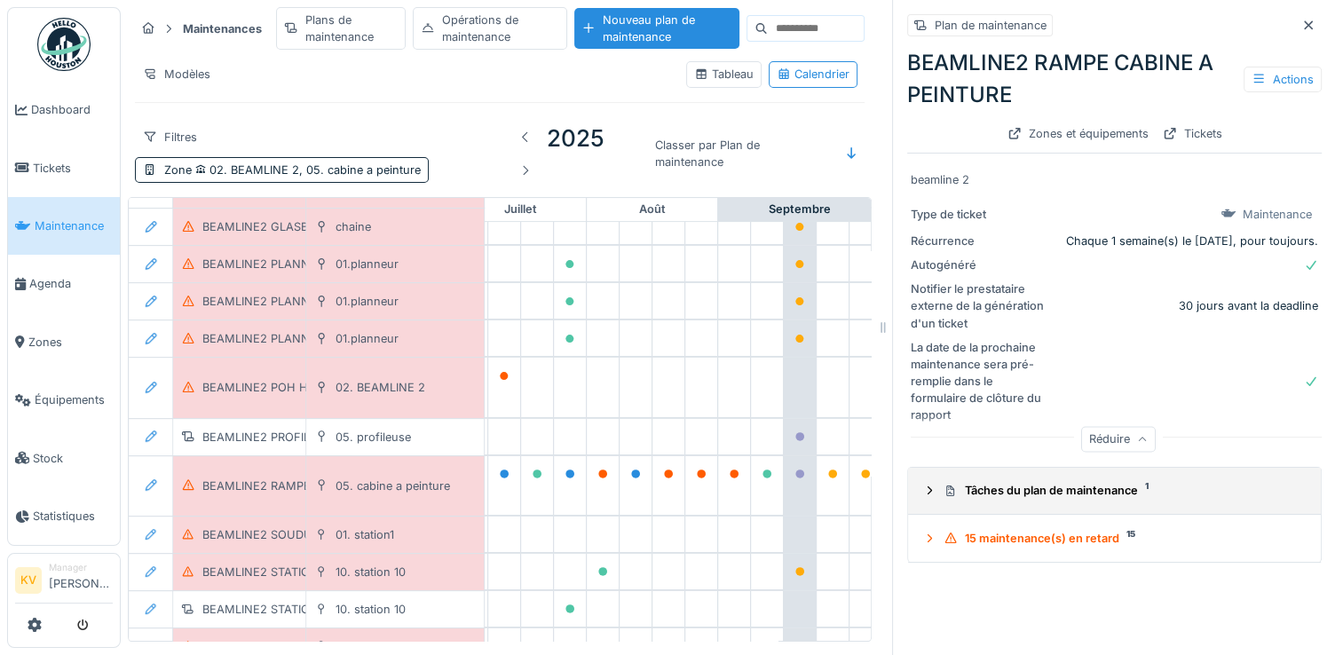
click at [922, 495] on icon at bounding box center [929, 491] width 14 height 12
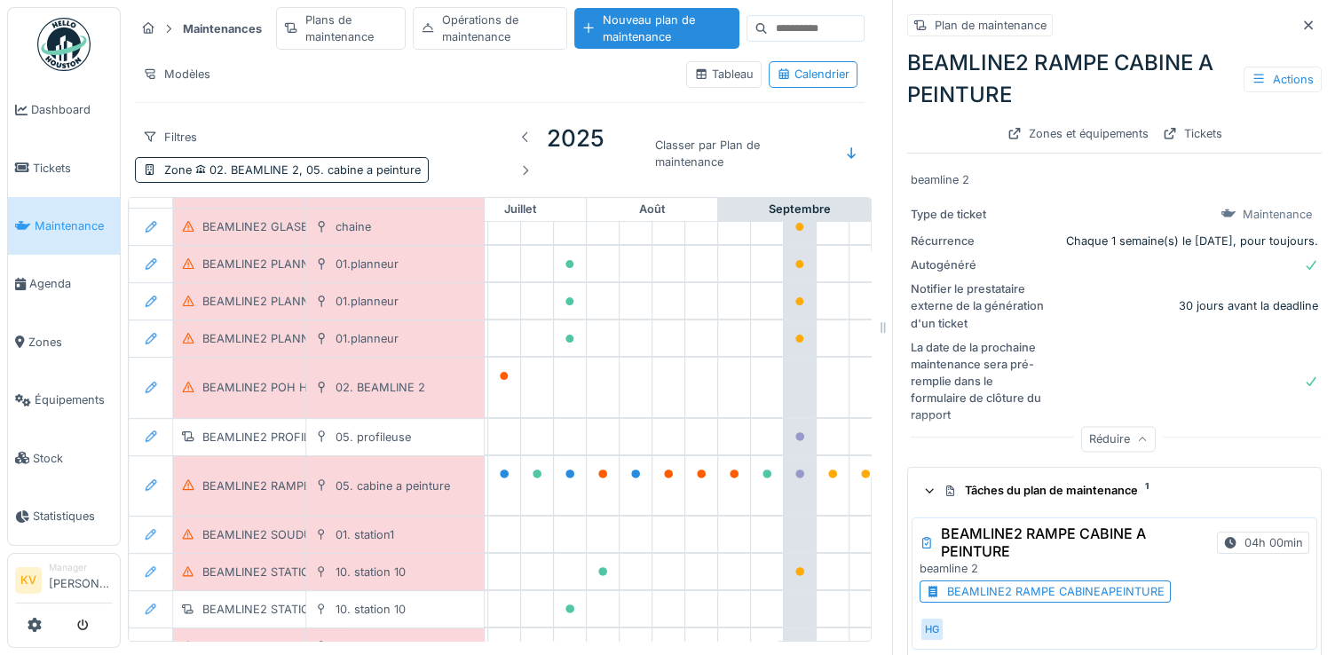
scroll to position [73, 0]
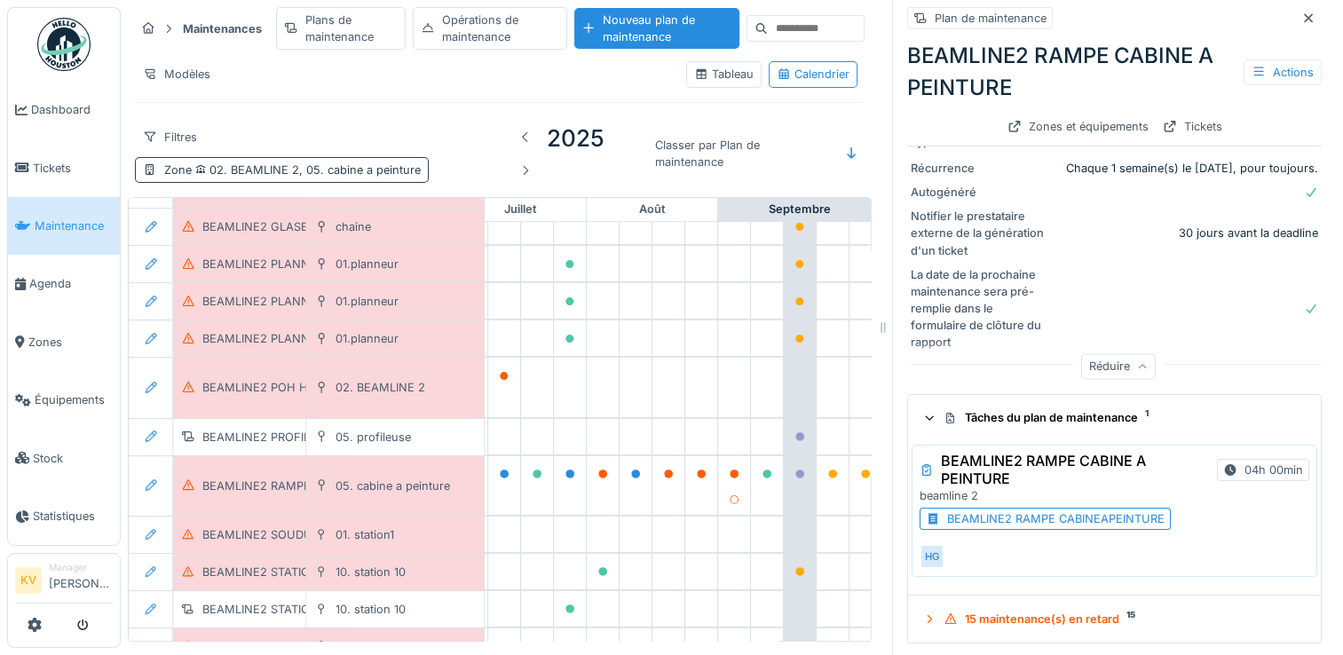
click at [280, 168] on span "02. BEAMLINE 2, 05. cabine a peinture" at bounding box center [306, 169] width 229 height 13
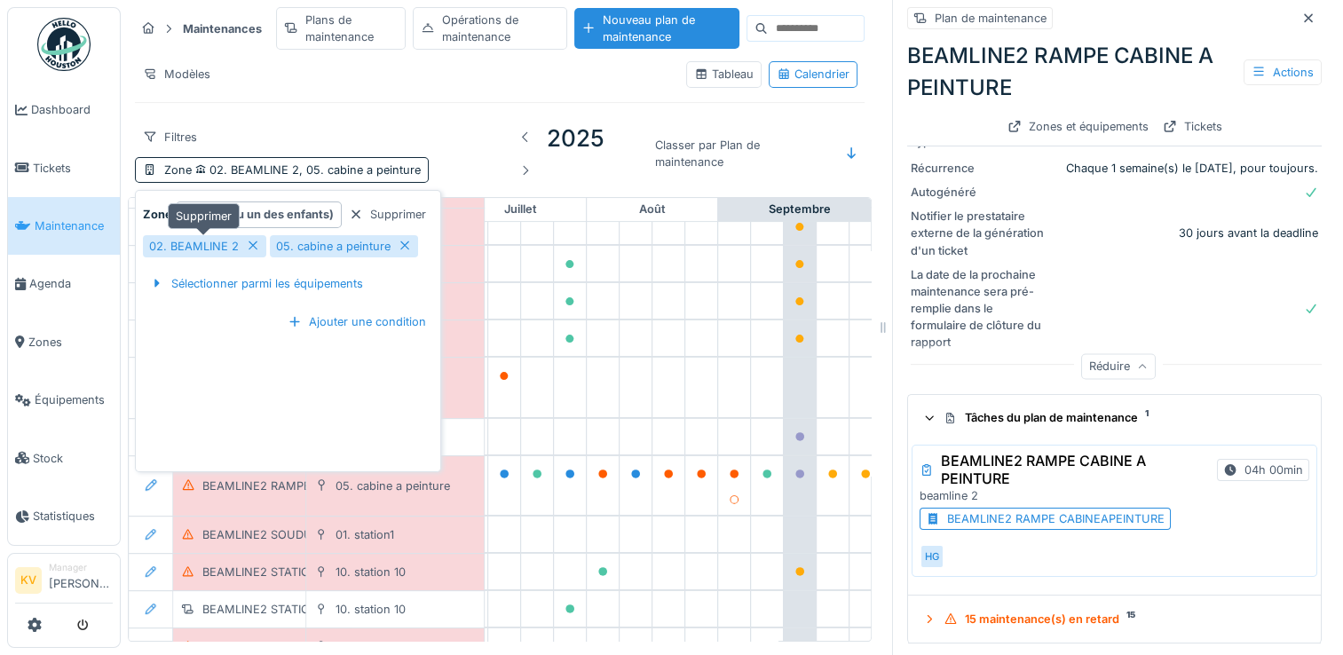
click at [246, 247] on icon at bounding box center [253, 246] width 14 height 12
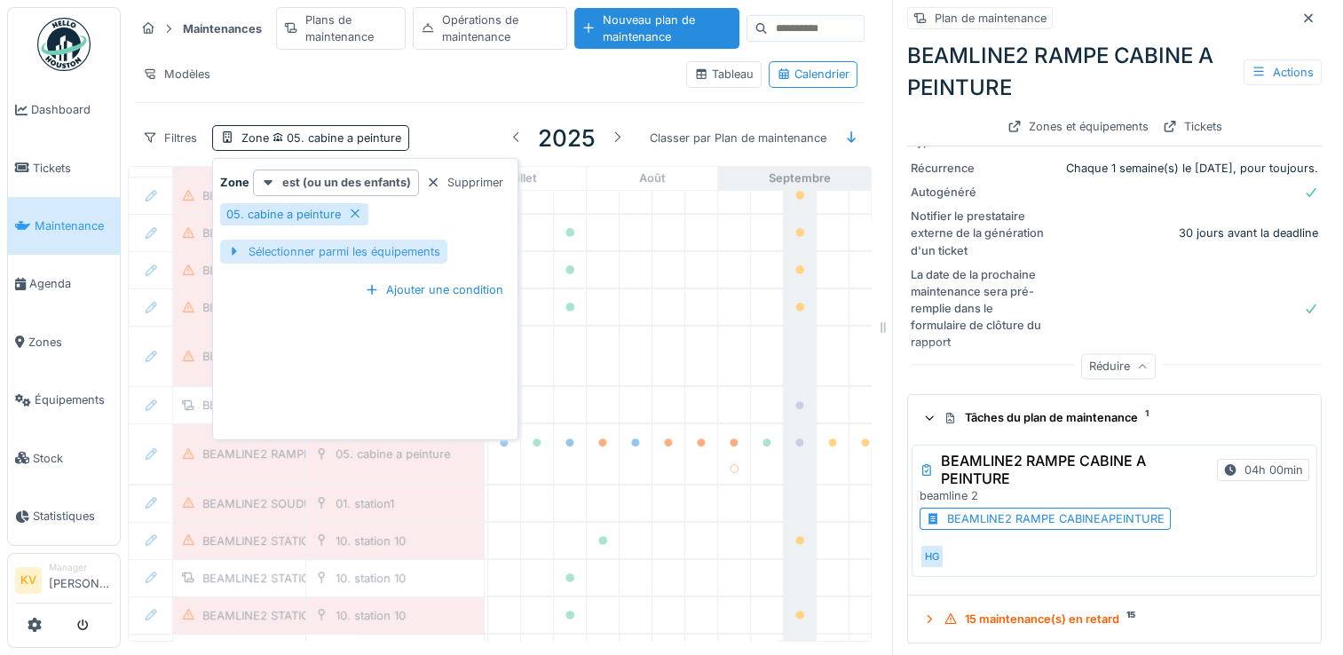
scroll to position [0, 929]
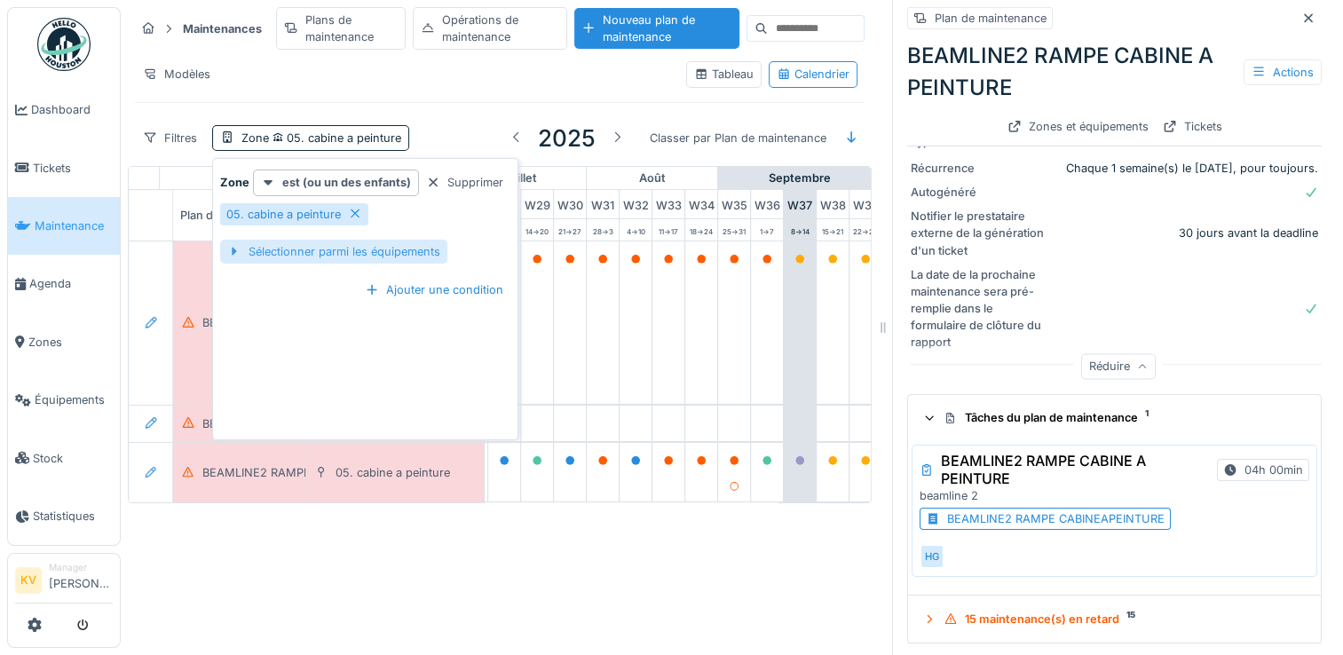
click at [394, 253] on div "Sélectionner parmi les équipements" at bounding box center [333, 252] width 227 height 24
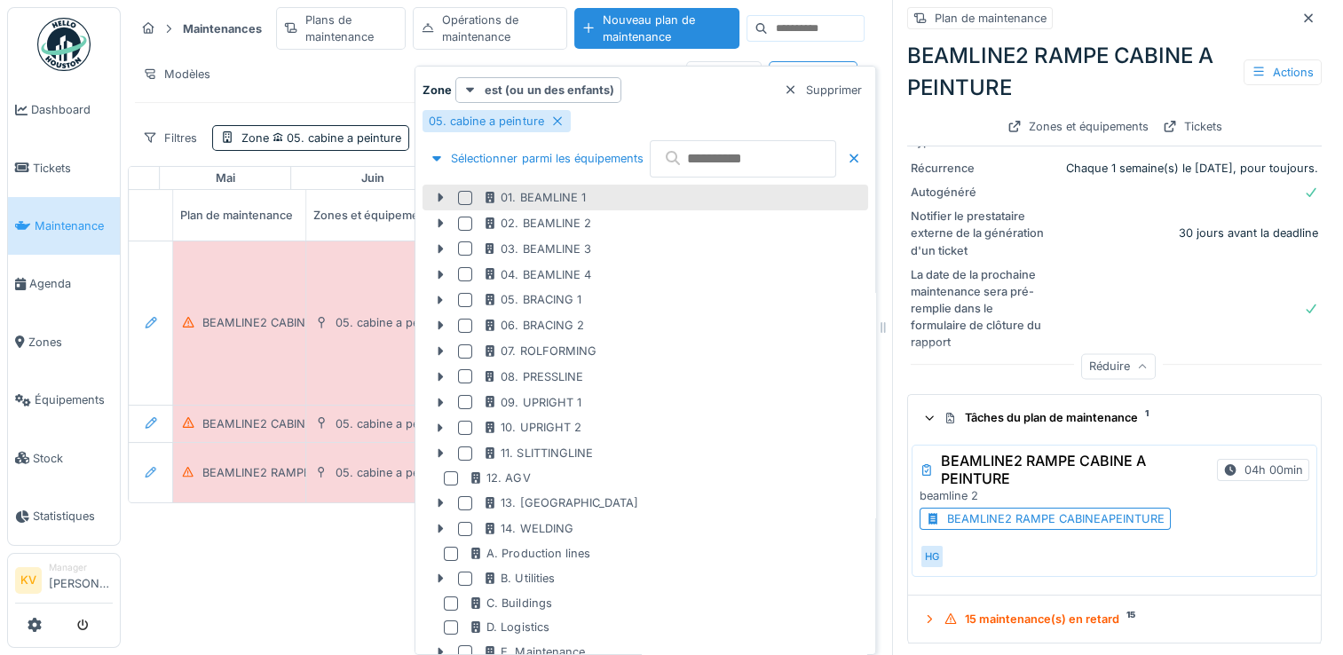
click at [464, 201] on div at bounding box center [465, 198] width 14 height 14
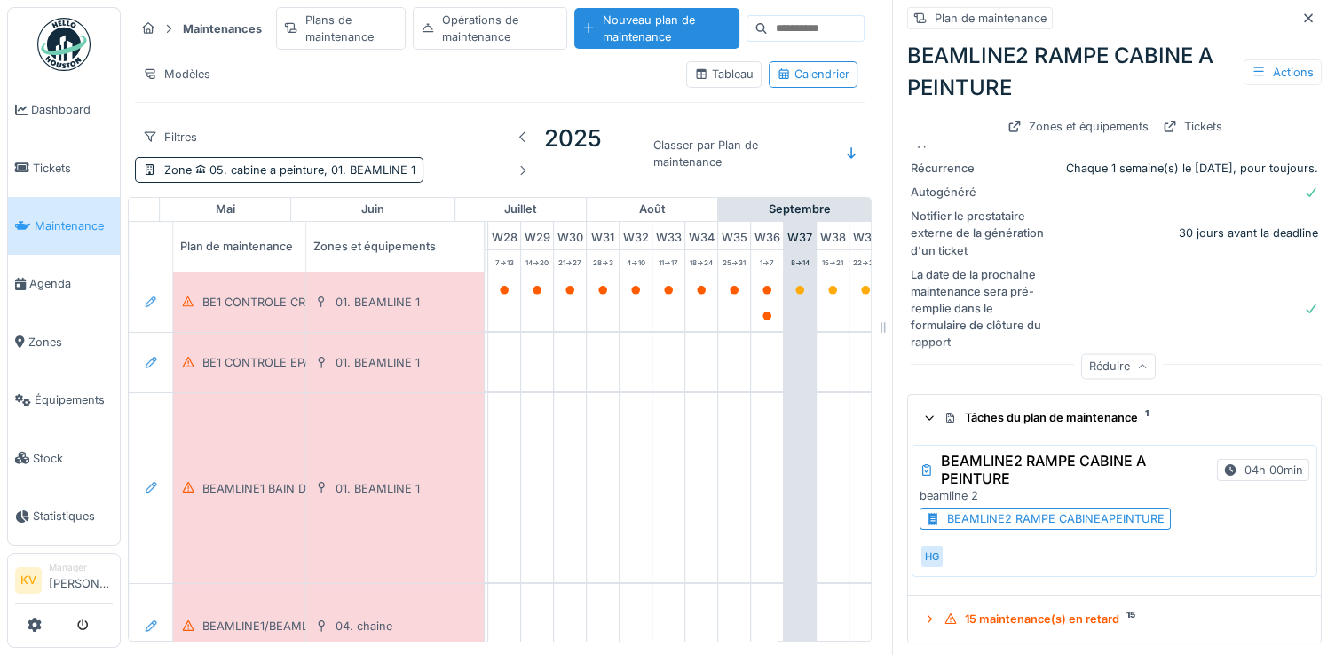
click at [328, 124] on div "Filtres Zone 05. cabine a peinture, 01. BEAMLINE 1" at bounding box center [315, 153] width 360 height 59
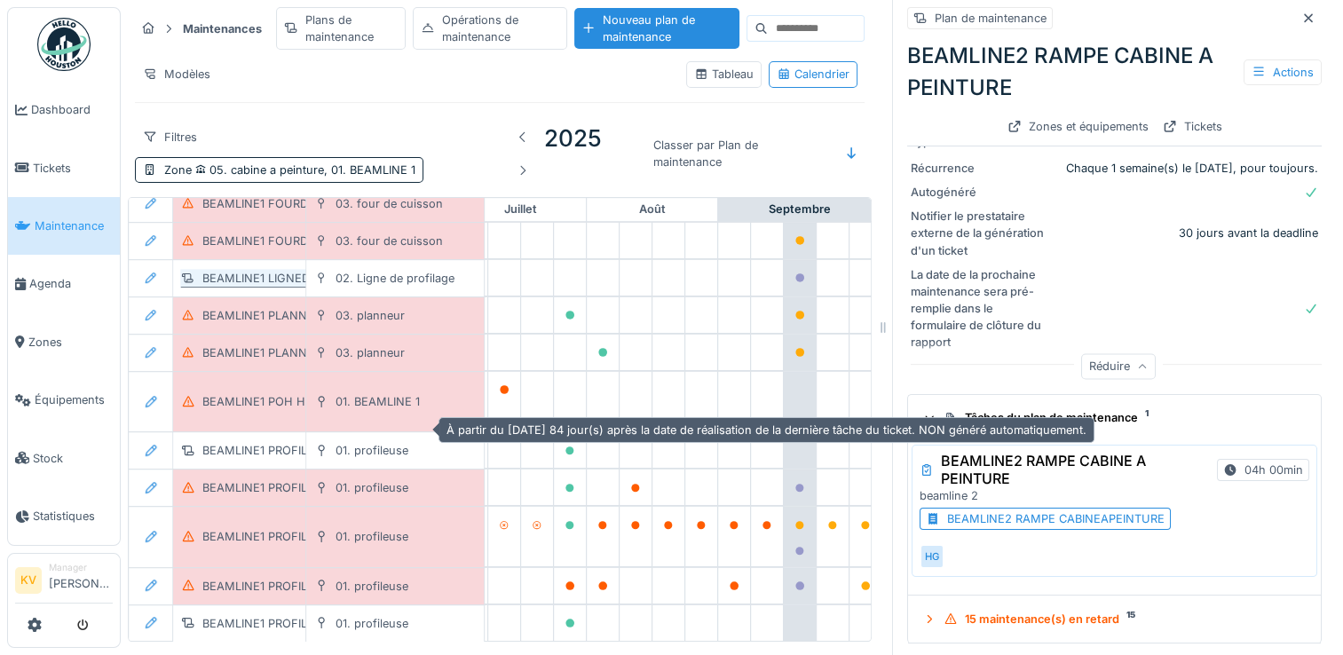
scroll to position [1150, 929]
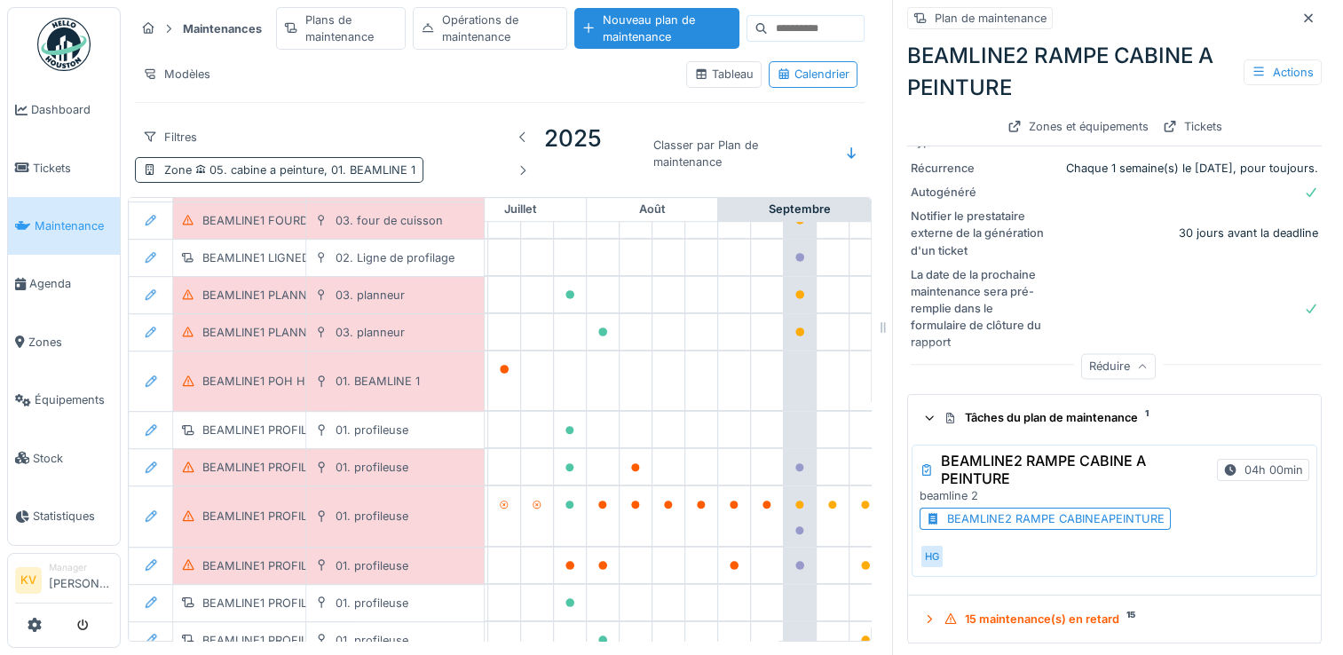
click at [275, 165] on span "05. cabine a peinture, 01. BEAMLINE 1" at bounding box center [304, 169] width 224 height 13
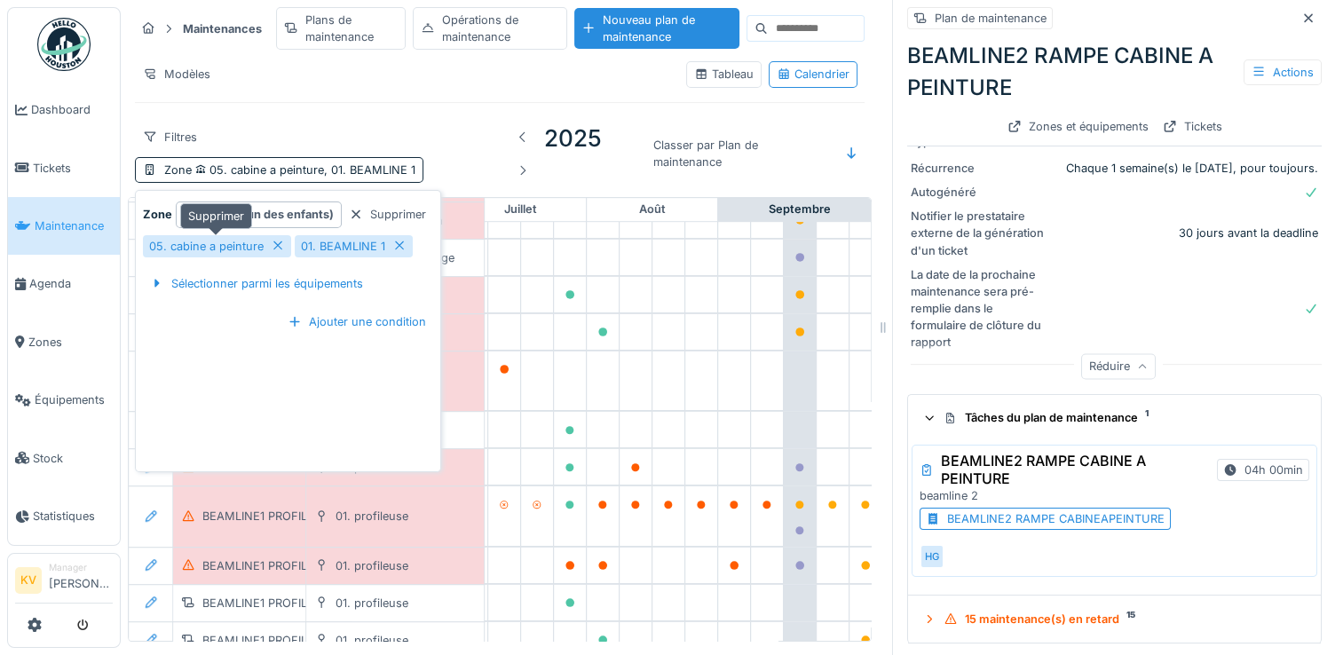
click at [274, 243] on icon at bounding box center [277, 245] width 9 height 9
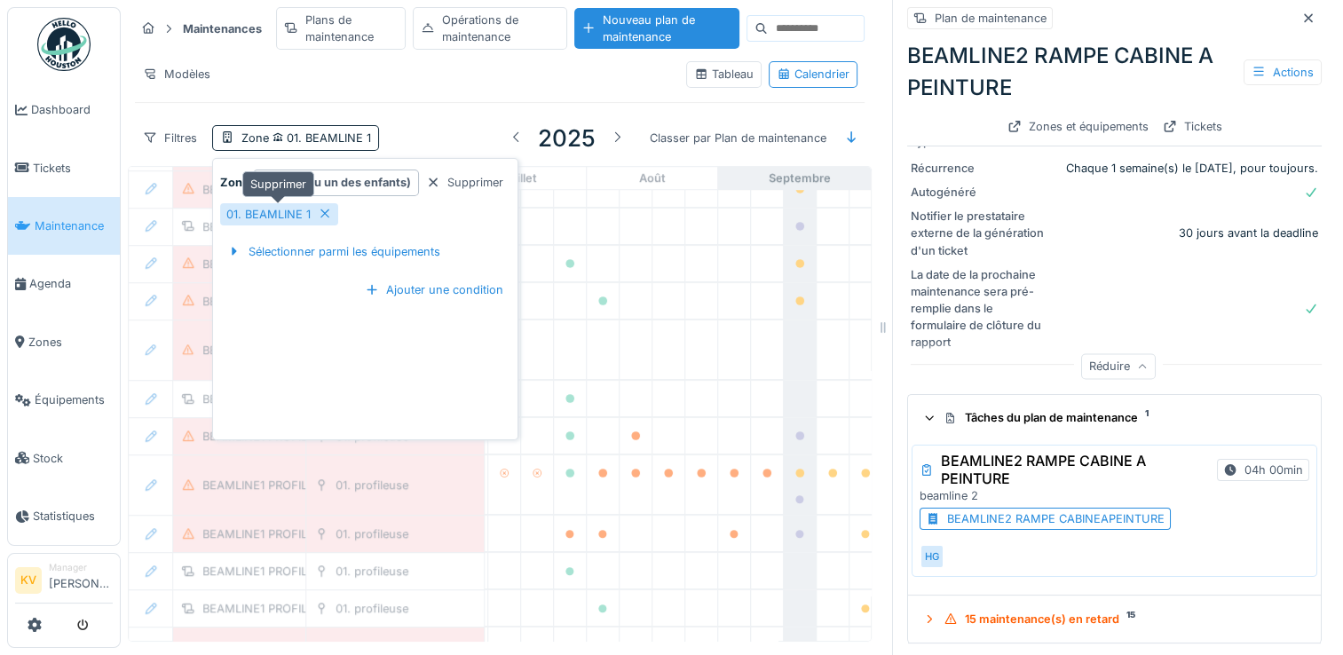
scroll to position [763, 929]
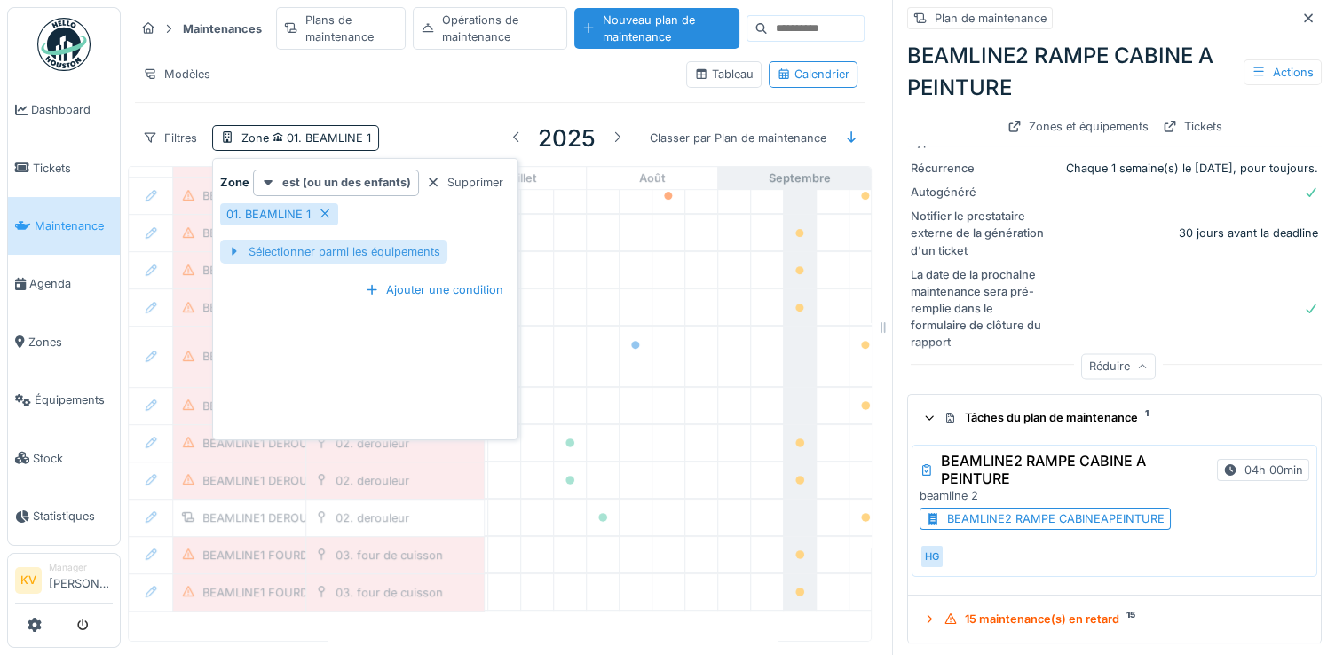
click at [388, 249] on div "Sélectionner parmi les équipements" at bounding box center [333, 252] width 227 height 24
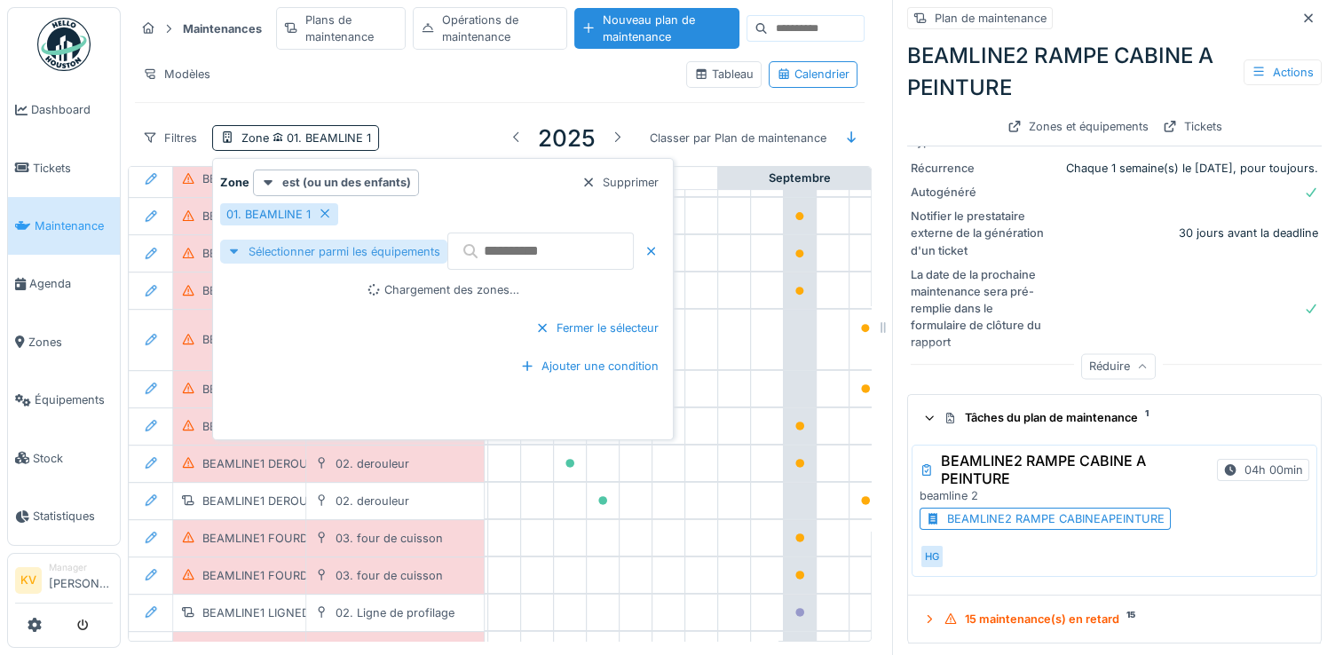
scroll to position [1150, 929]
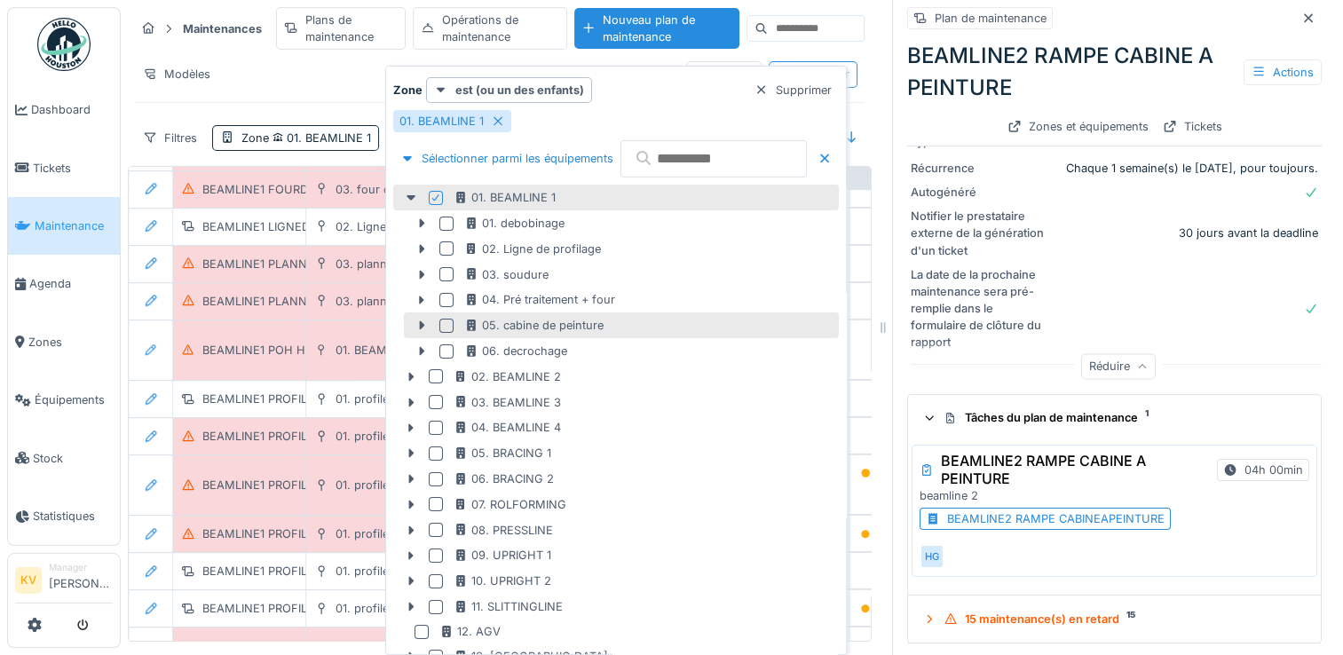
click at [445, 325] on div at bounding box center [446, 326] width 14 height 14
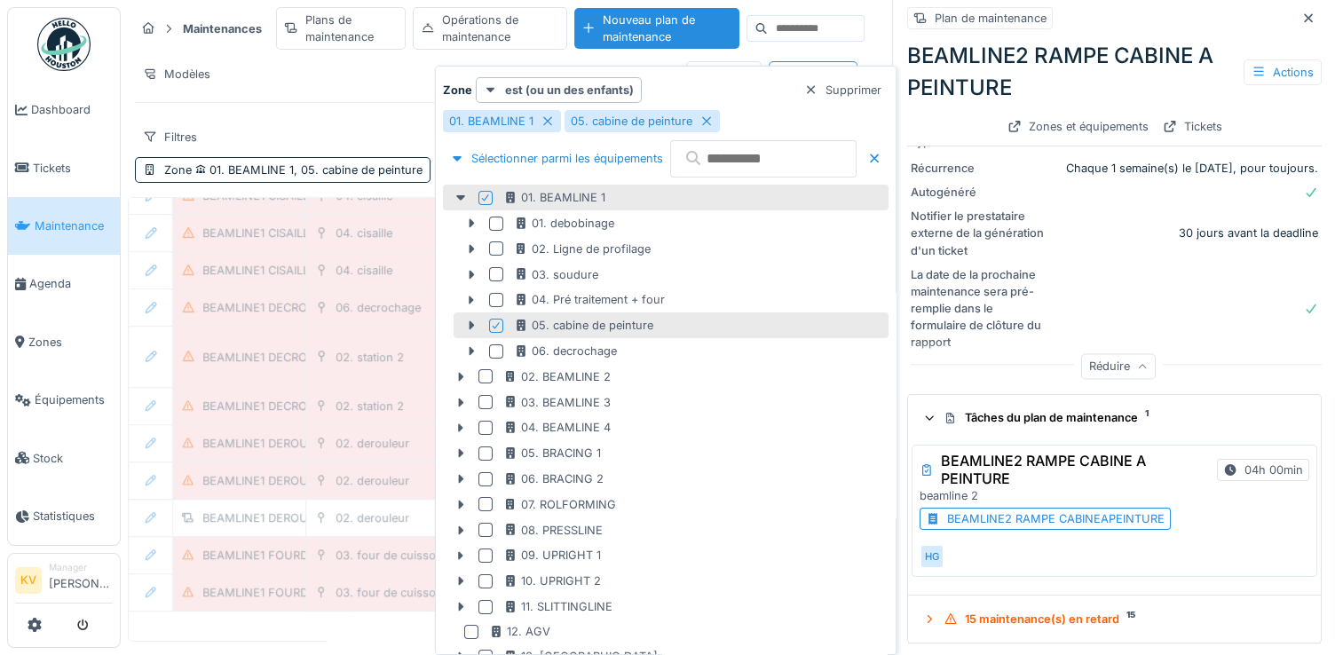
scroll to position [795, 929]
click at [344, 122] on div "Filtres Zone 01. BEAMLINE 1, 05. cabine de peinture 2025 Classer par Plan de ma…" at bounding box center [500, 153] width 730 height 73
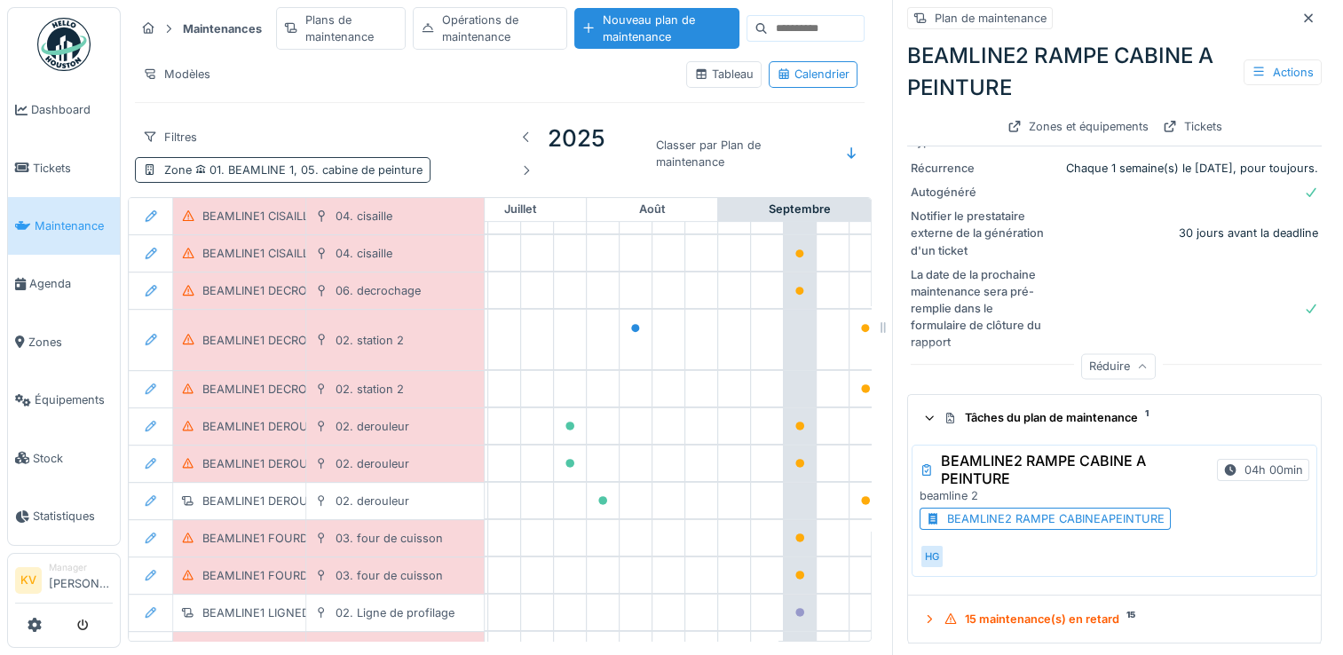
scroll to position [1150, 929]
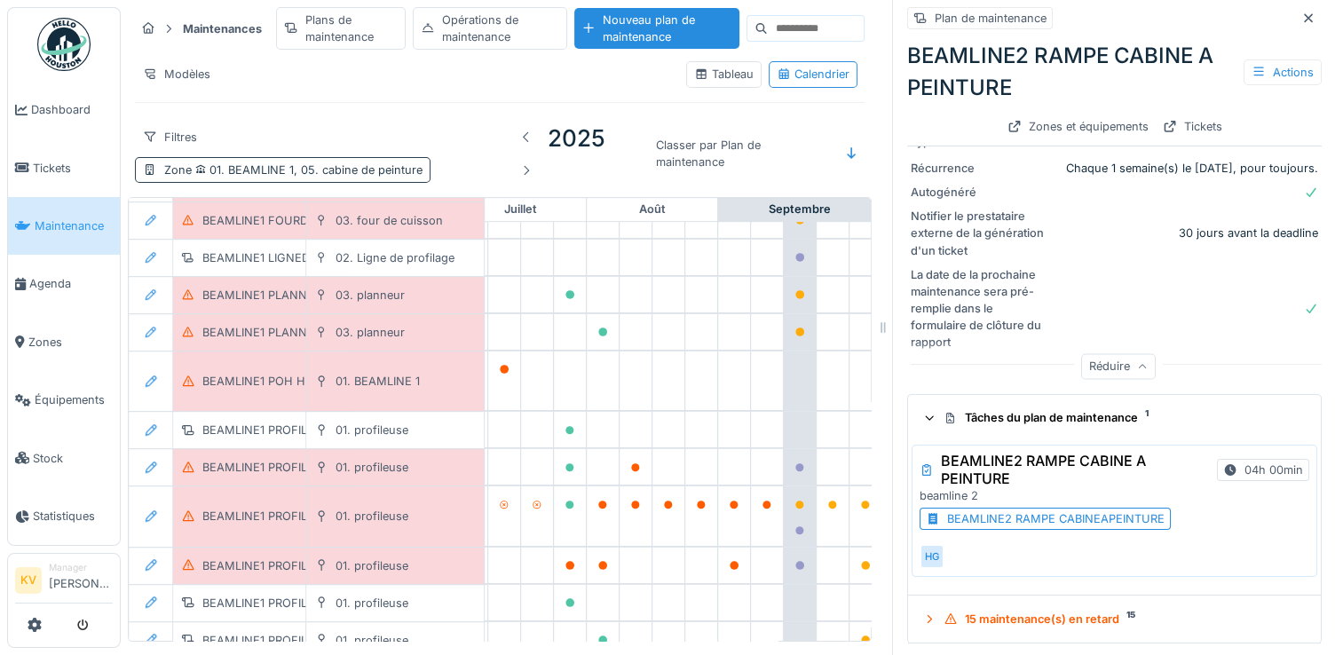
click at [267, 163] on span "01. BEAMLINE 1, 05. cabine de peinture" at bounding box center [307, 169] width 231 height 13
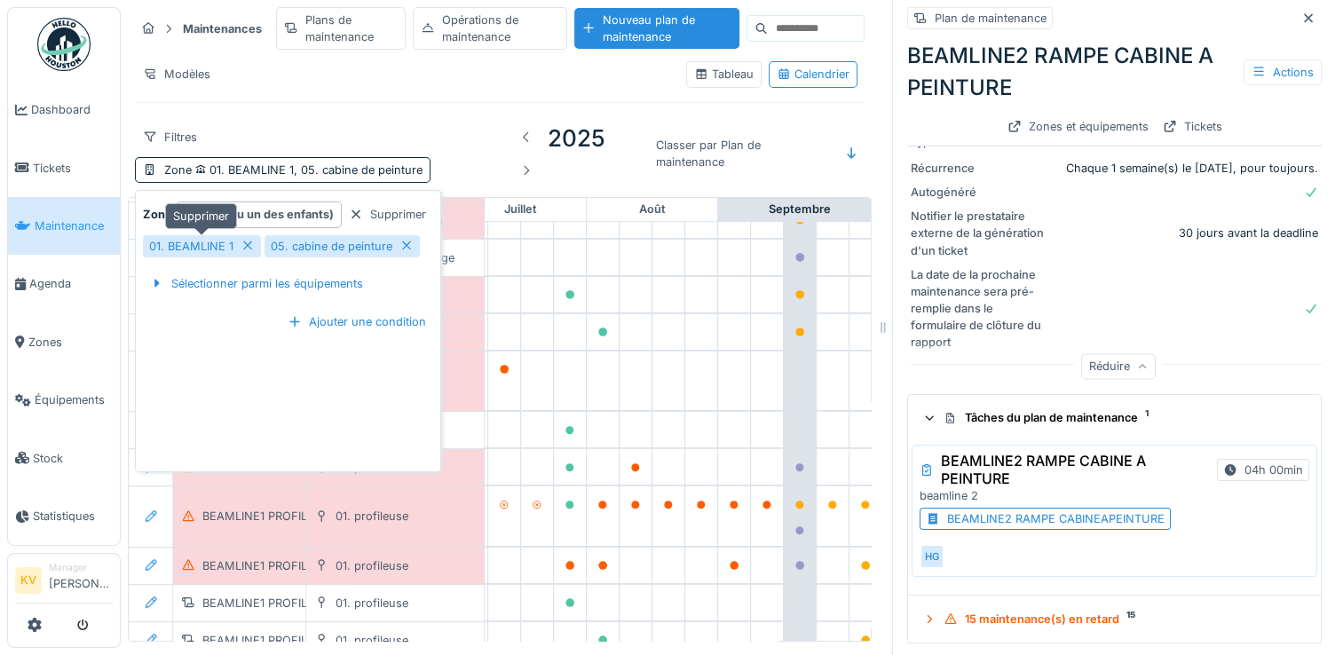
click at [250, 243] on icon at bounding box center [248, 246] width 14 height 12
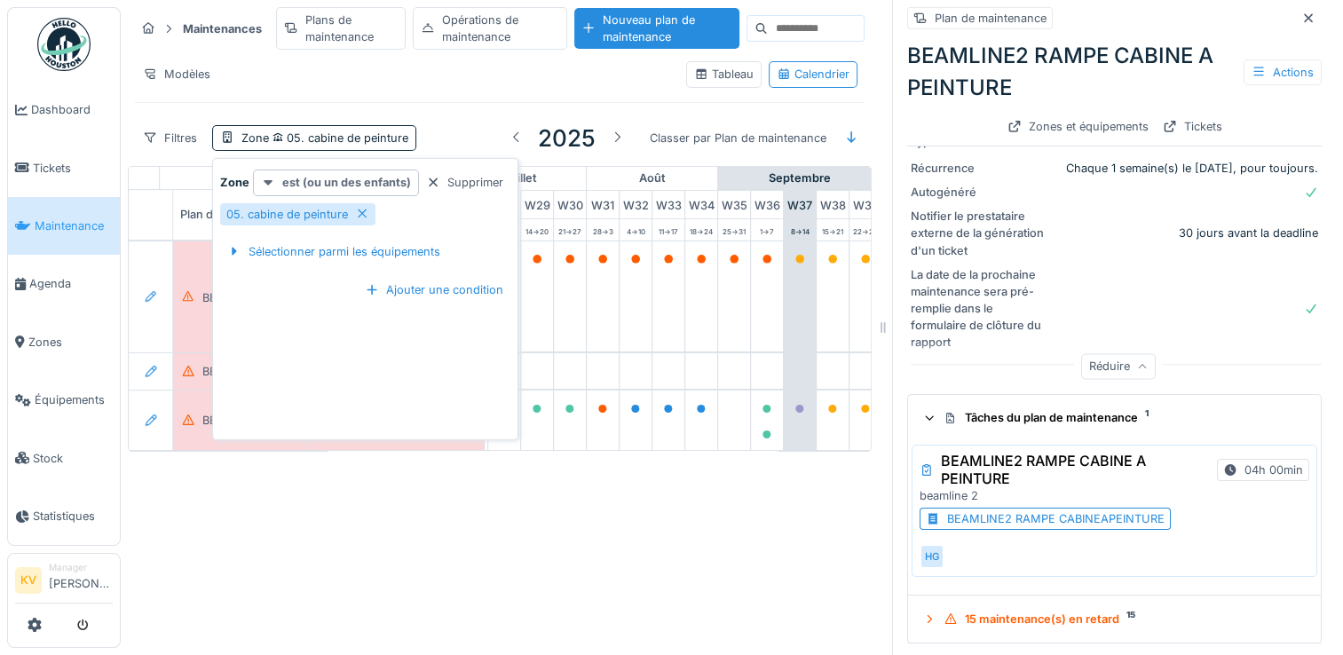
scroll to position [0, 929]
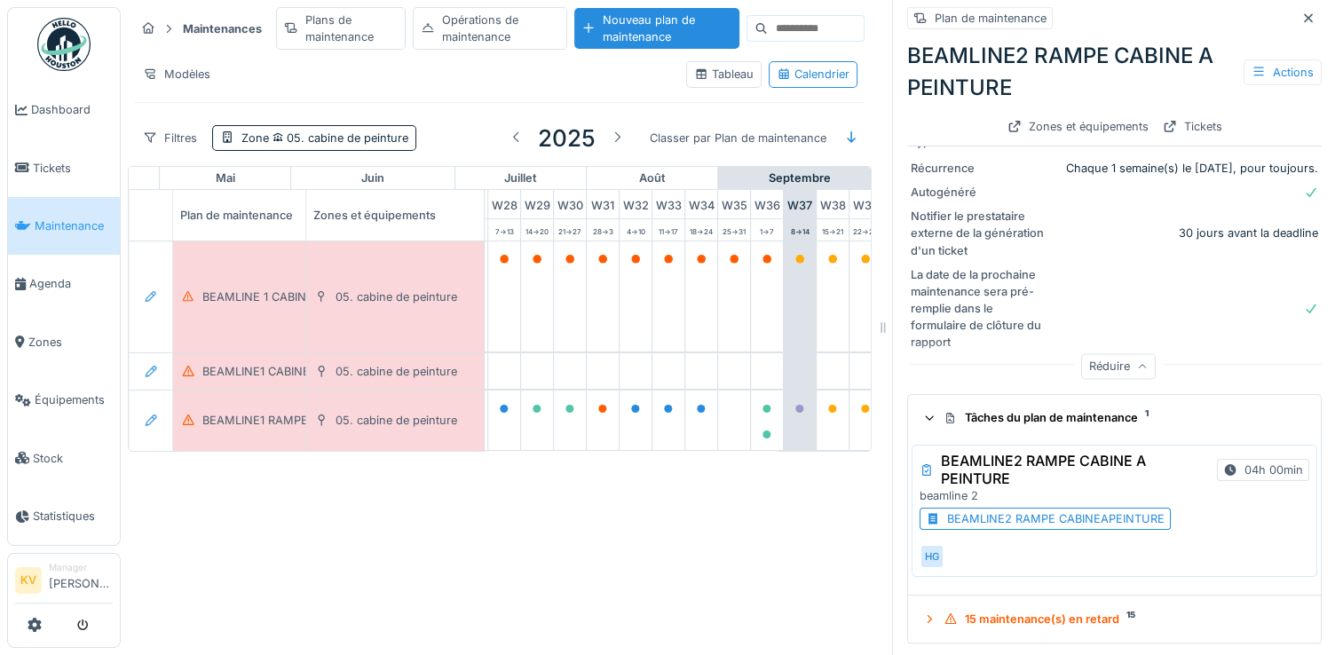
click at [344, 498] on div "Maintenances Plans de maintenance Opérations de maintenance Nouveau plan de mai…" at bounding box center [732, 327] width 1222 height 655
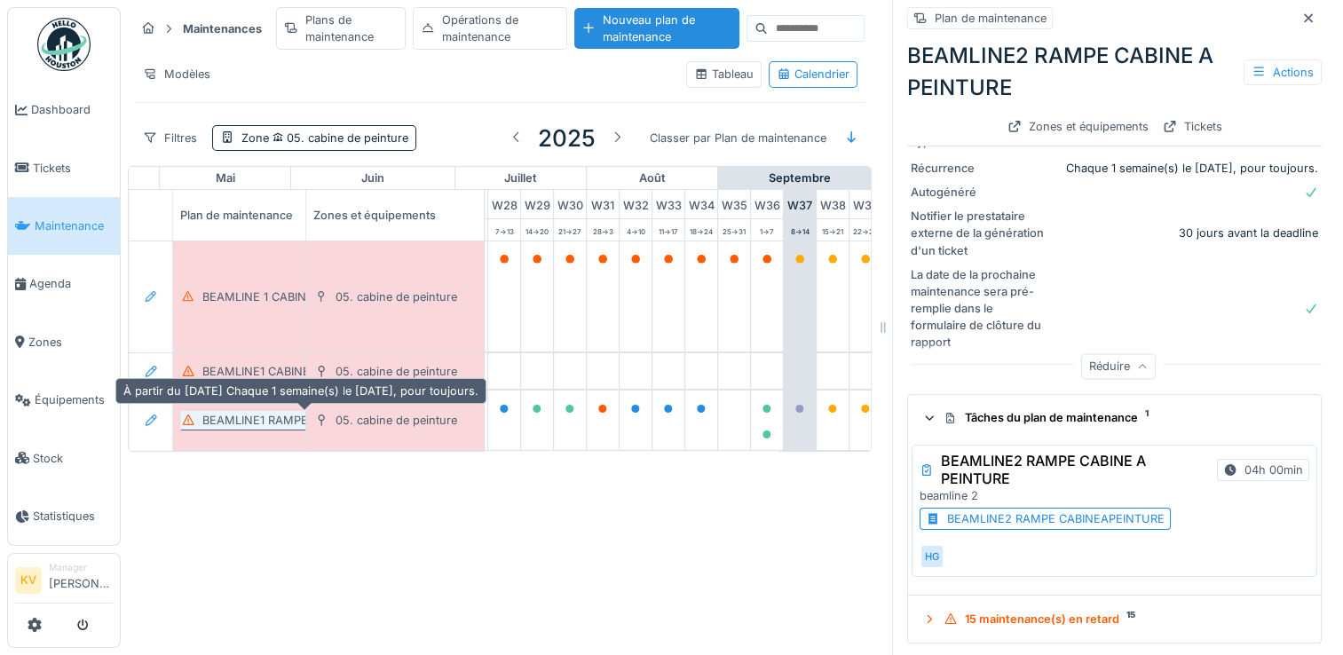
click at [288, 413] on div "BEAMLINE1 RAMPE CABINE DE PEINTURE" at bounding box center [316, 420] width 229 height 17
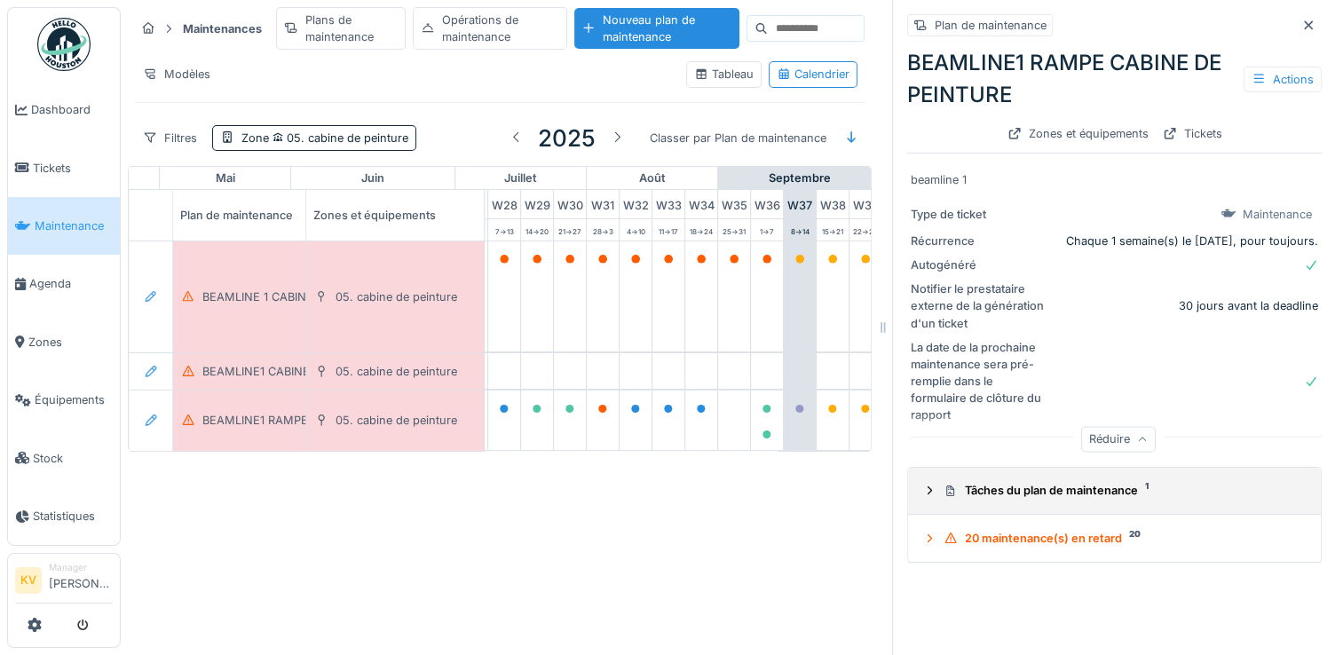
click at [922, 492] on icon at bounding box center [929, 491] width 14 height 12
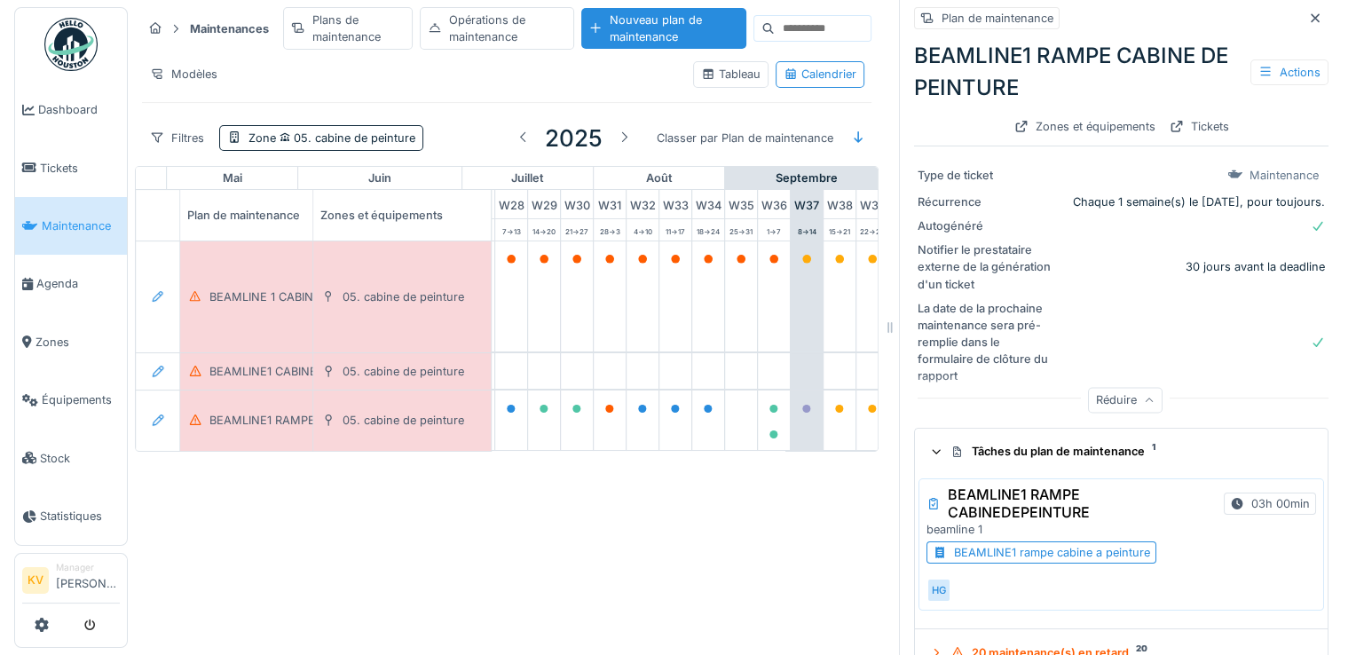
scroll to position [73, 0]
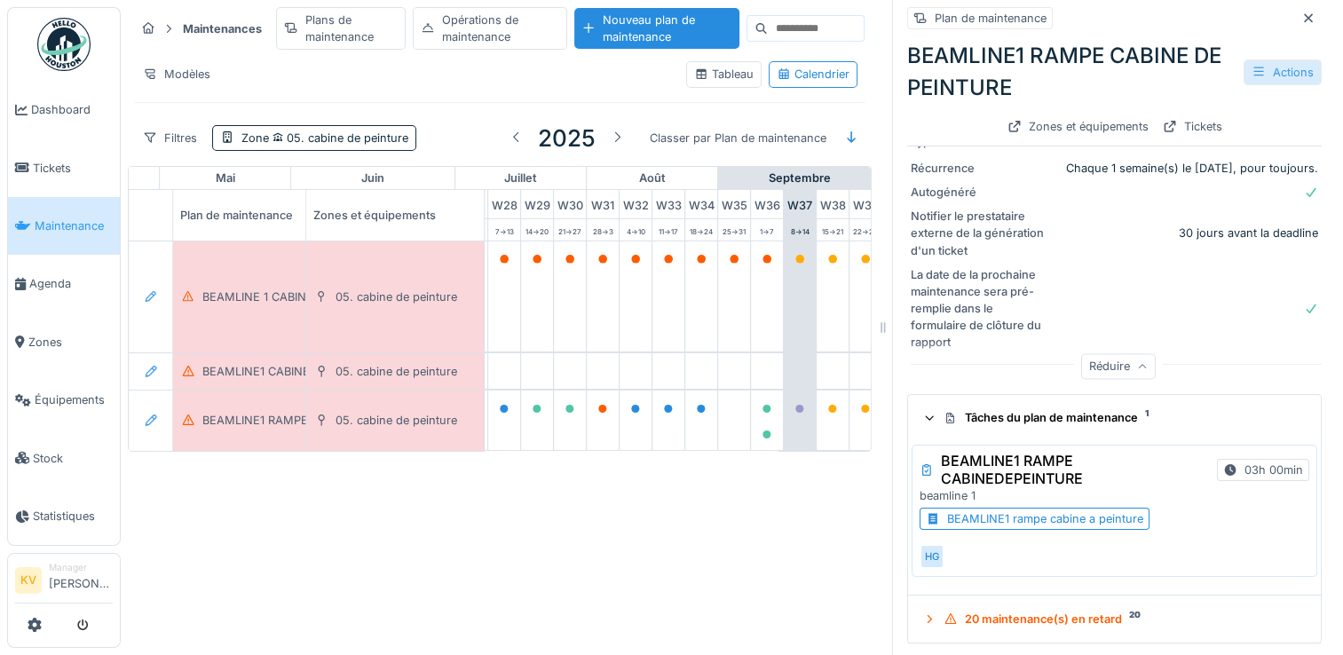
click at [1255, 72] on div "Actions" at bounding box center [1283, 72] width 78 height 26
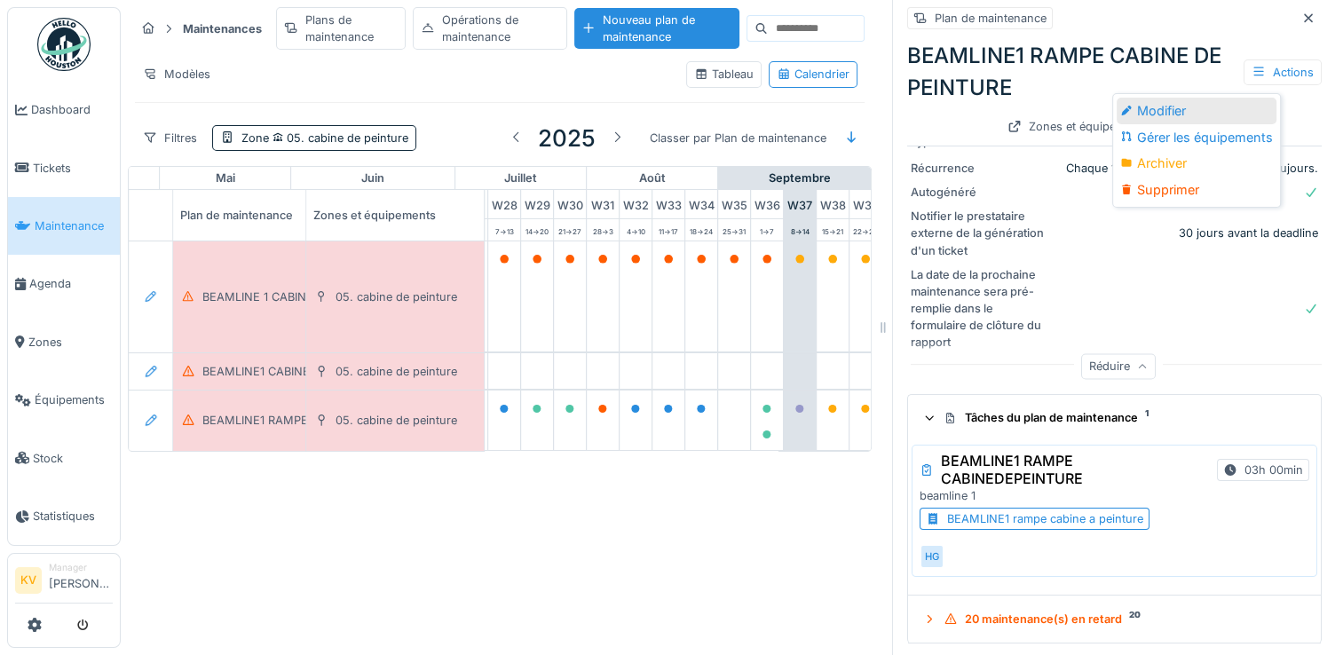
click at [1166, 108] on div "Modifier" at bounding box center [1197, 111] width 160 height 27
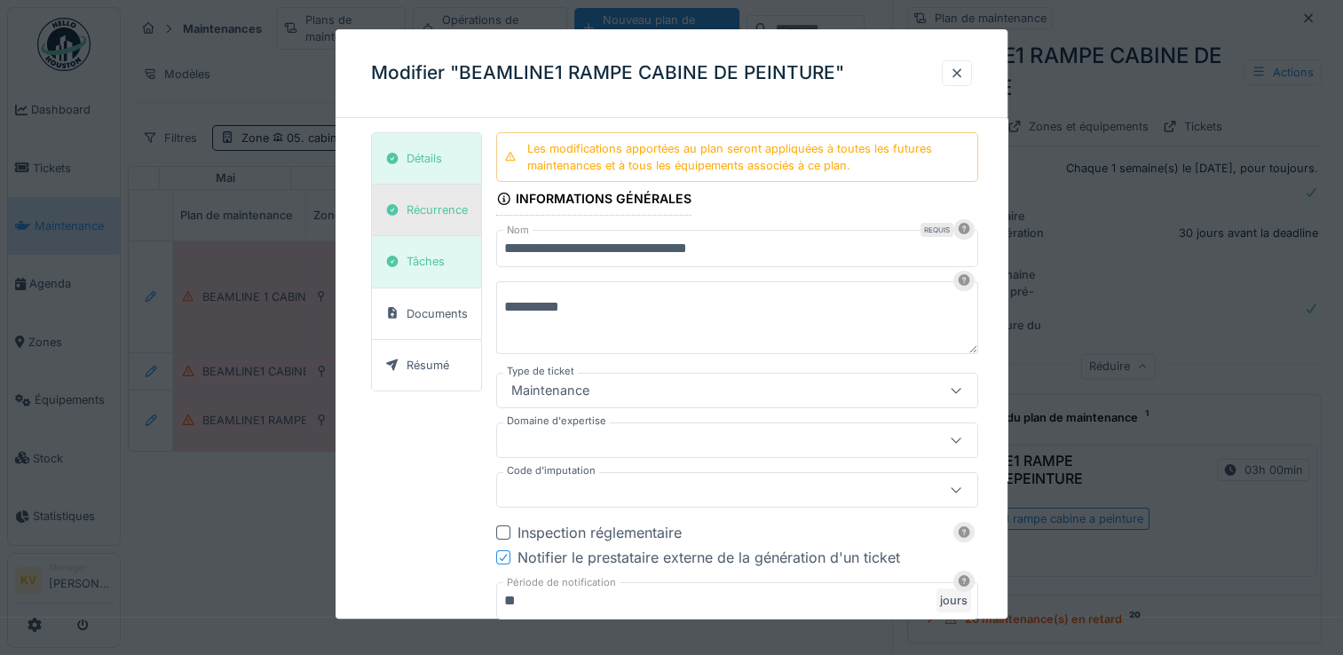
click at [431, 215] on div "Récurrence" at bounding box center [437, 210] width 61 height 17
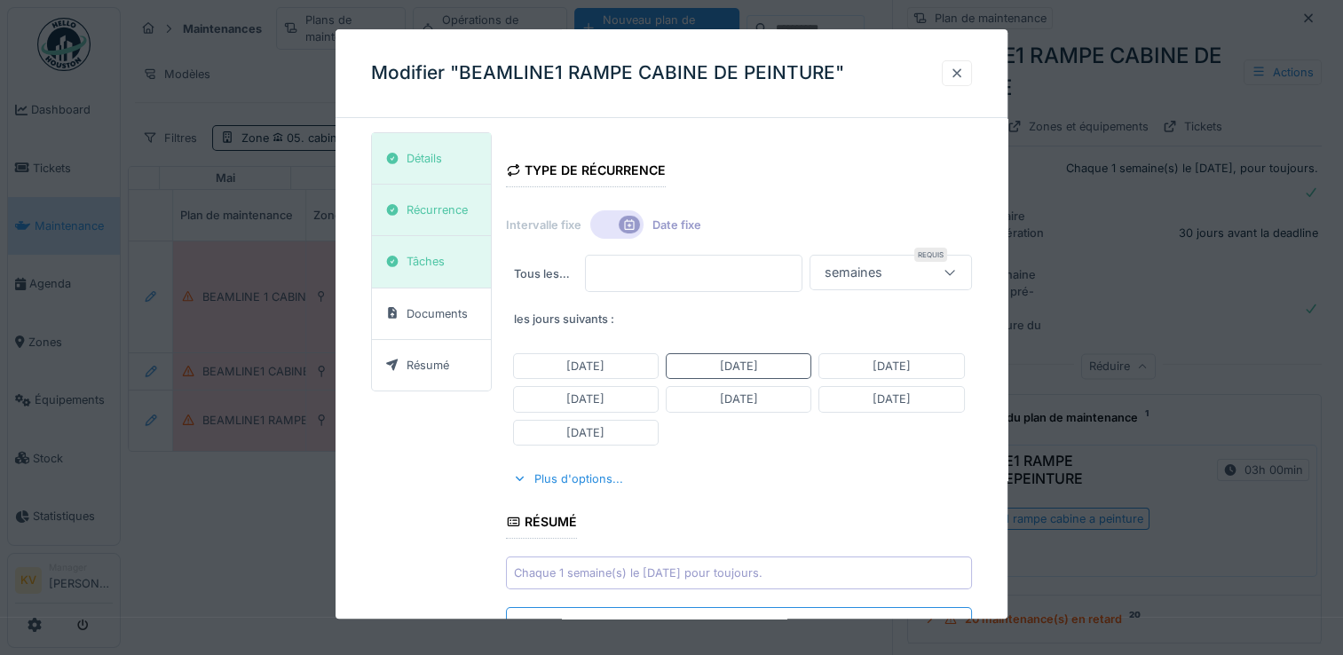
click at [964, 76] on div at bounding box center [957, 73] width 14 height 17
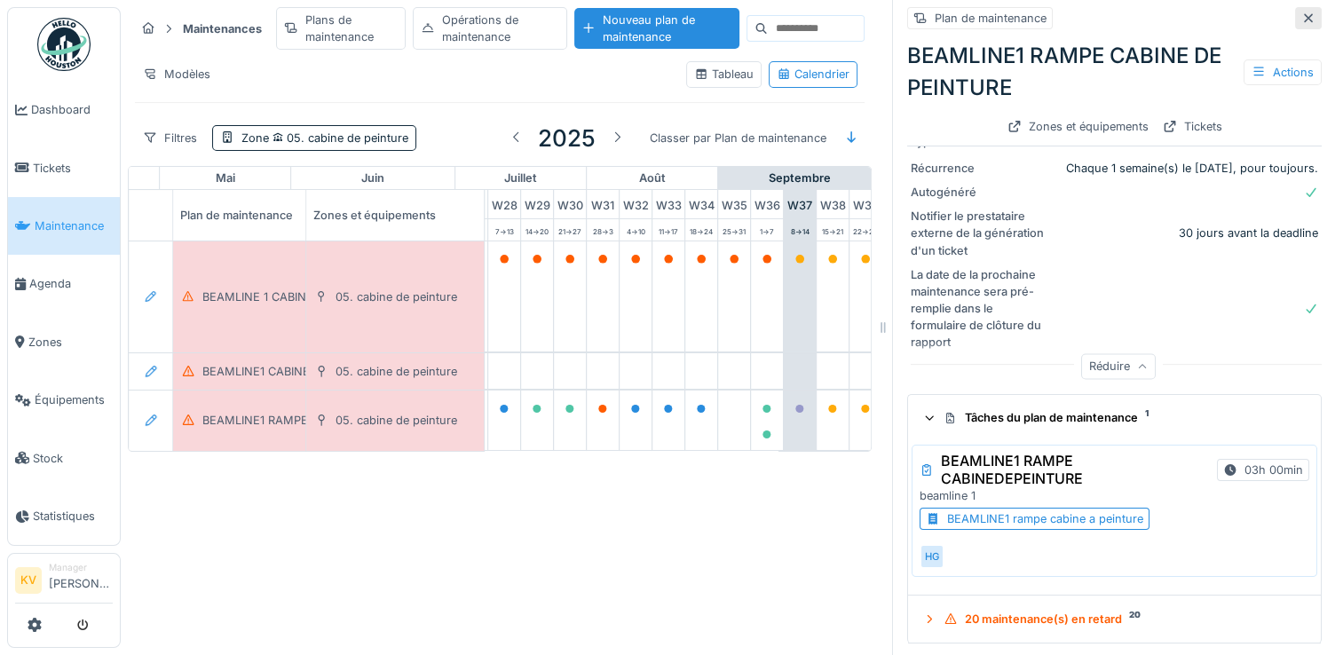
click at [1304, 16] on icon at bounding box center [1308, 17] width 9 height 9
